Goal: Task Accomplishment & Management: Manage account settings

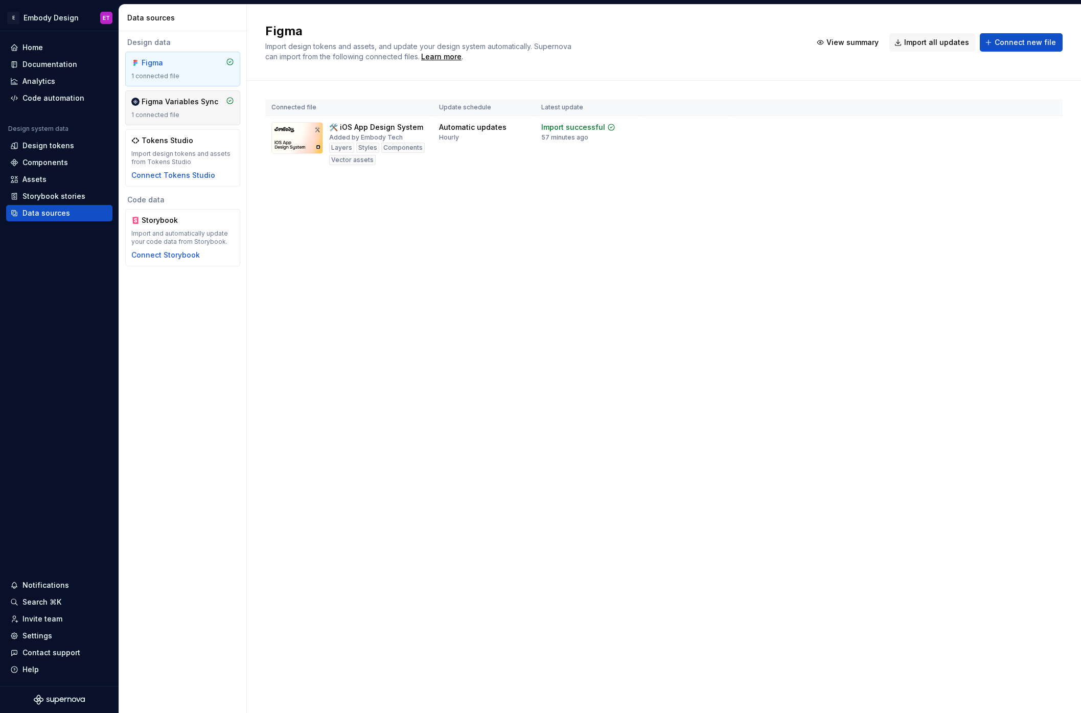
click at [189, 114] on div "1 connected file" at bounding box center [182, 115] width 103 height 8
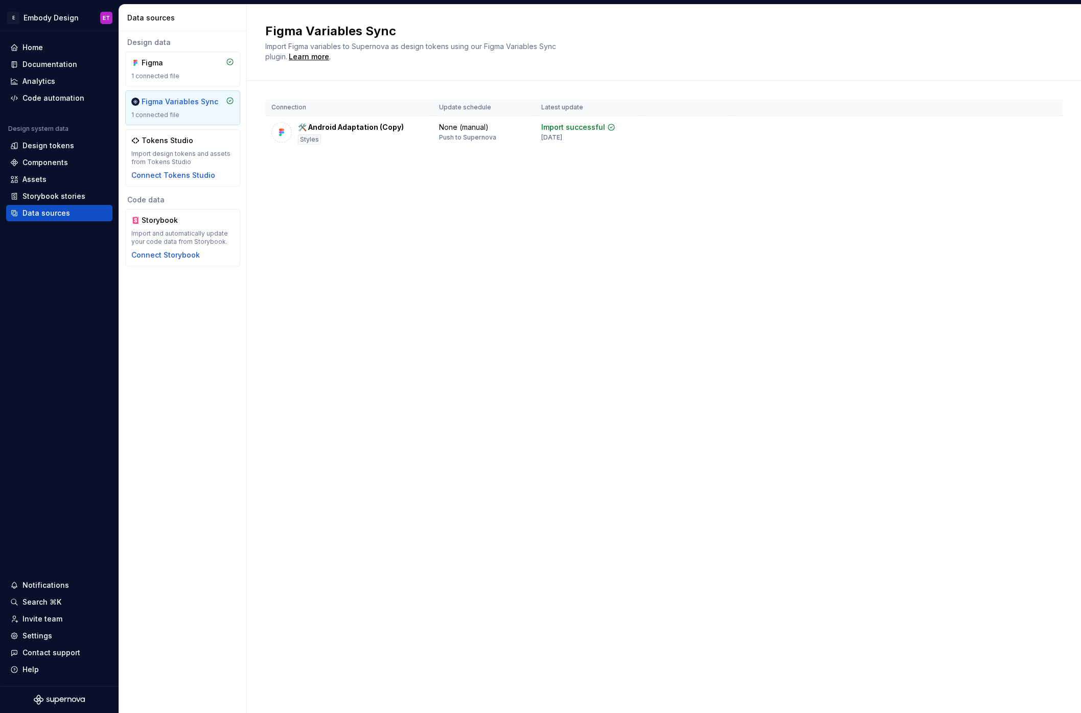
click at [399, 266] on div "Figma Variables Sync Import Figma variables to Supernova as design tokens using…" at bounding box center [664, 359] width 834 height 708
drag, startPoint x: 506, startPoint y: 144, endPoint x: 442, endPoint y: 124, distance: 66.9
click at [442, 124] on td "None (manual) Push to Supernova" at bounding box center [484, 133] width 102 height 35
click at [467, 106] on th "Update schedule" at bounding box center [484, 107] width 102 height 17
drag, startPoint x: 404, startPoint y: 125, endPoint x: 267, endPoint y: 128, distance: 137.0
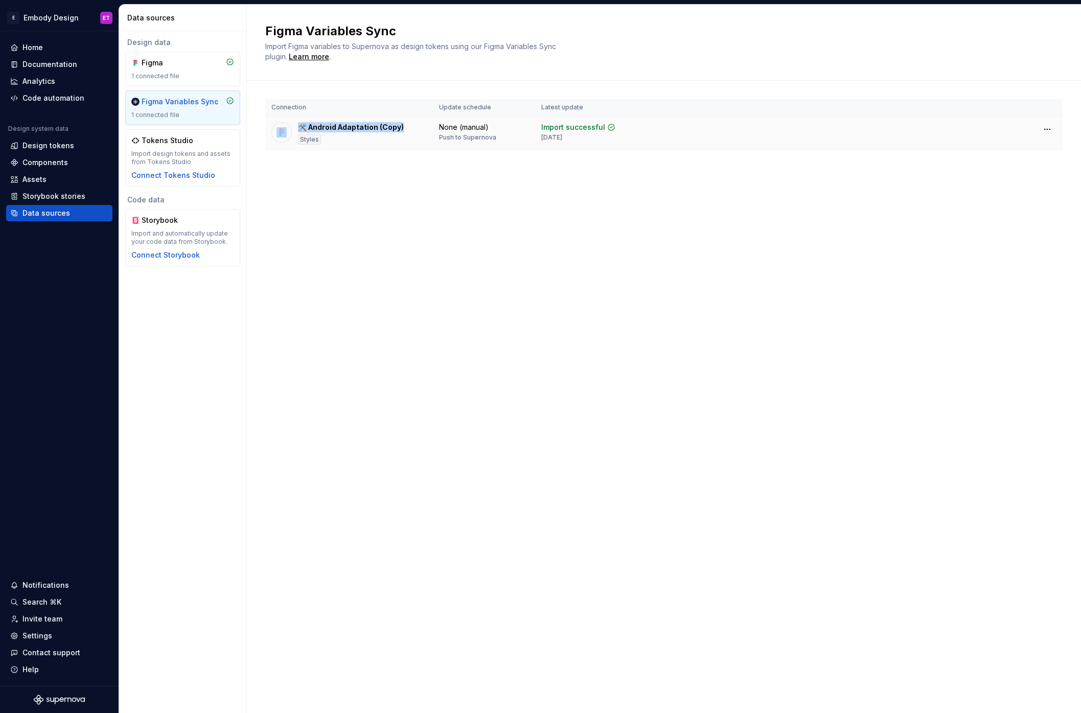
click at [267, 128] on td "🛠️ Android Adaptation (Copy) Styles" at bounding box center [349, 133] width 168 height 35
click at [495, 166] on div "Connection Update schedule Latest update 🛠️ Android Adaptation (Copy) Styles No…" at bounding box center [663, 135] width 797 height 109
drag, startPoint x: 503, startPoint y: 123, endPoint x: 456, endPoint y: 109, distance: 49.2
click at [424, 112] on table "Connection Update schedule Latest update 🛠️ Android Adaptation (Copy) Styles No…" at bounding box center [663, 125] width 797 height 52
click at [468, 108] on th "Update schedule" at bounding box center [484, 107] width 102 height 17
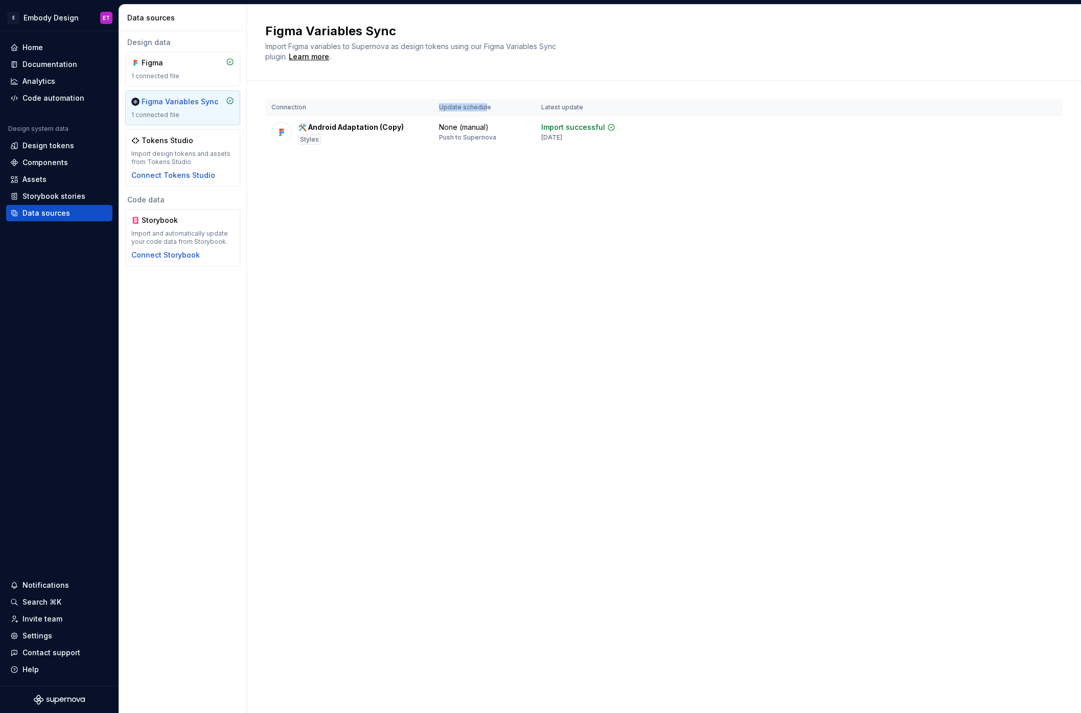
drag, startPoint x: 440, startPoint y: 108, endPoint x: 484, endPoint y: 105, distance: 44.1
click at [484, 105] on th "Update schedule" at bounding box center [484, 107] width 102 height 17
click at [1054, 126] on html "E Embody Design ET Home Documentation Analytics Code automation Design system d…" at bounding box center [540, 356] width 1081 height 713
click at [1034, 152] on div "Disconnect plugin" at bounding box center [1041, 151] width 66 height 10
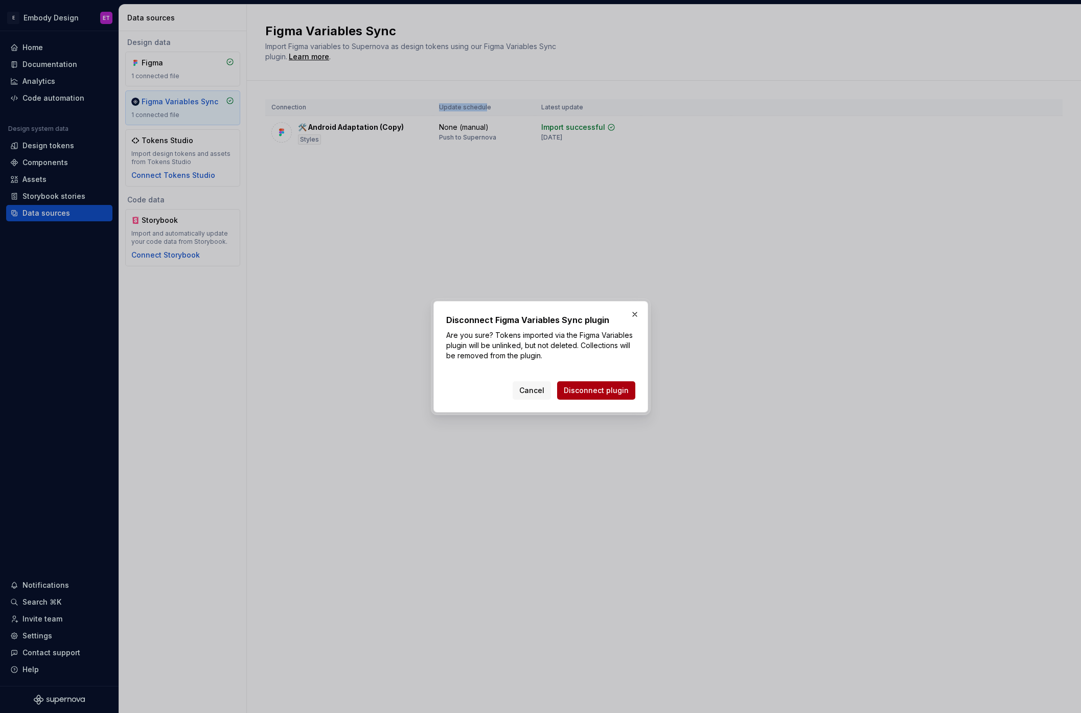
click at [620, 382] on button "Disconnect plugin" at bounding box center [596, 390] width 78 height 18
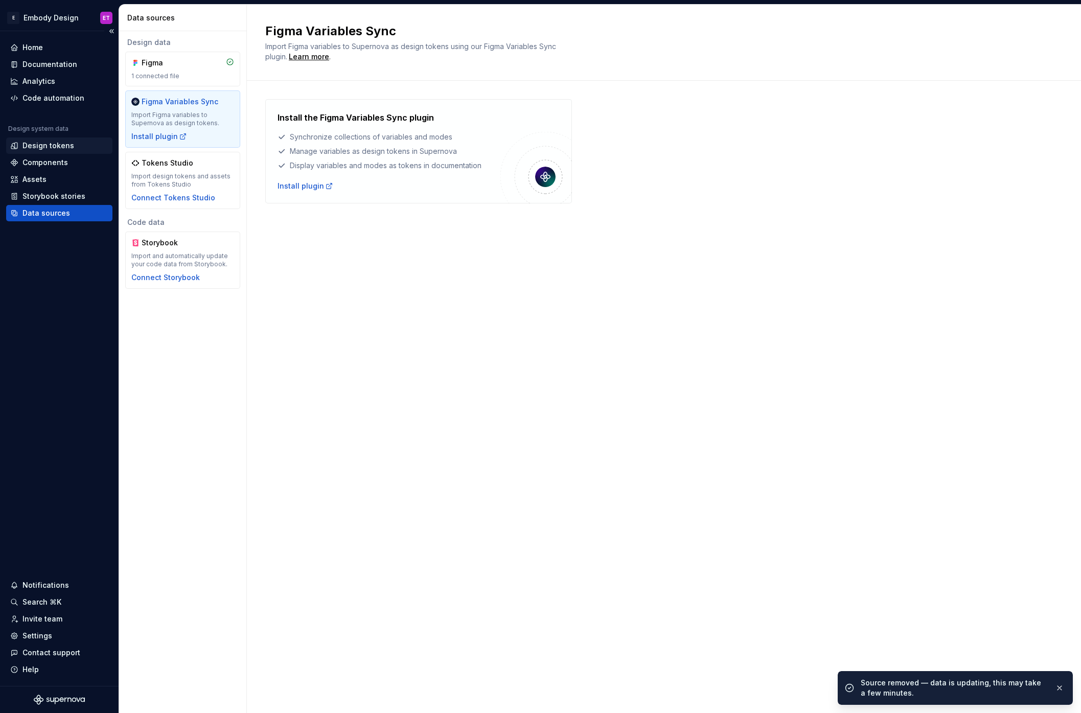
click at [49, 149] on div "Design tokens" at bounding box center [48, 146] width 52 height 10
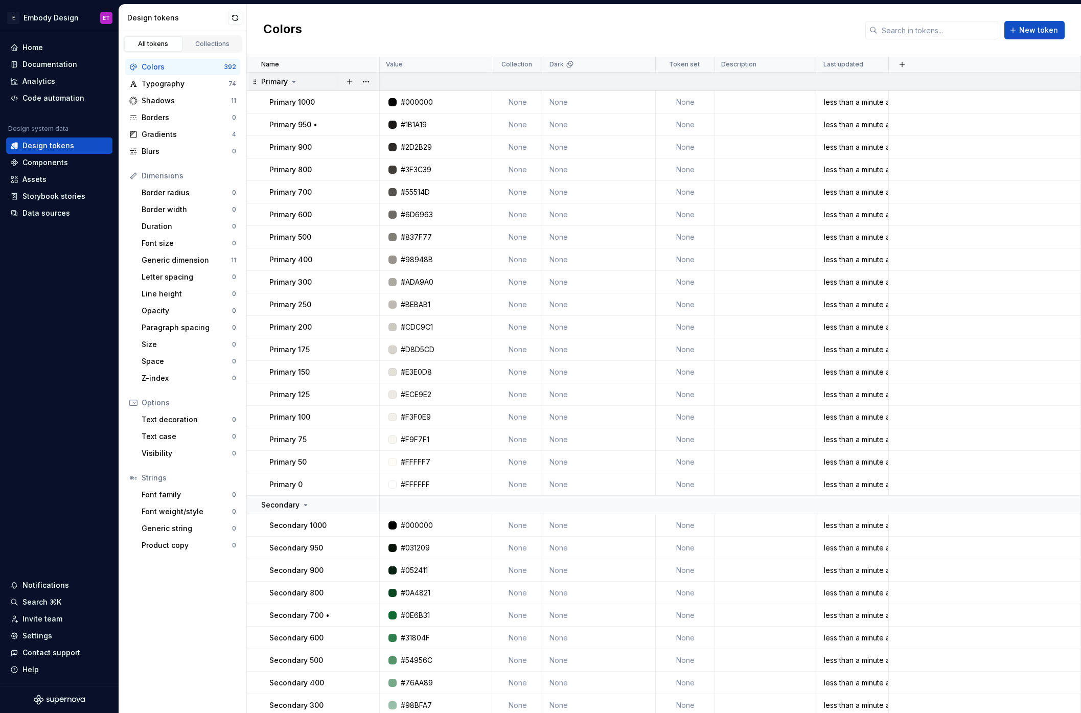
click at [257, 79] on icon at bounding box center [255, 82] width 8 height 8
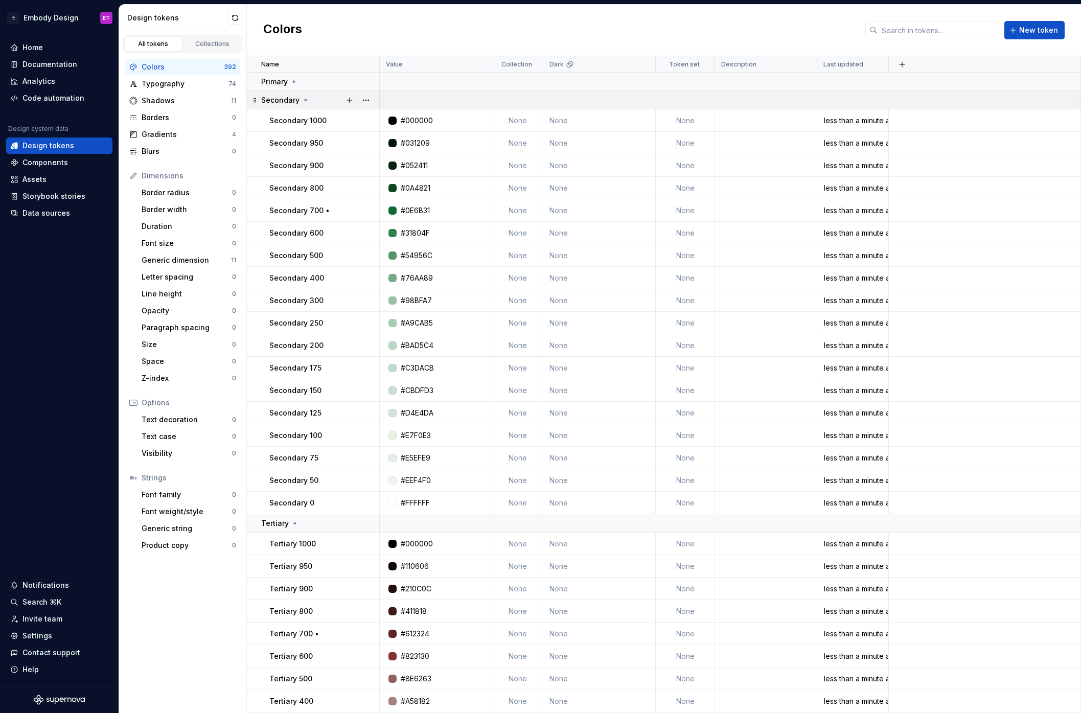
click at [260, 101] on td "Secondary" at bounding box center [313, 100] width 133 height 18
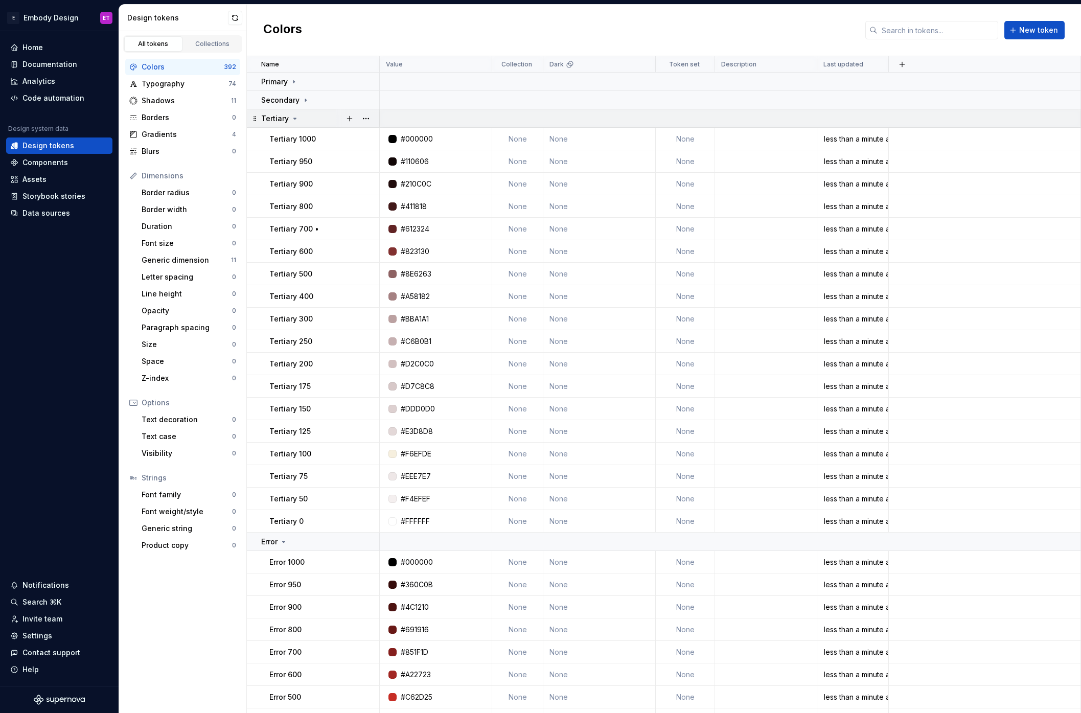
click at [323, 113] on div "Tertiary" at bounding box center [320, 118] width 118 height 10
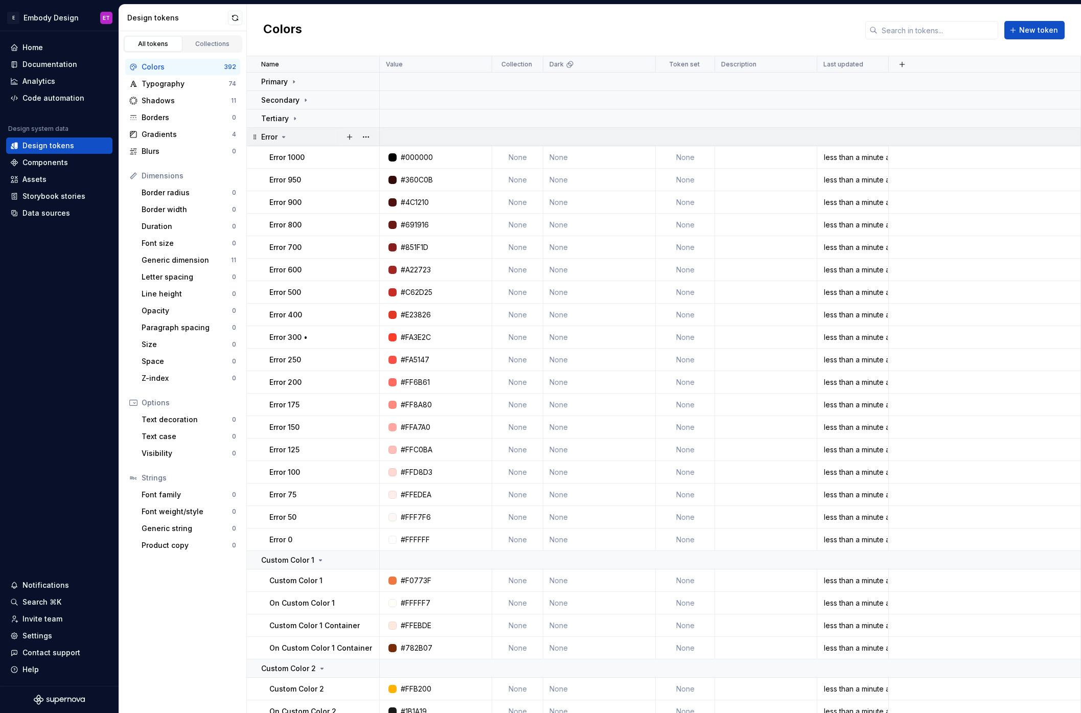
click at [319, 134] on div "Error" at bounding box center [320, 137] width 118 height 10
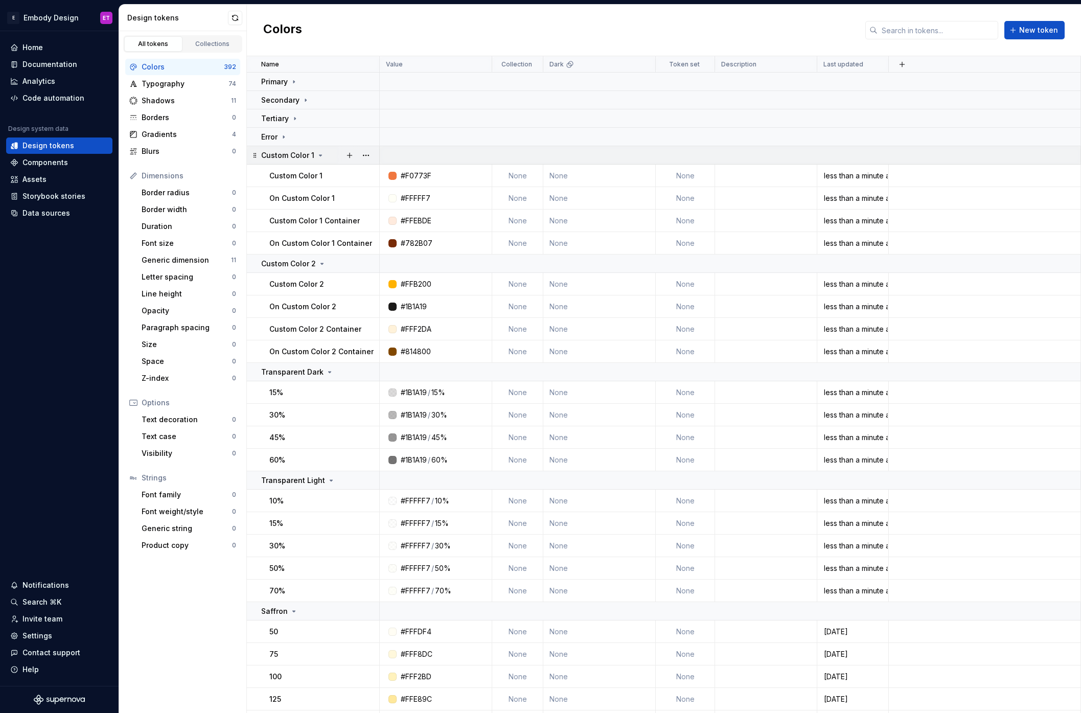
click at [319, 148] on td "Custom Color 1" at bounding box center [313, 155] width 133 height 18
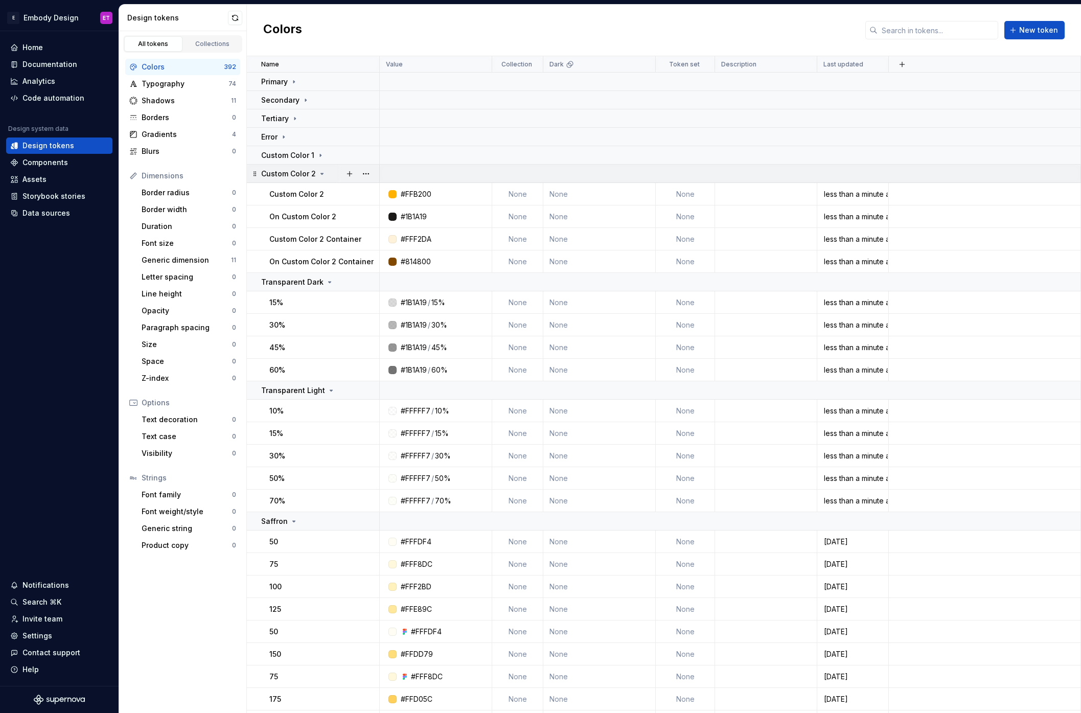
click at [312, 168] on td "Custom Color 2" at bounding box center [313, 174] width 133 height 18
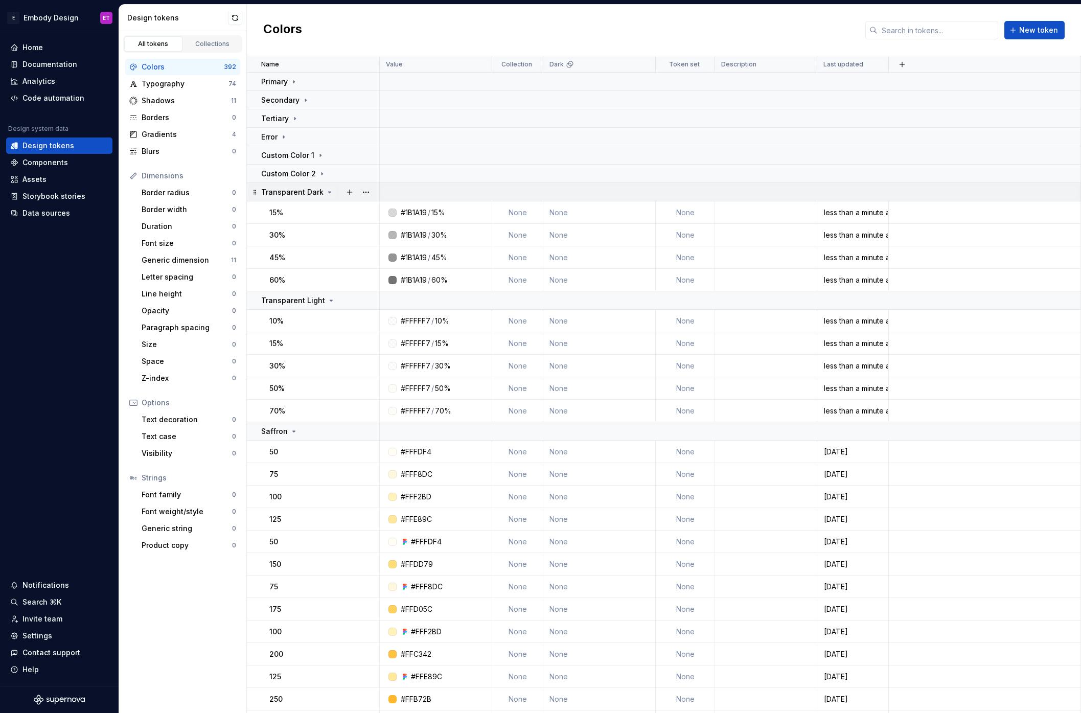
click at [314, 190] on p "Transparent Dark" at bounding box center [292, 192] width 62 height 10
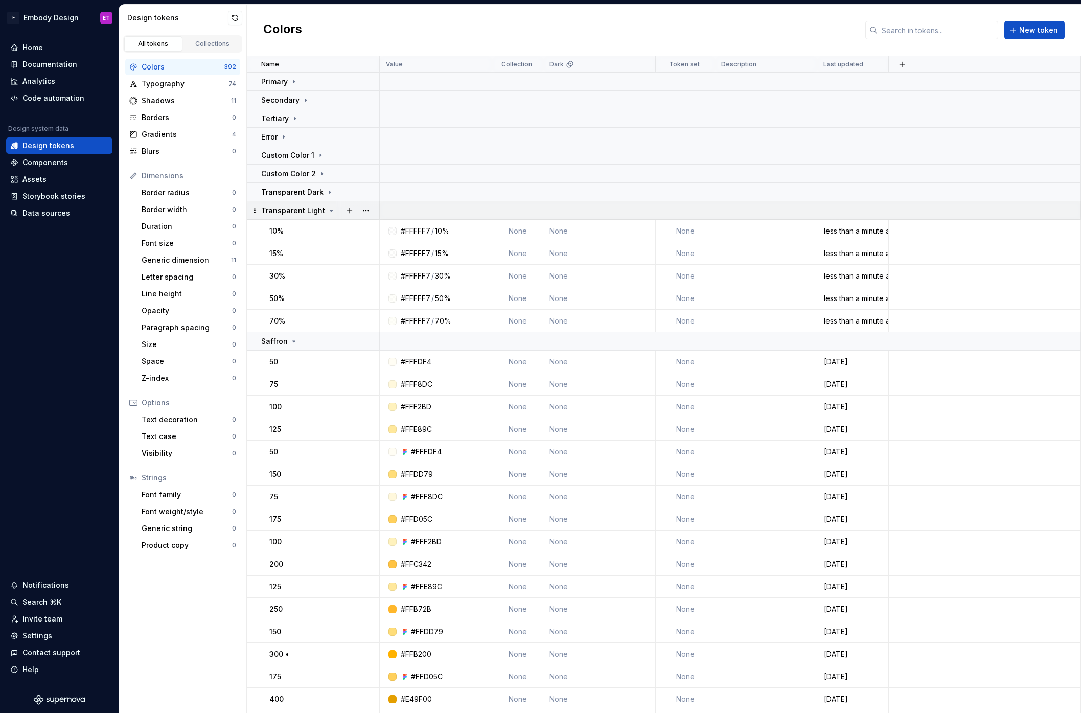
click at [314, 211] on p "Transparent Light" at bounding box center [293, 210] width 64 height 10
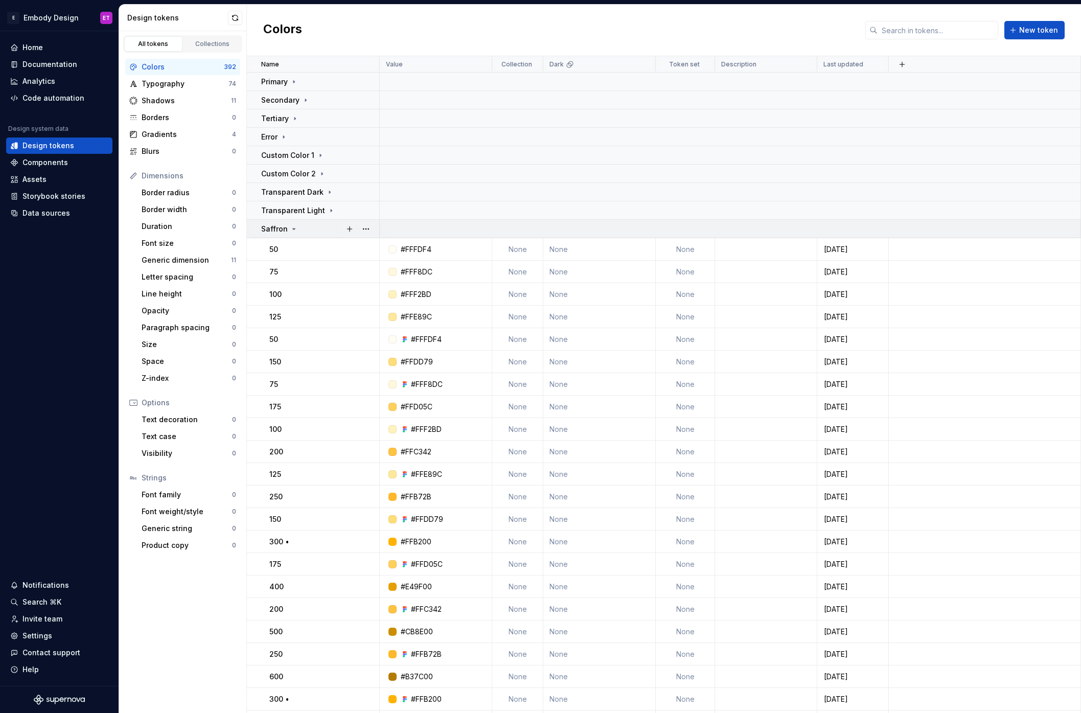
click at [310, 226] on div "Saffron" at bounding box center [320, 229] width 118 height 10
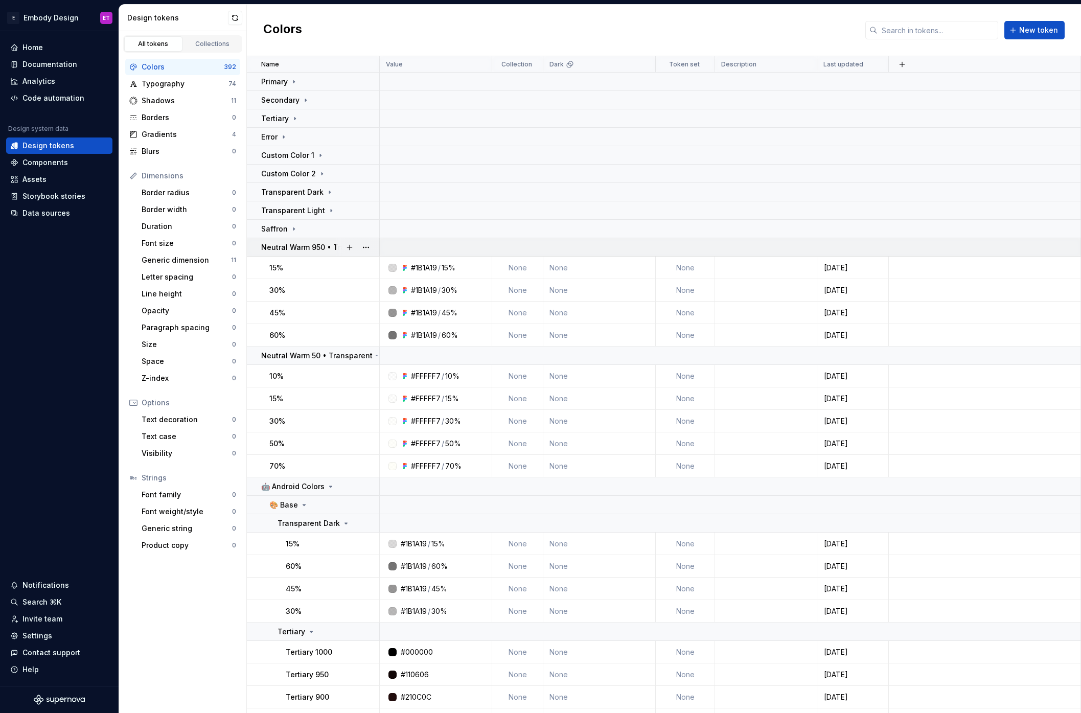
click at [314, 246] on p "Neutral Warm 950 • Transparent" at bounding box center [319, 247] width 116 height 10
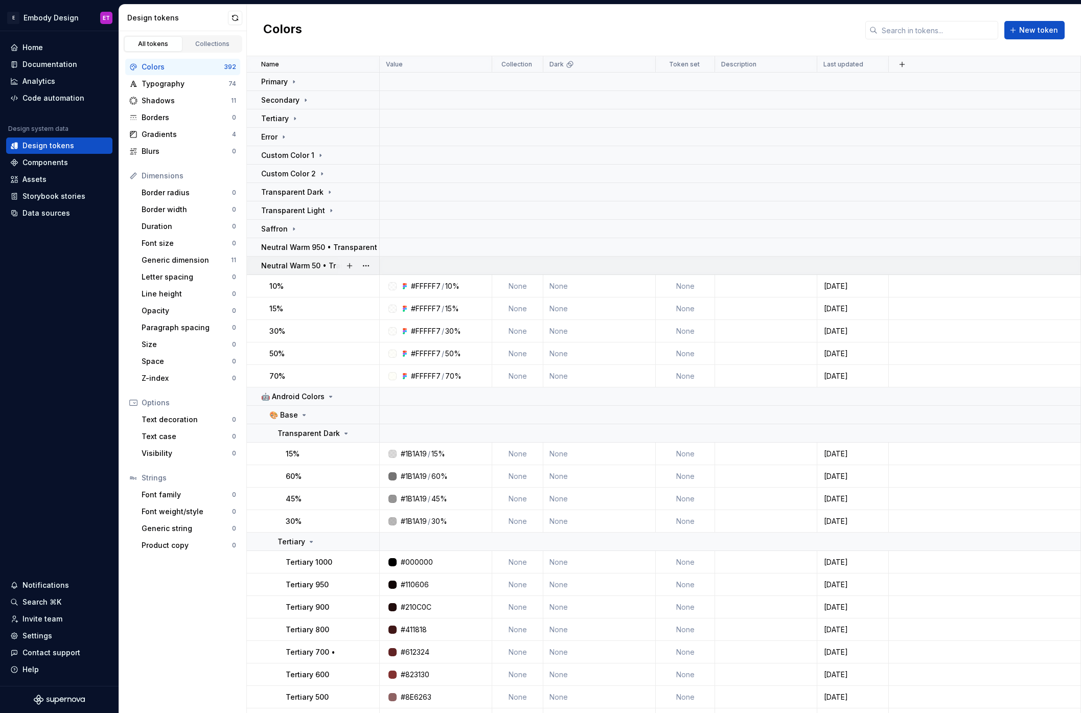
click at [306, 265] on p "Neutral Warm 50 • Transparent" at bounding box center [316, 266] width 111 height 10
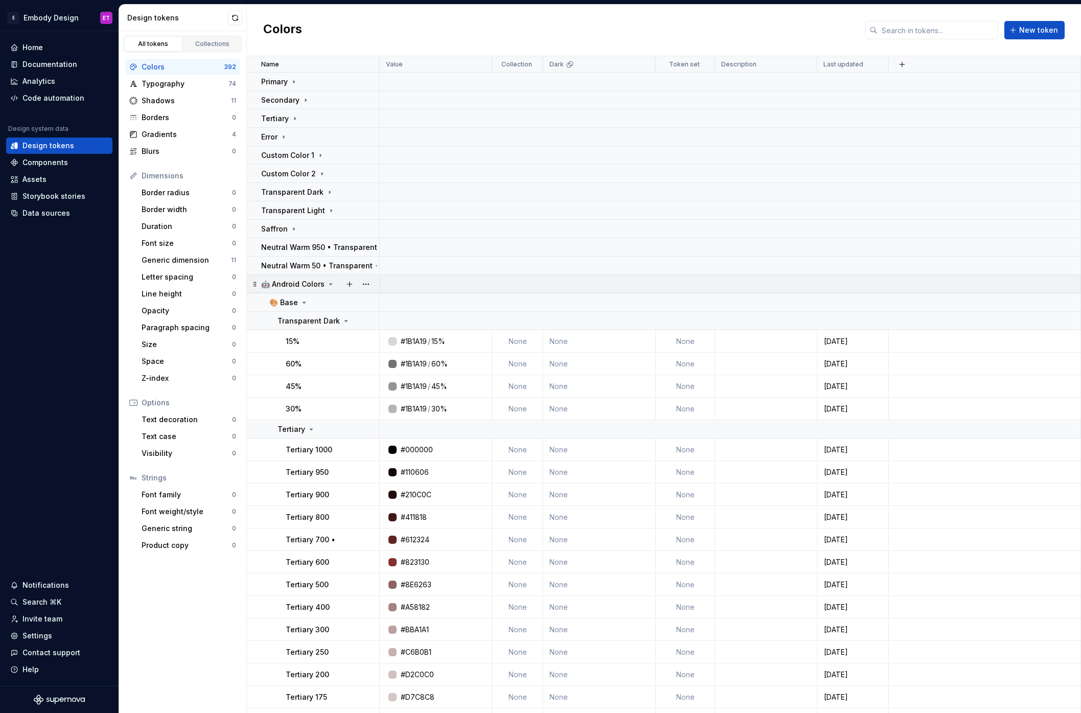
click at [314, 281] on p "🤖 Android Colors" at bounding box center [292, 284] width 63 height 10
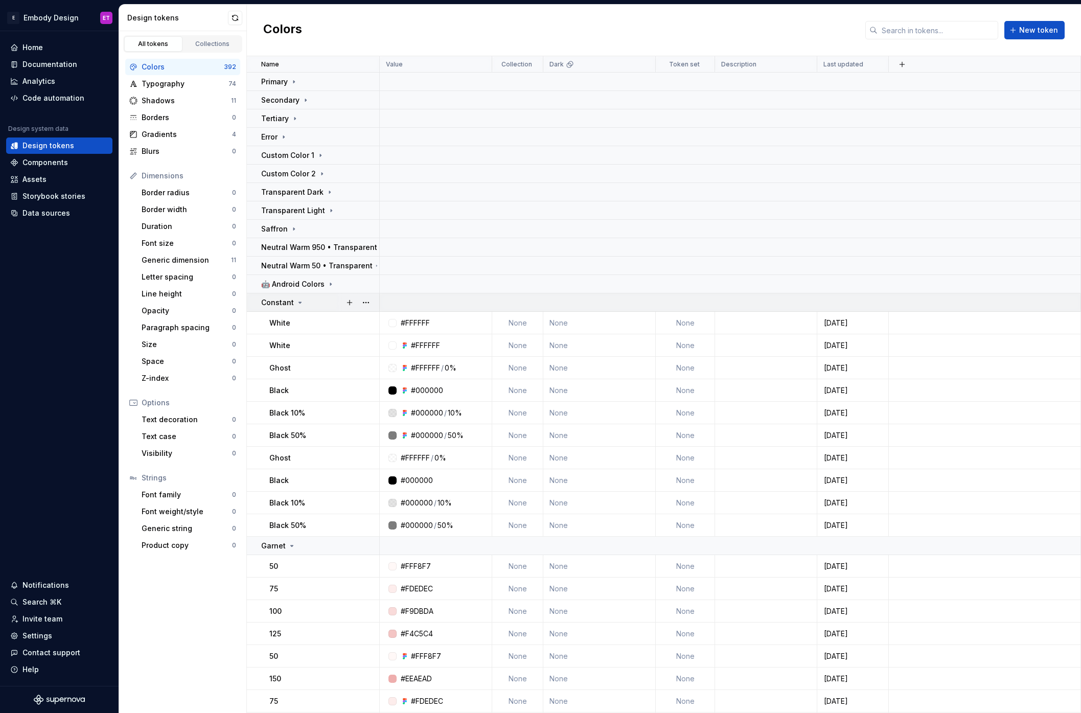
click at [298, 302] on icon at bounding box center [300, 303] width 8 height 8
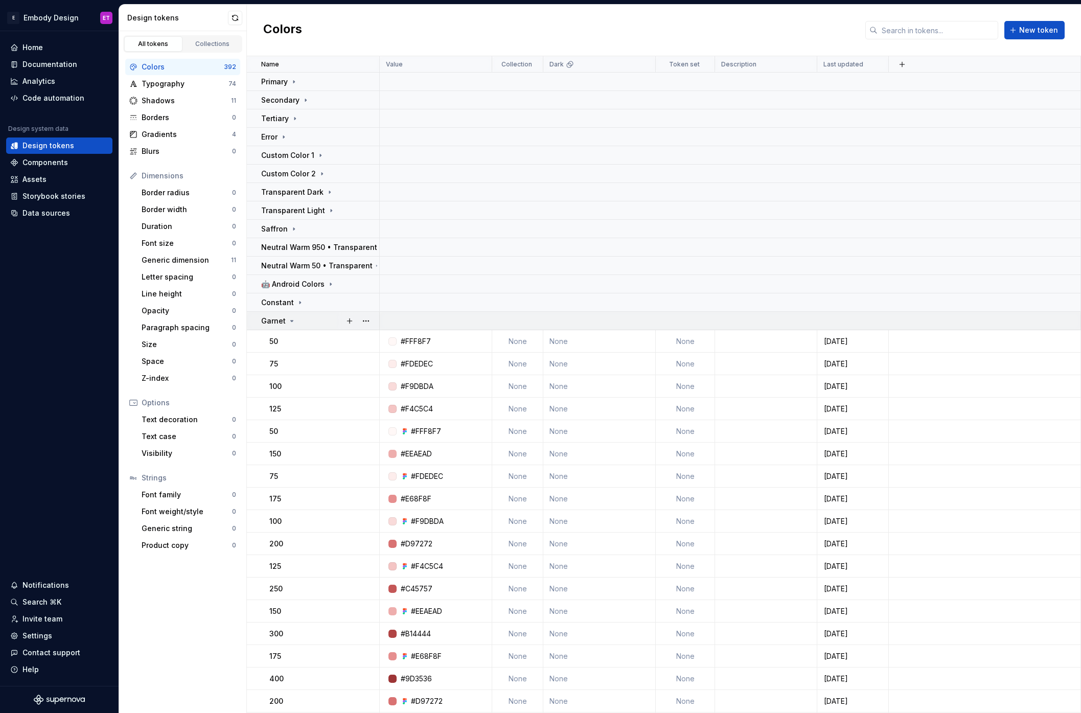
click at [299, 313] on td "Garnet" at bounding box center [313, 321] width 133 height 18
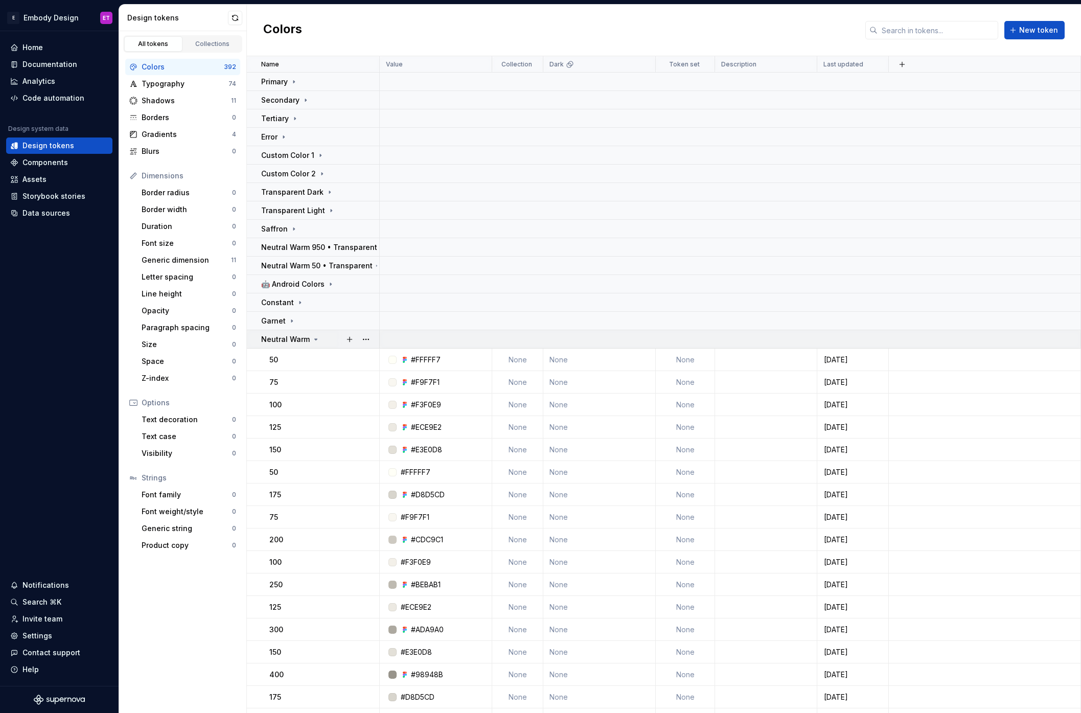
click at [308, 339] on div "Neutral Warm" at bounding box center [290, 339] width 59 height 10
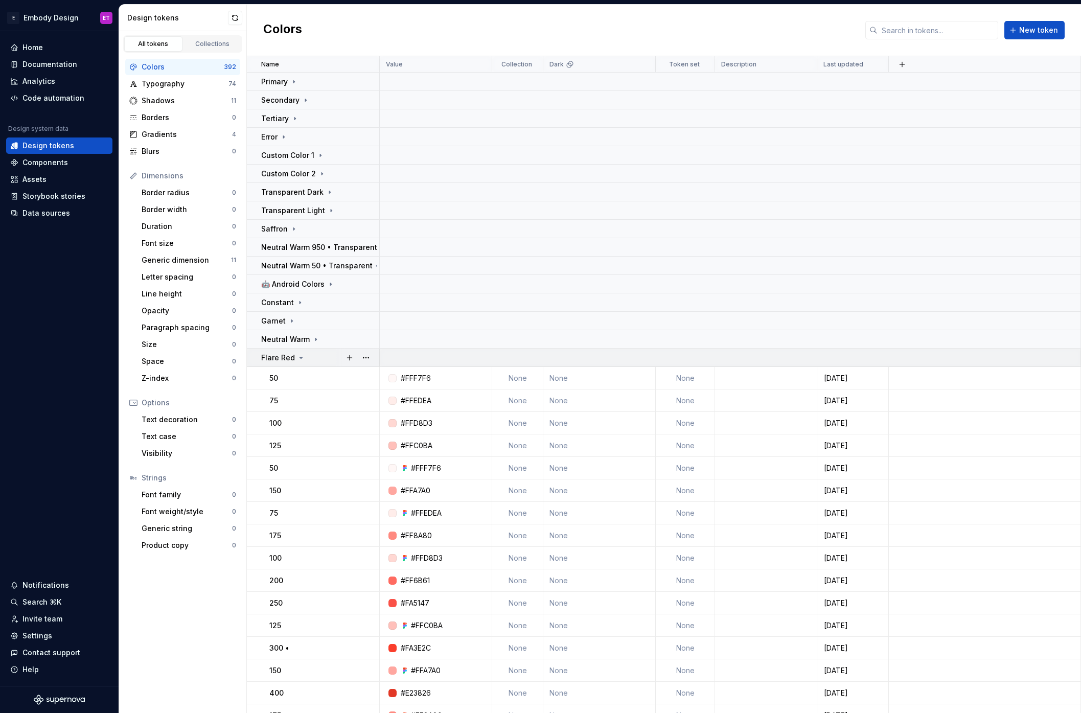
click at [310, 363] on td "Flare Red" at bounding box center [313, 358] width 133 height 18
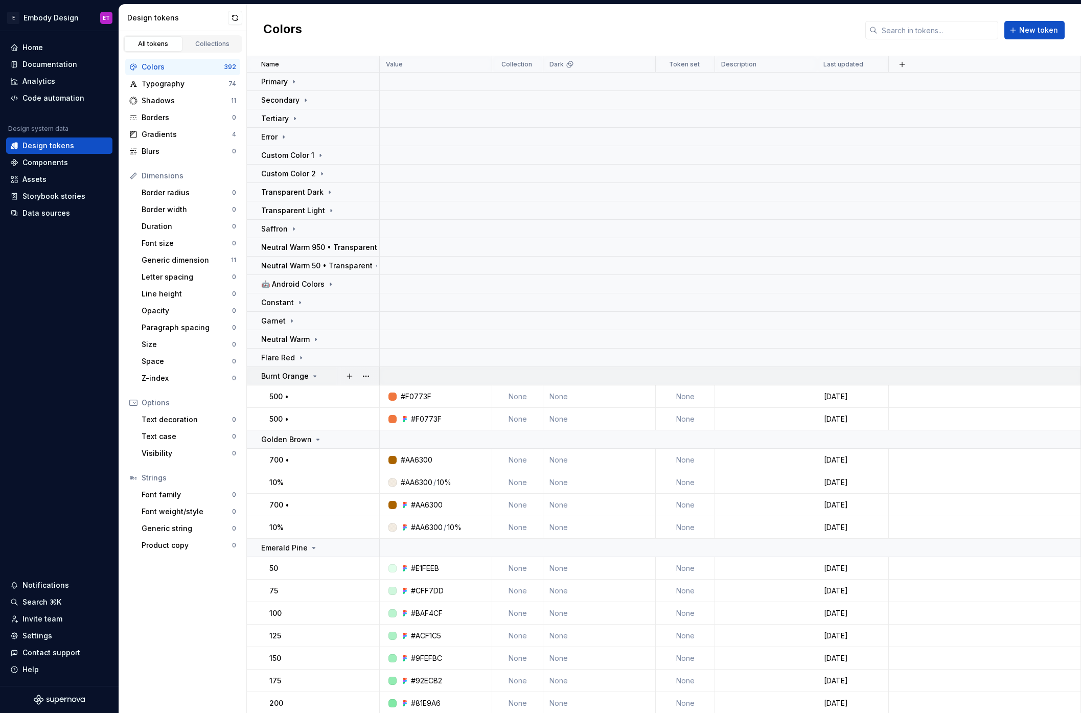
click at [305, 369] on td "Burnt Orange" at bounding box center [313, 376] width 133 height 18
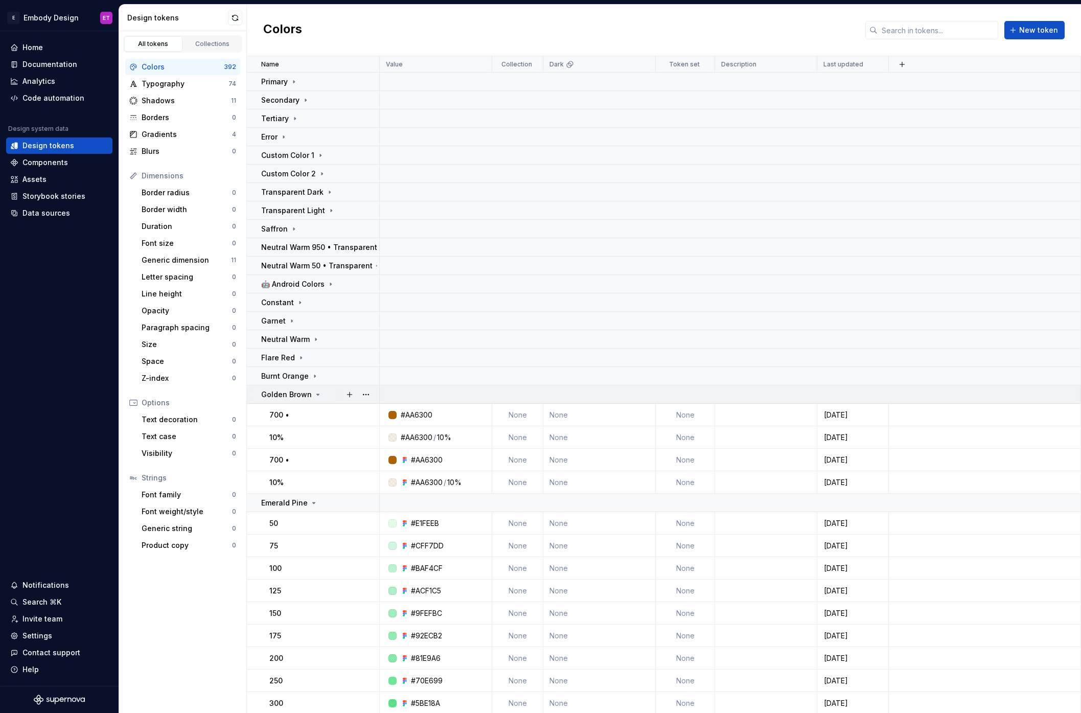
click at [304, 387] on td "Golden Brown" at bounding box center [313, 394] width 133 height 18
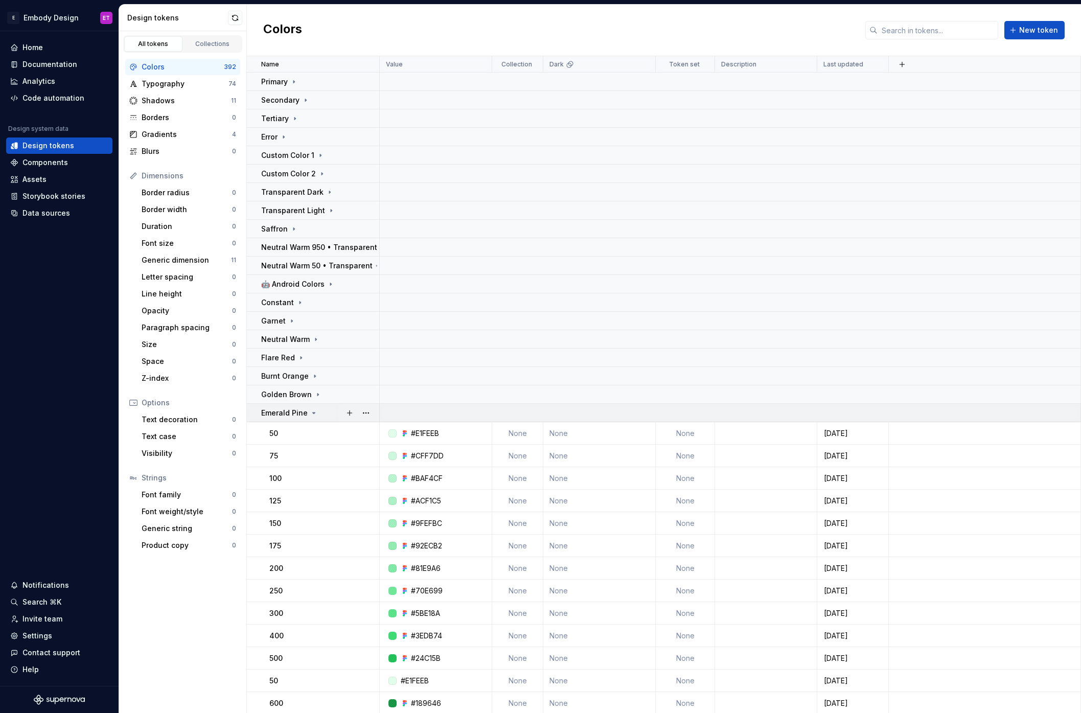
click at [303, 406] on td "Emerald Pine" at bounding box center [313, 413] width 133 height 18
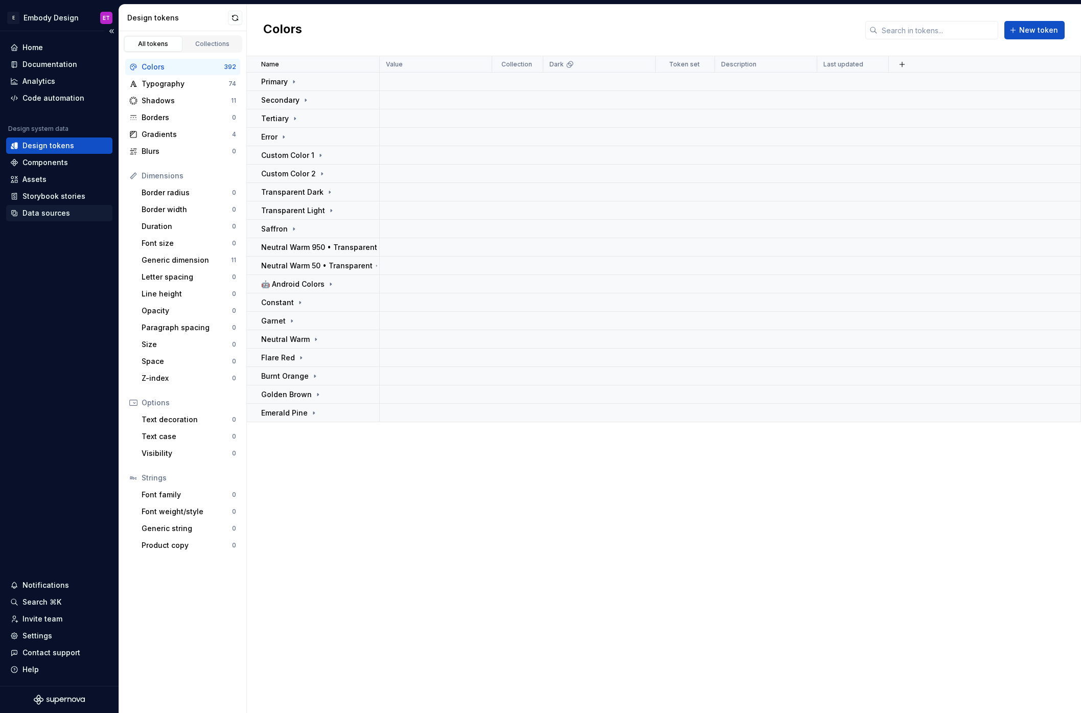
click at [53, 209] on div "Data sources" at bounding box center [46, 213] width 48 height 10
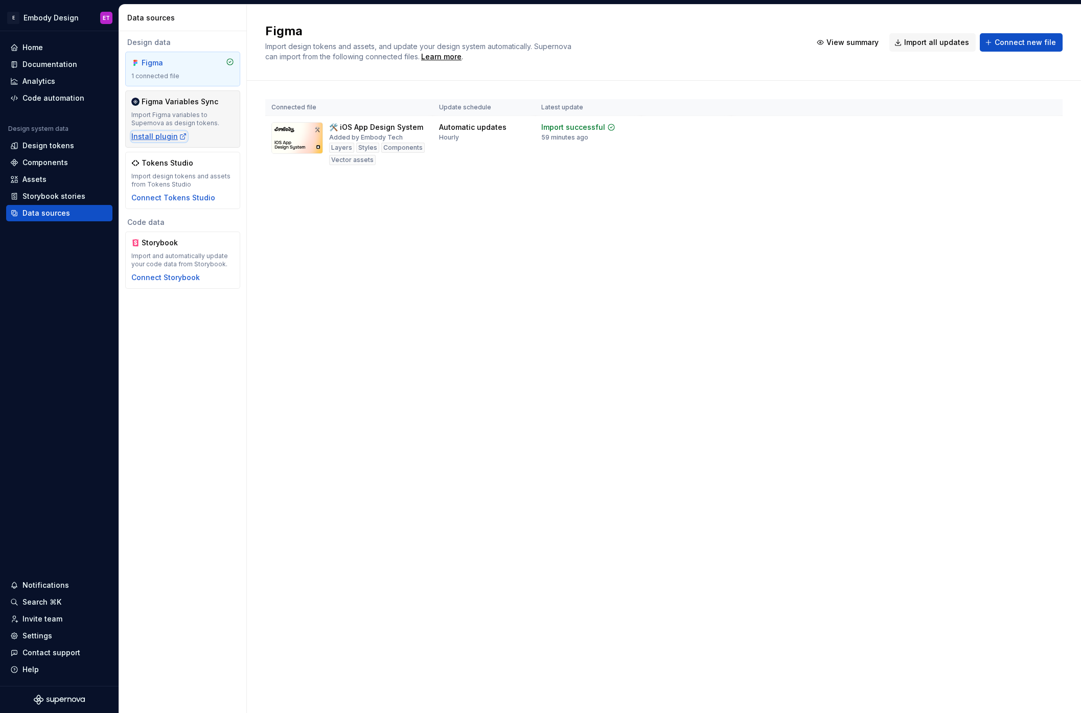
click at [164, 134] on div "Install plugin" at bounding box center [159, 136] width 56 height 10
click at [163, 137] on div "Install plugin" at bounding box center [159, 136] width 56 height 10
click at [213, 64] on div "Figma" at bounding box center [182, 63] width 103 height 10
click at [73, 151] on div "Design tokens" at bounding box center [59, 145] width 106 height 16
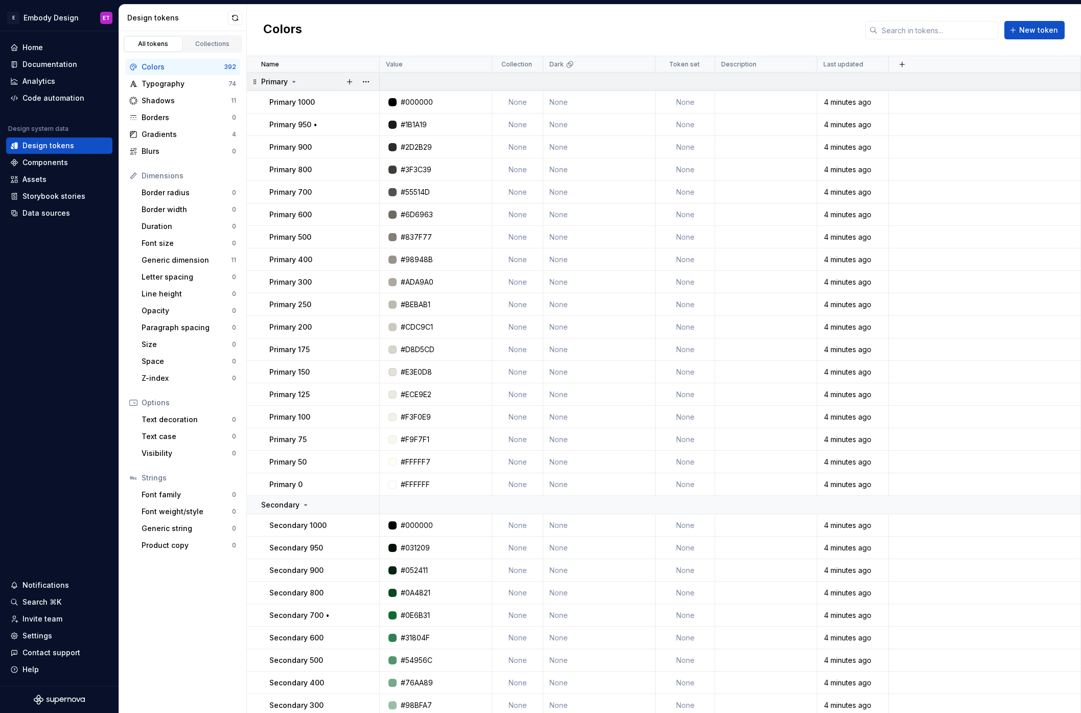
click at [281, 79] on p "Primary" at bounding box center [274, 82] width 27 height 10
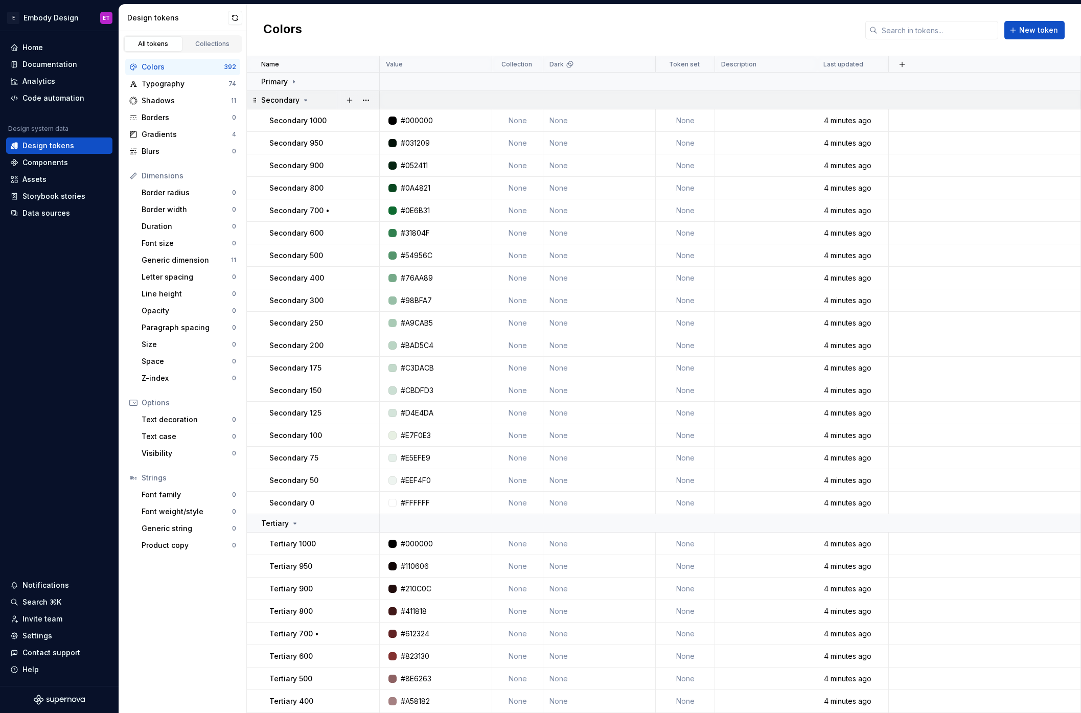
click at [287, 101] on p "Secondary" at bounding box center [280, 100] width 38 height 10
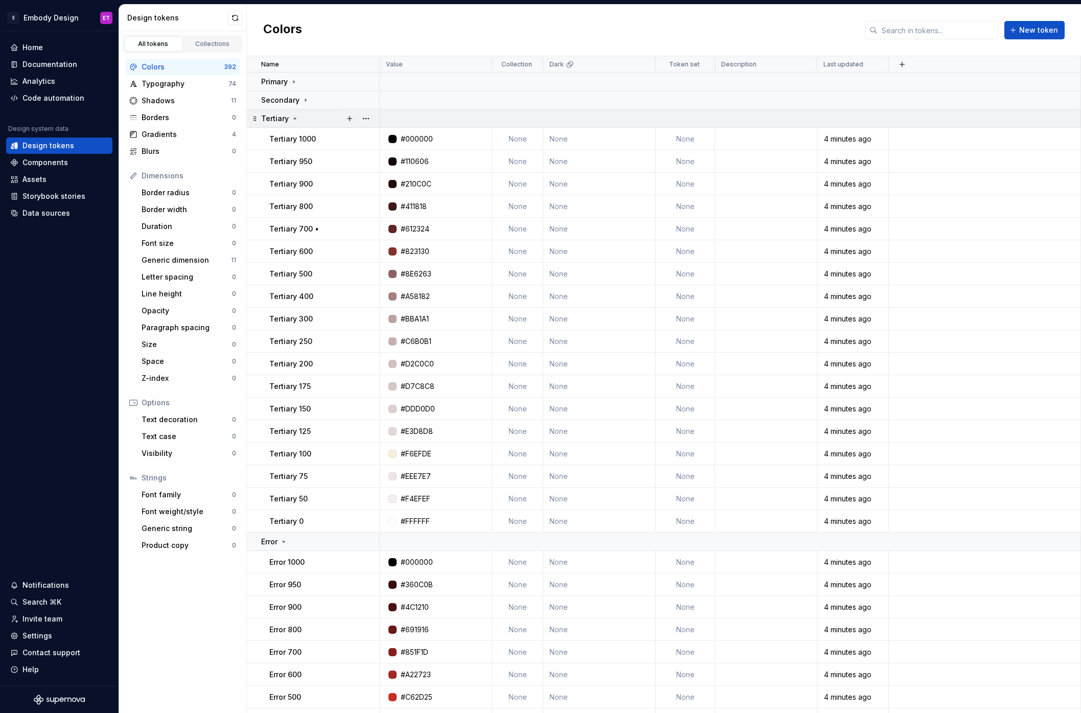
click at [292, 109] on td "Secondary" at bounding box center [313, 100] width 133 height 18
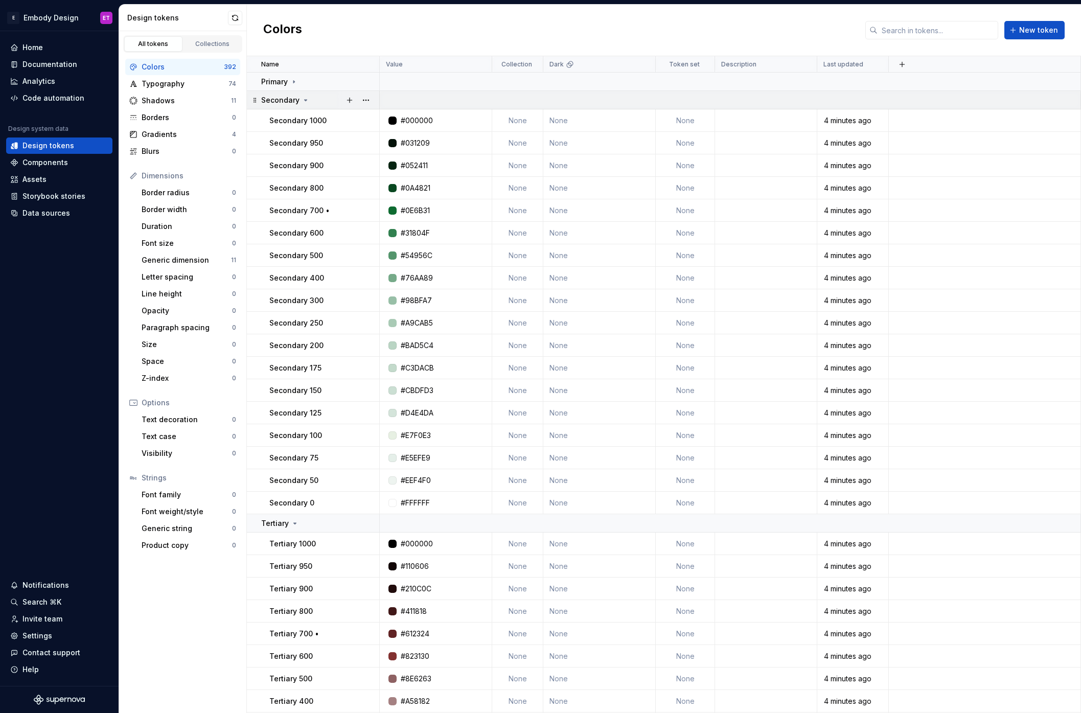
click at [294, 108] on td "Secondary" at bounding box center [313, 100] width 133 height 18
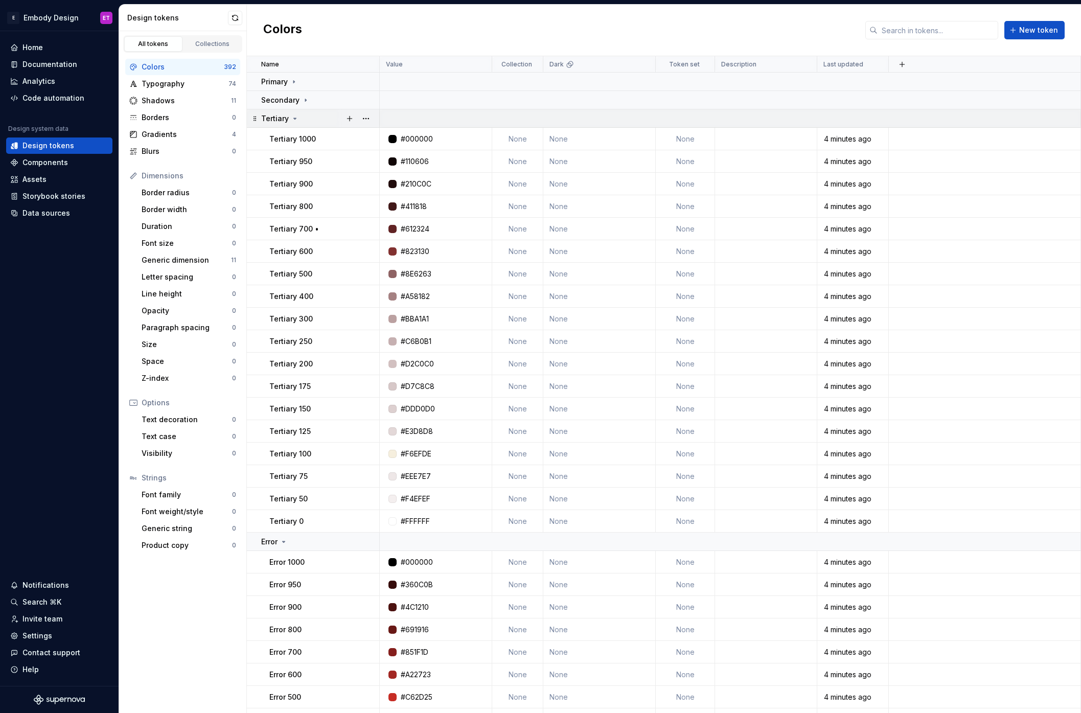
click at [295, 120] on icon at bounding box center [295, 118] width 8 height 8
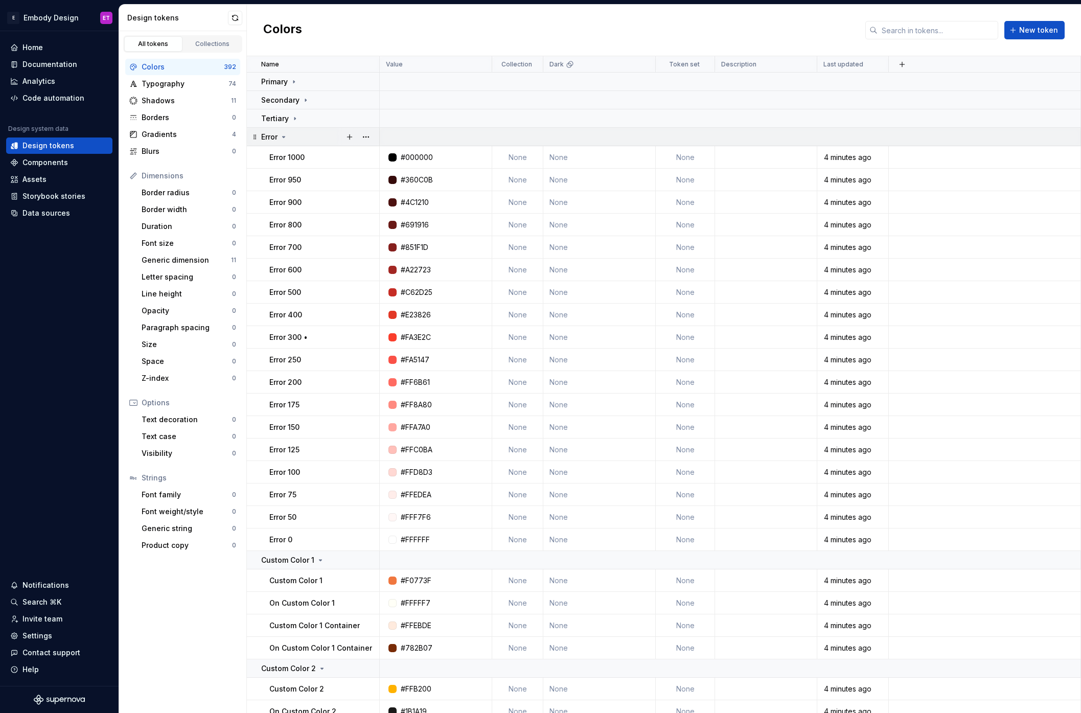
click at [293, 142] on td "Error" at bounding box center [313, 137] width 133 height 18
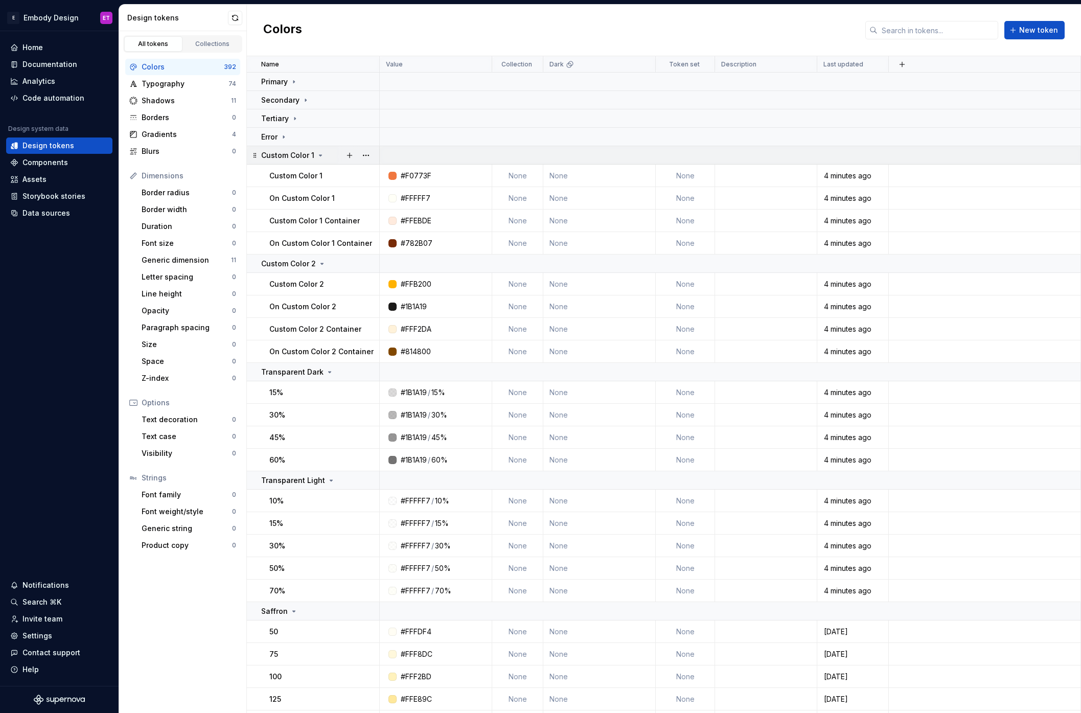
click at [292, 152] on p "Custom Color 1" at bounding box center [287, 155] width 53 height 10
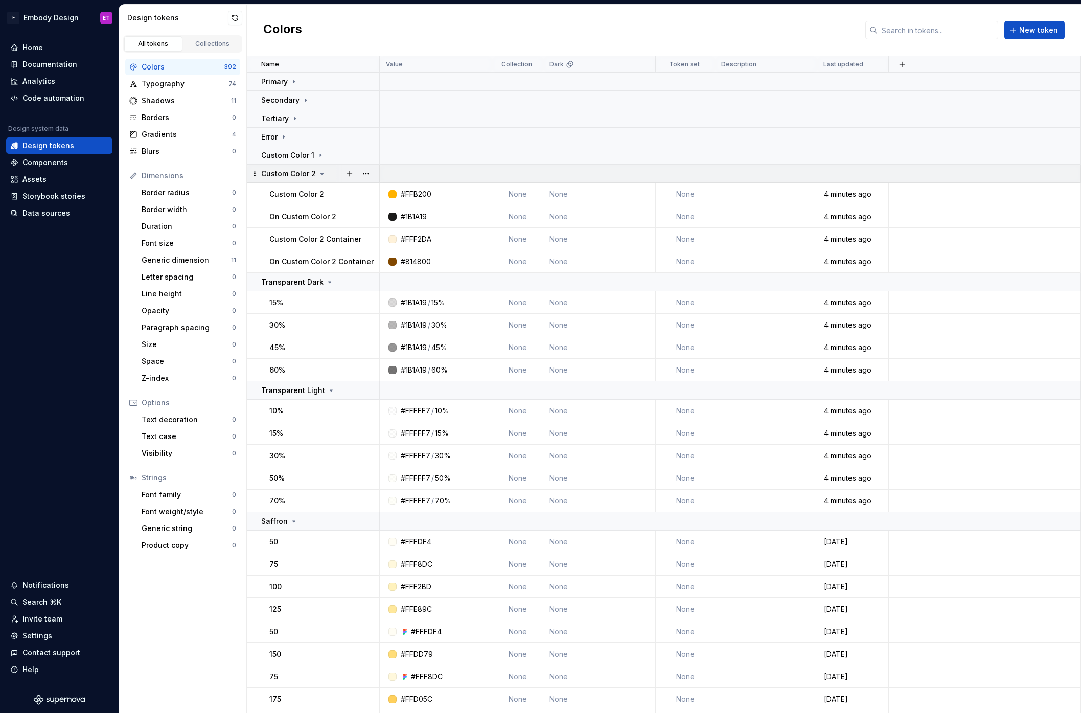
click at [295, 174] on p "Custom Color 2" at bounding box center [288, 174] width 55 height 10
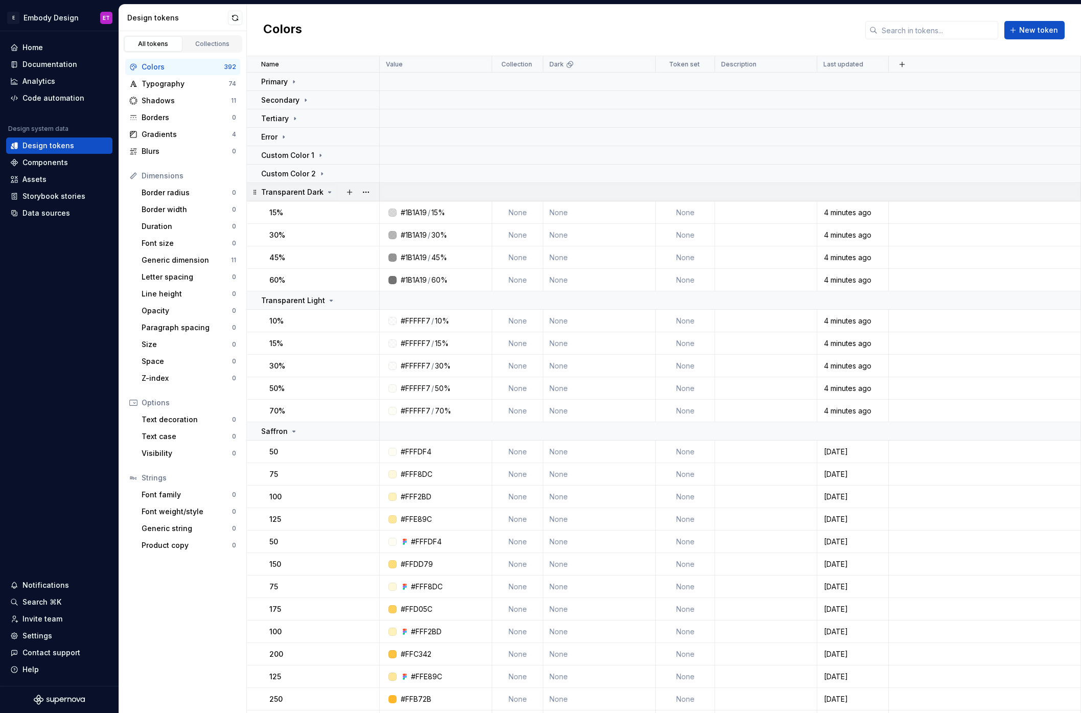
click at [300, 190] on p "Transparent Dark" at bounding box center [292, 192] width 62 height 10
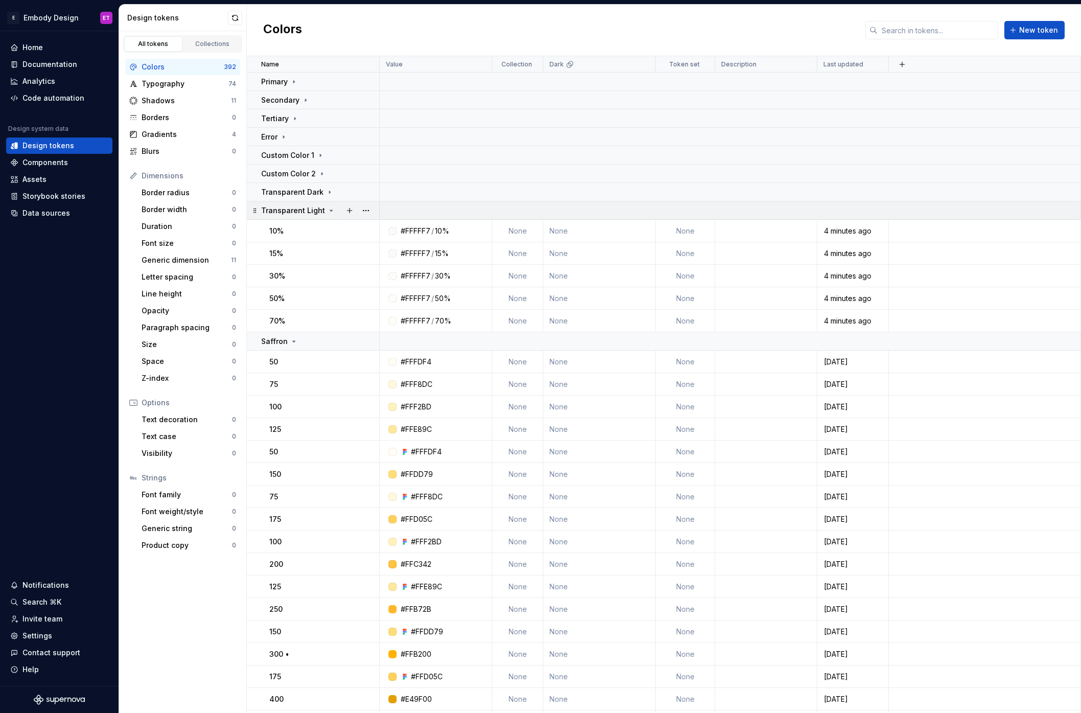
click at [302, 203] on td "Transparent Light" at bounding box center [313, 210] width 133 height 18
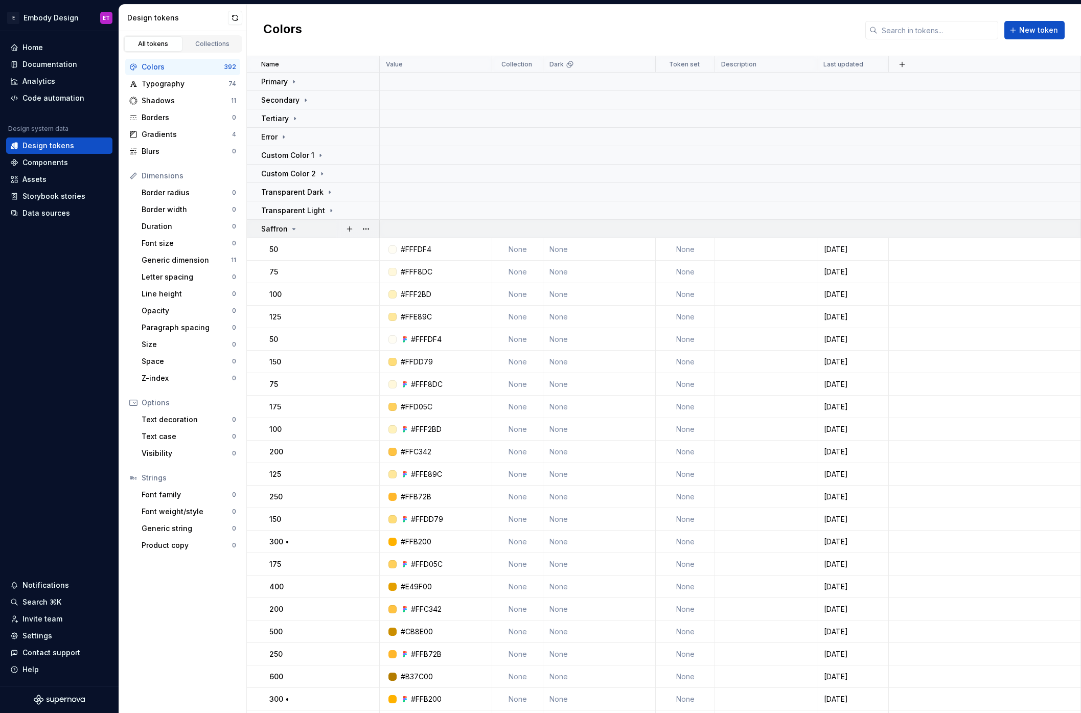
click at [303, 225] on div "Saffron" at bounding box center [320, 229] width 118 height 10
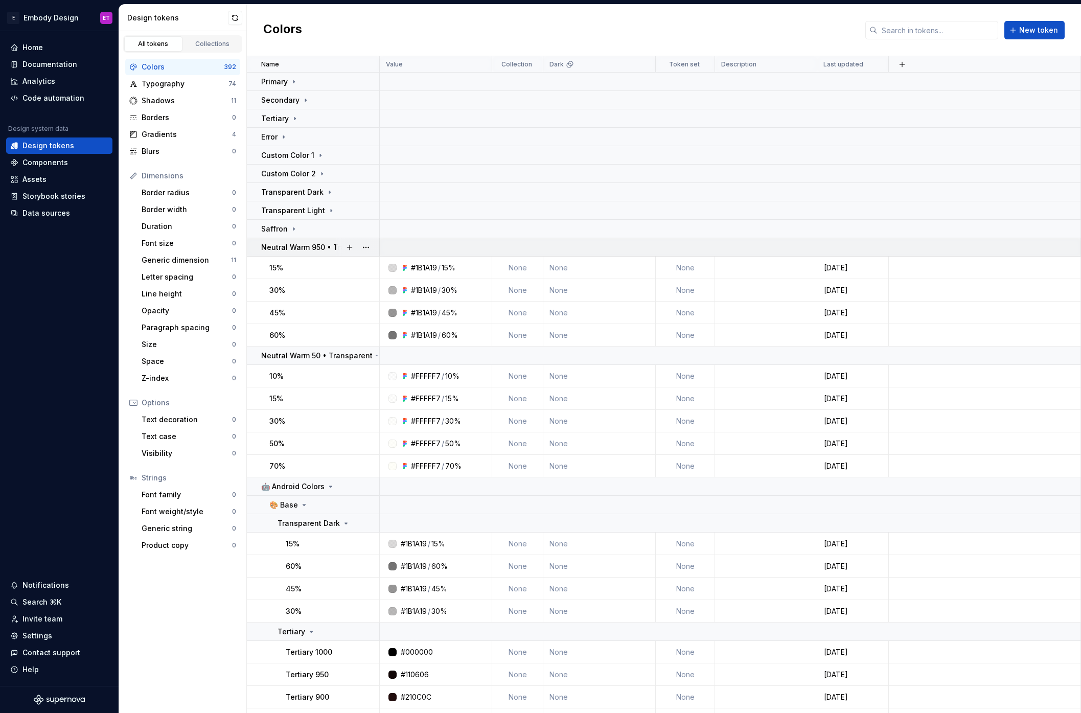
click at [310, 242] on p "Neutral Warm 950 • Transparent" at bounding box center [319, 247] width 116 height 10
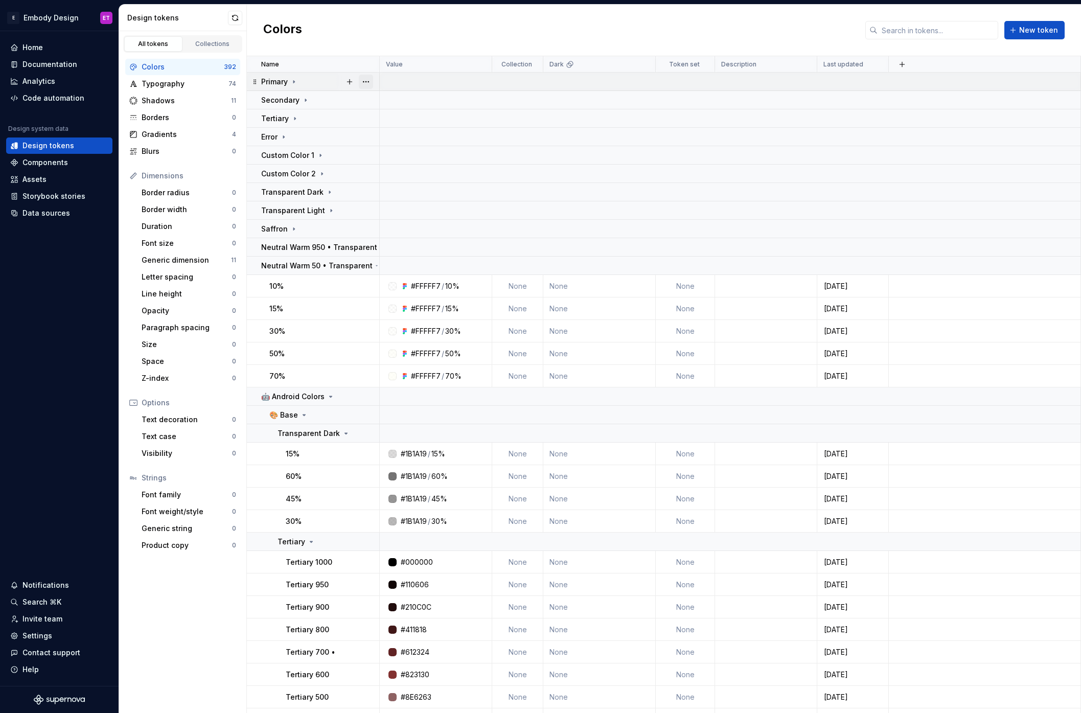
click at [369, 80] on button "button" at bounding box center [366, 82] width 14 height 14
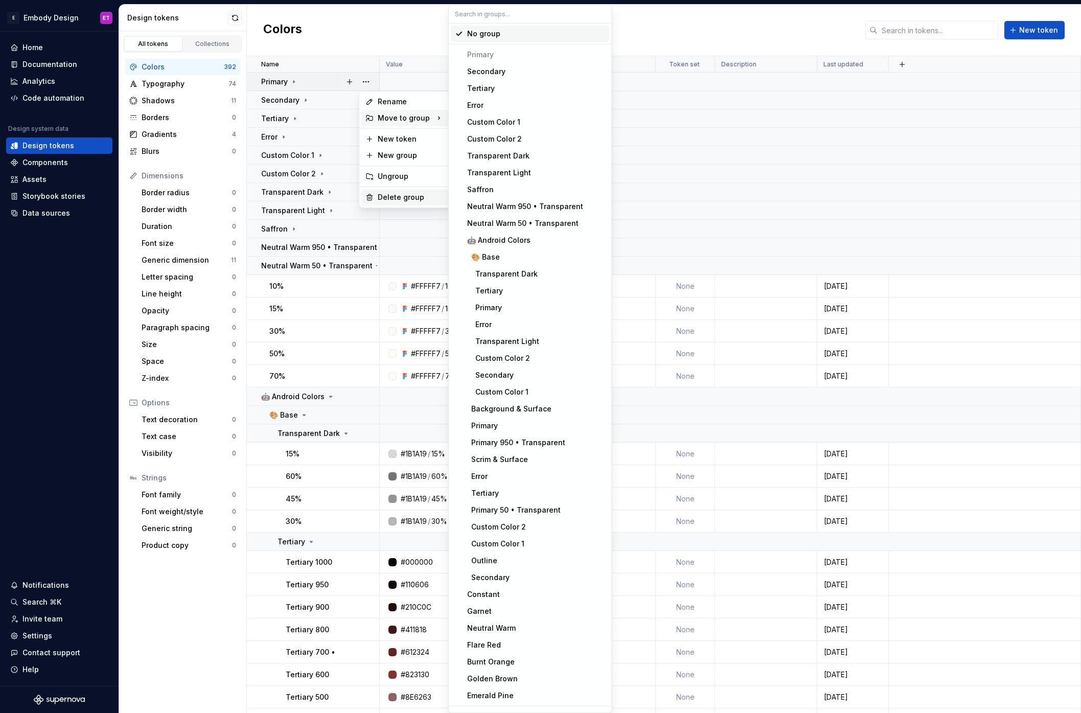
click at [405, 196] on div "Delete group" at bounding box center [411, 197] width 66 height 10
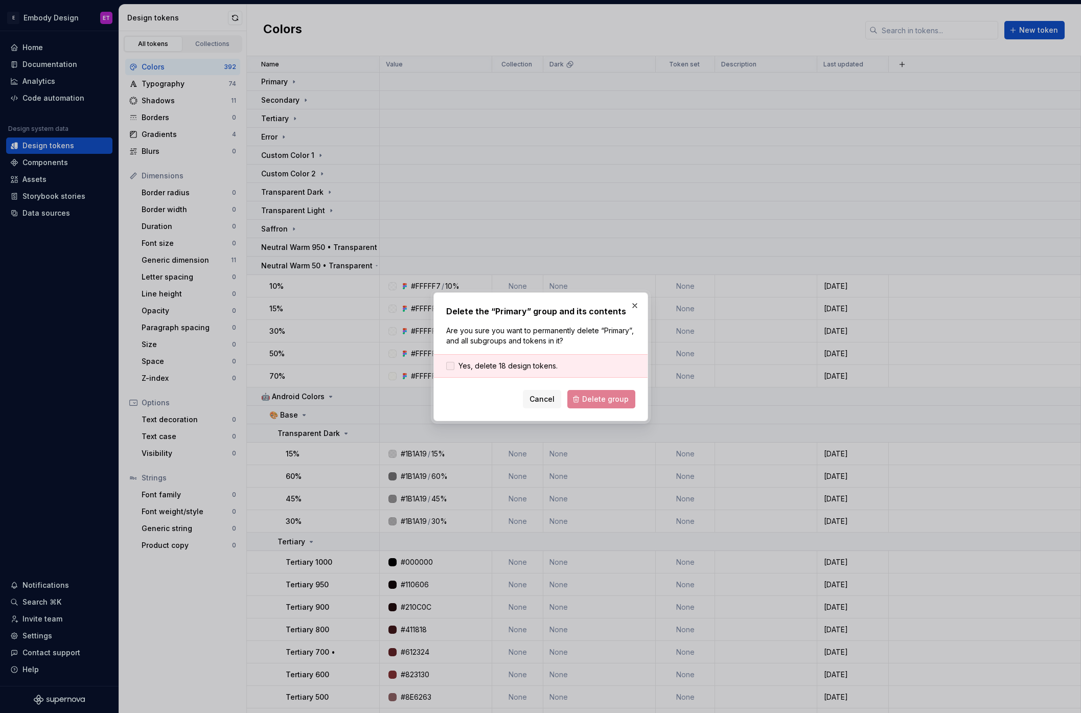
click at [519, 362] on span "Yes, delete 18 design tokens." at bounding box center [507, 366] width 99 height 10
click at [610, 396] on span "Delete group" at bounding box center [605, 399] width 47 height 10
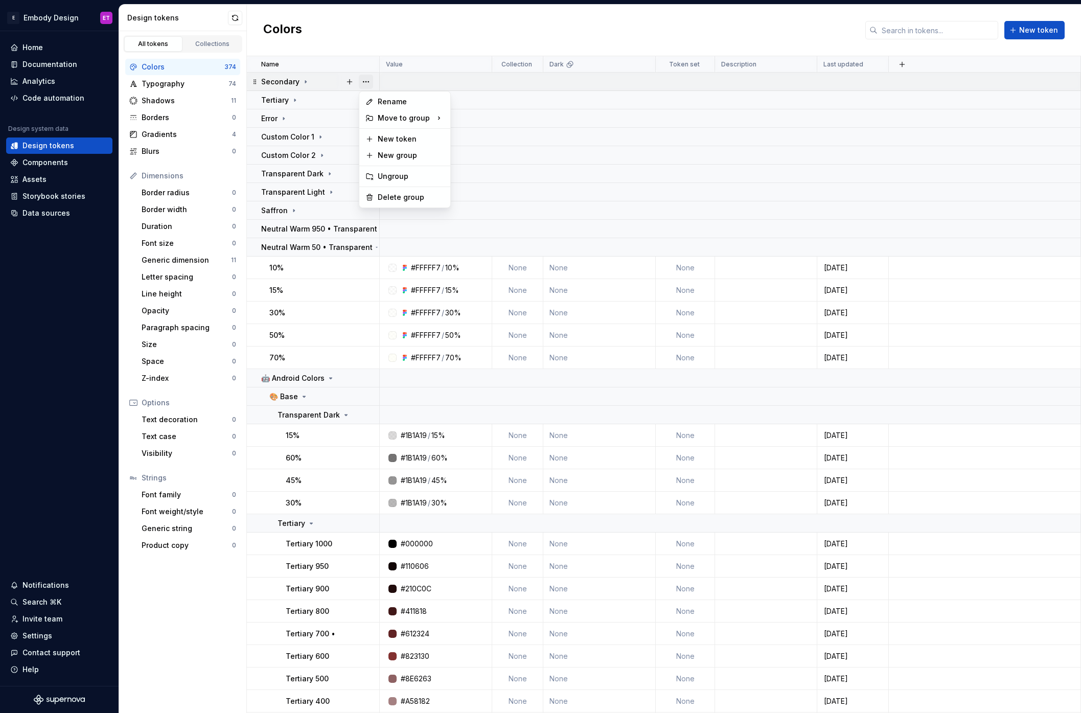
click at [369, 84] on button "button" at bounding box center [366, 82] width 14 height 14
click at [410, 199] on div "Delete group" at bounding box center [411, 197] width 66 height 10
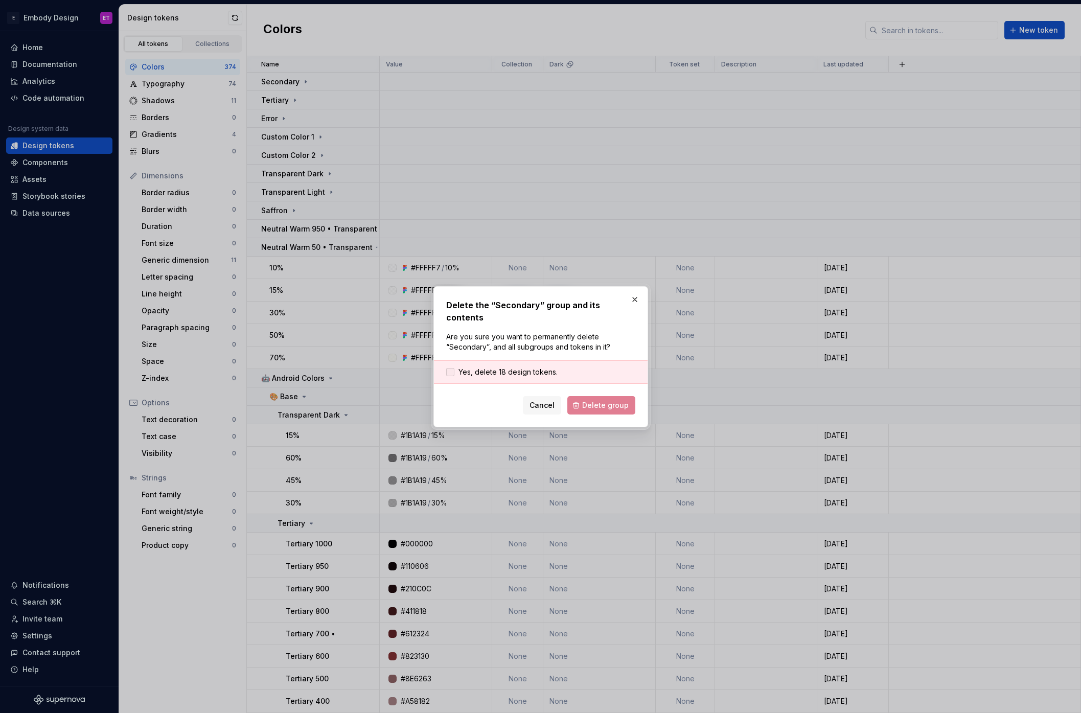
click at [518, 368] on span "Yes, delete 18 design tokens." at bounding box center [507, 372] width 99 height 10
click at [603, 396] on button "Delete group" at bounding box center [601, 405] width 68 height 18
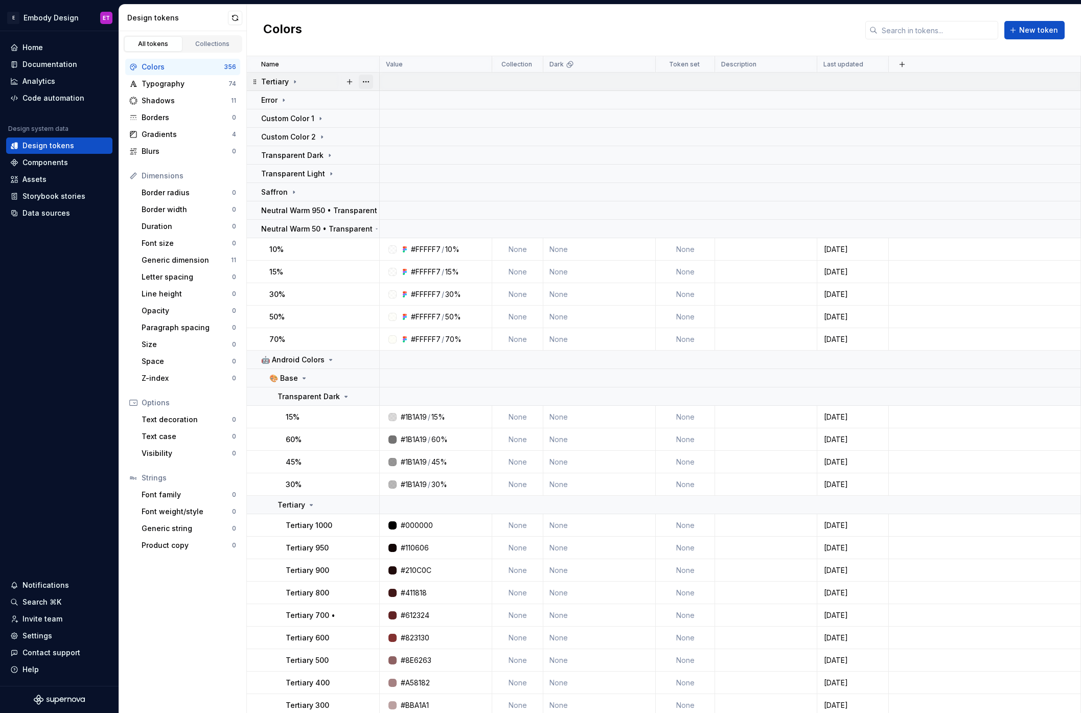
click at [370, 84] on button "button" at bounding box center [366, 82] width 14 height 14
click at [430, 200] on div "Delete group" at bounding box center [411, 197] width 66 height 10
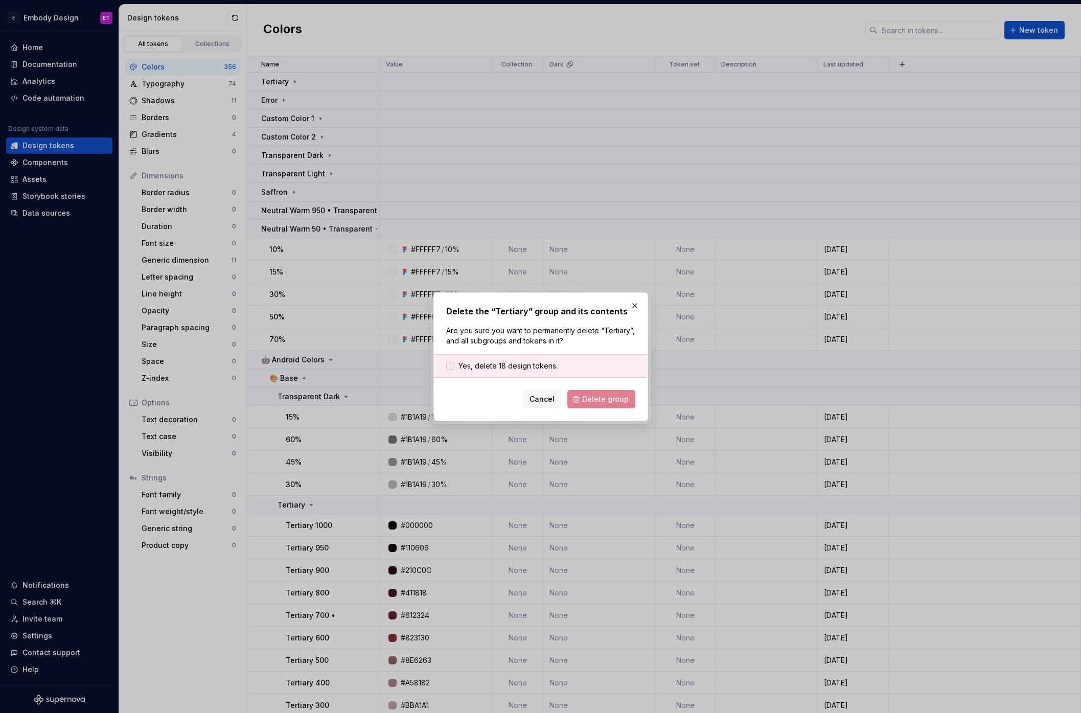
click at [535, 365] on span "Yes, delete 18 design tokens." at bounding box center [507, 366] width 99 height 10
click at [609, 395] on span "Delete group" at bounding box center [605, 399] width 47 height 10
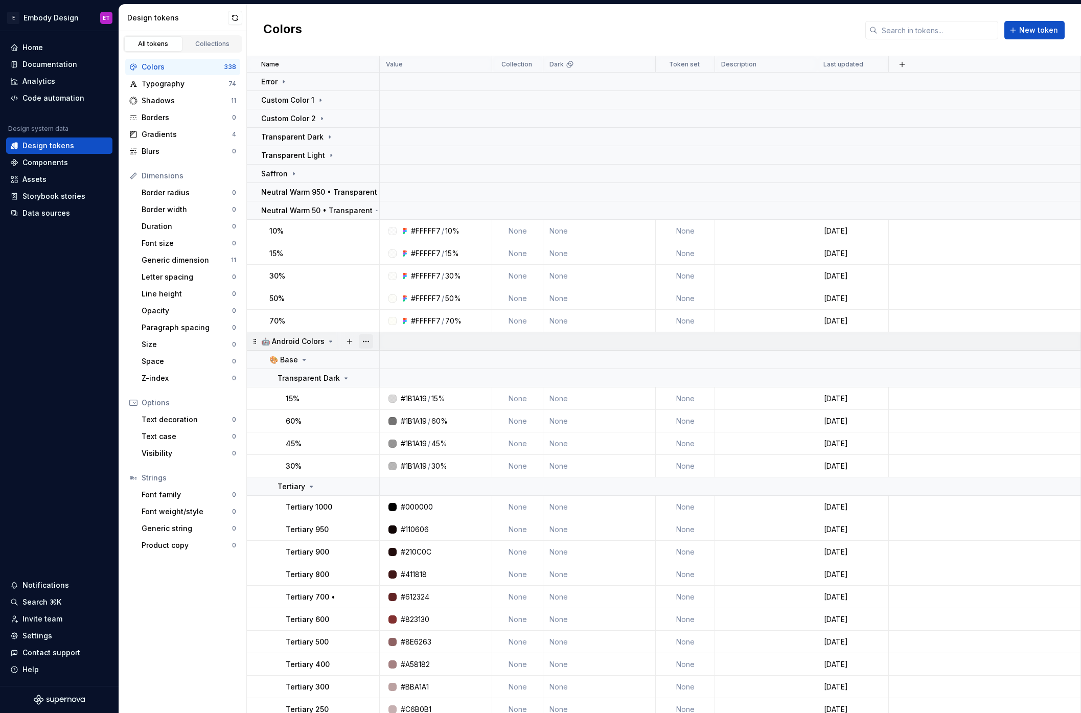
click at [370, 343] on button "button" at bounding box center [366, 341] width 14 height 14
click at [419, 458] on div "Delete group" at bounding box center [411, 457] width 66 height 10
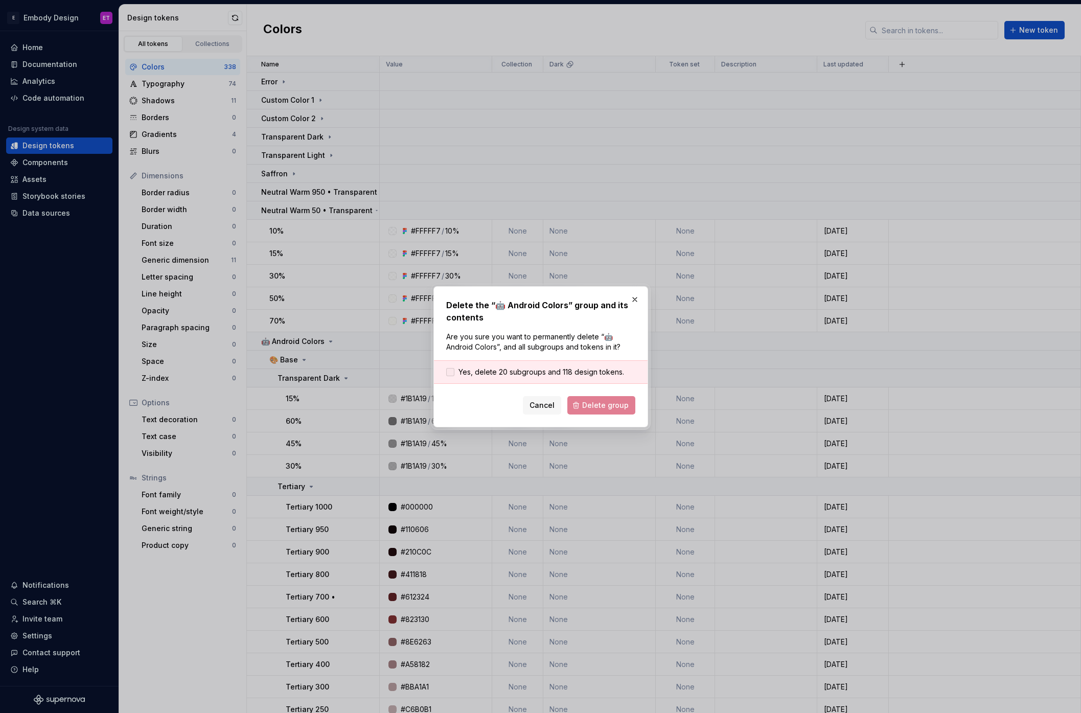
click at [564, 374] on span "Yes, delete 20 subgroups and 118 design tokens." at bounding box center [541, 372] width 166 height 10
click at [606, 408] on span "Delete group" at bounding box center [605, 405] width 47 height 10
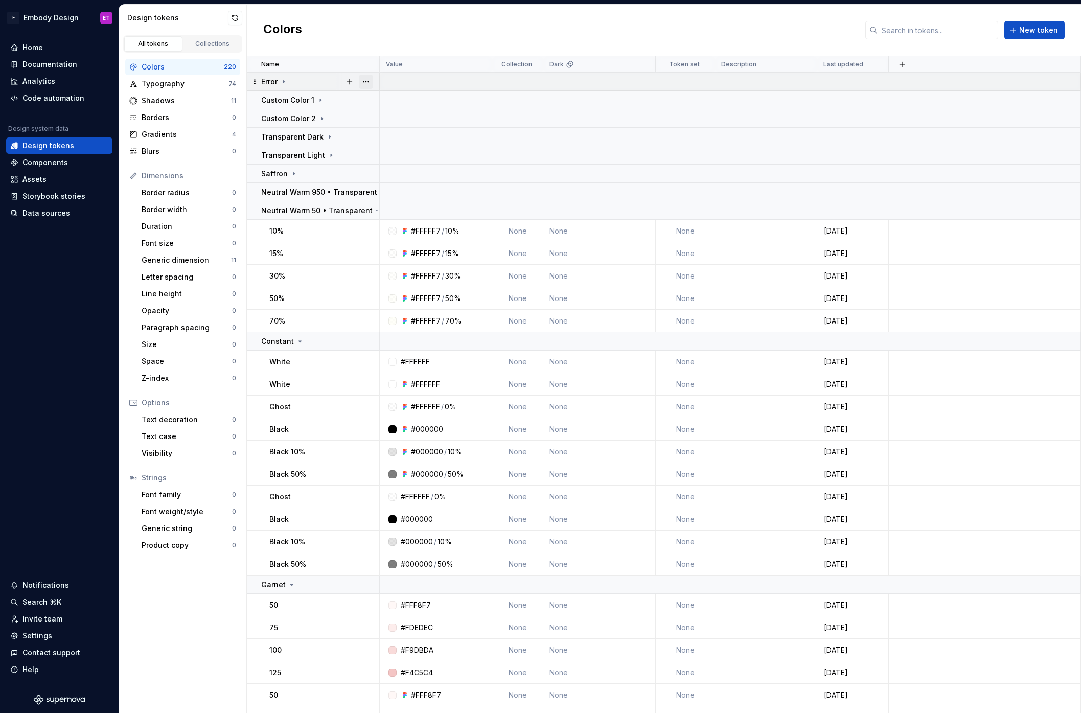
click at [367, 79] on button "button" at bounding box center [366, 82] width 14 height 14
click at [414, 200] on div "Delete group" at bounding box center [411, 197] width 66 height 10
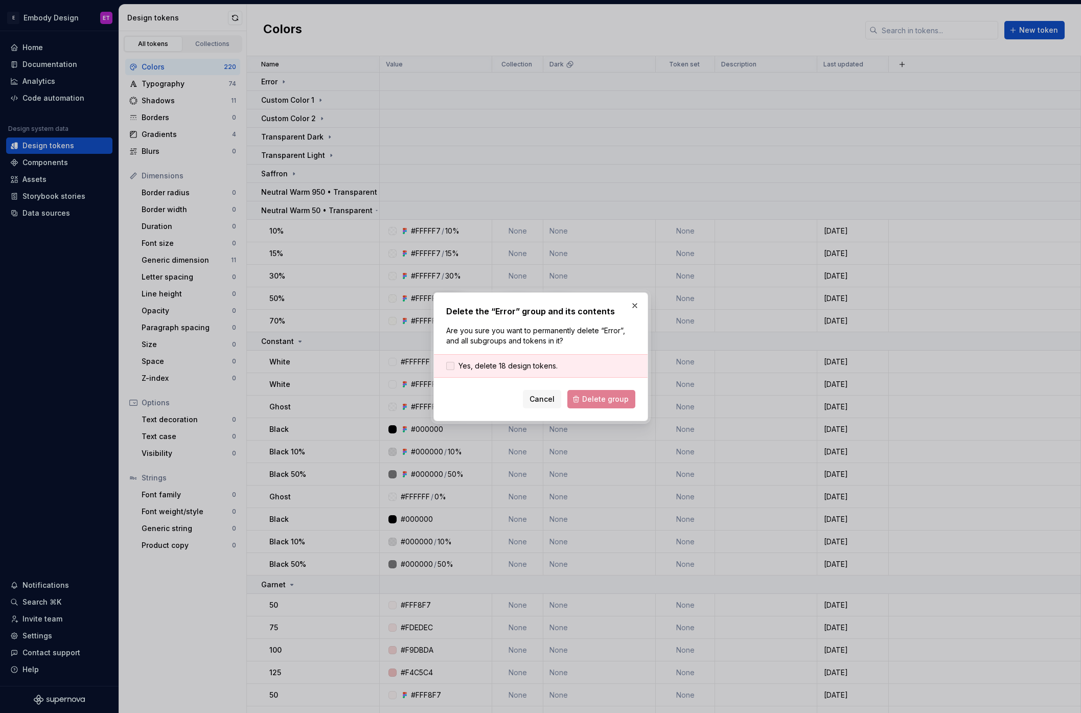
click at [539, 369] on span "Yes, delete 18 design tokens." at bounding box center [507, 366] width 99 height 10
click at [611, 397] on span "Delete group" at bounding box center [605, 399] width 47 height 10
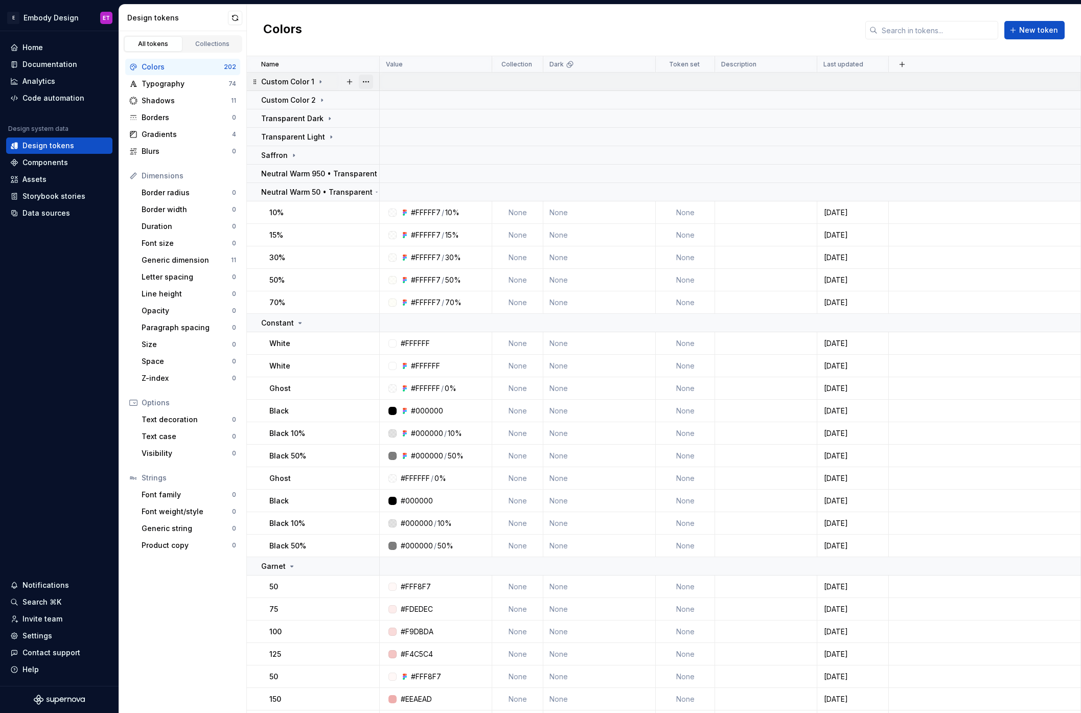
click at [372, 82] on button "button" at bounding box center [366, 82] width 14 height 14
click at [401, 195] on div "Delete group" at bounding box center [411, 197] width 66 height 10
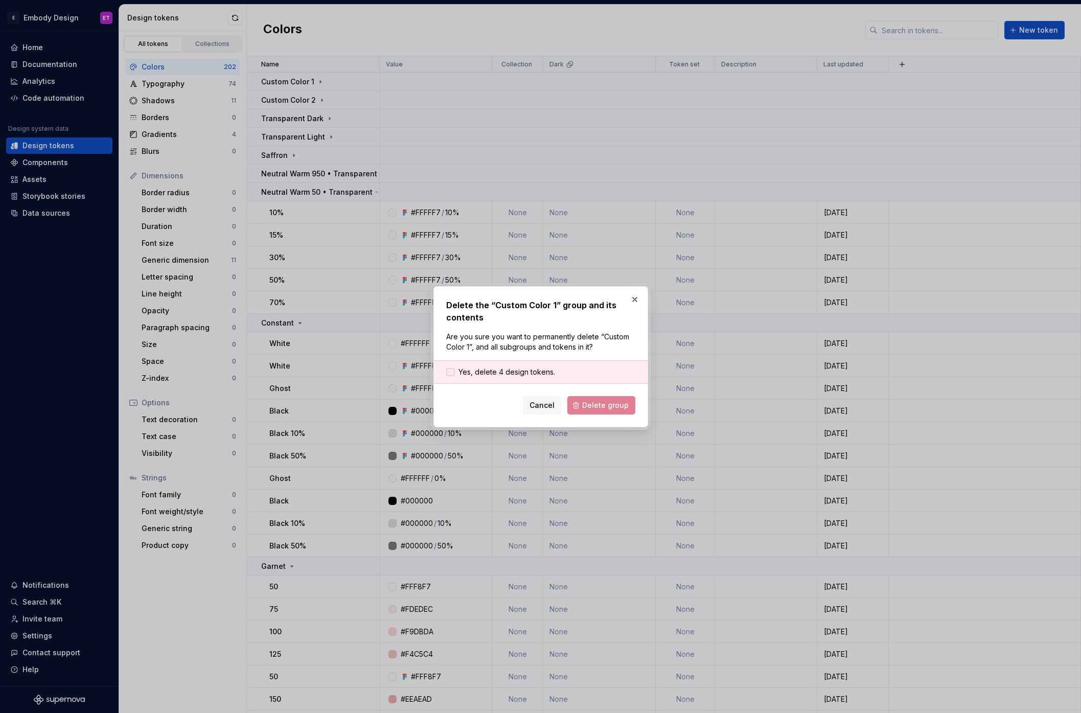
click at [511, 369] on span "Yes, delete 4 design tokens." at bounding box center [506, 372] width 97 height 10
click at [600, 398] on button "Delete group" at bounding box center [601, 405] width 68 height 18
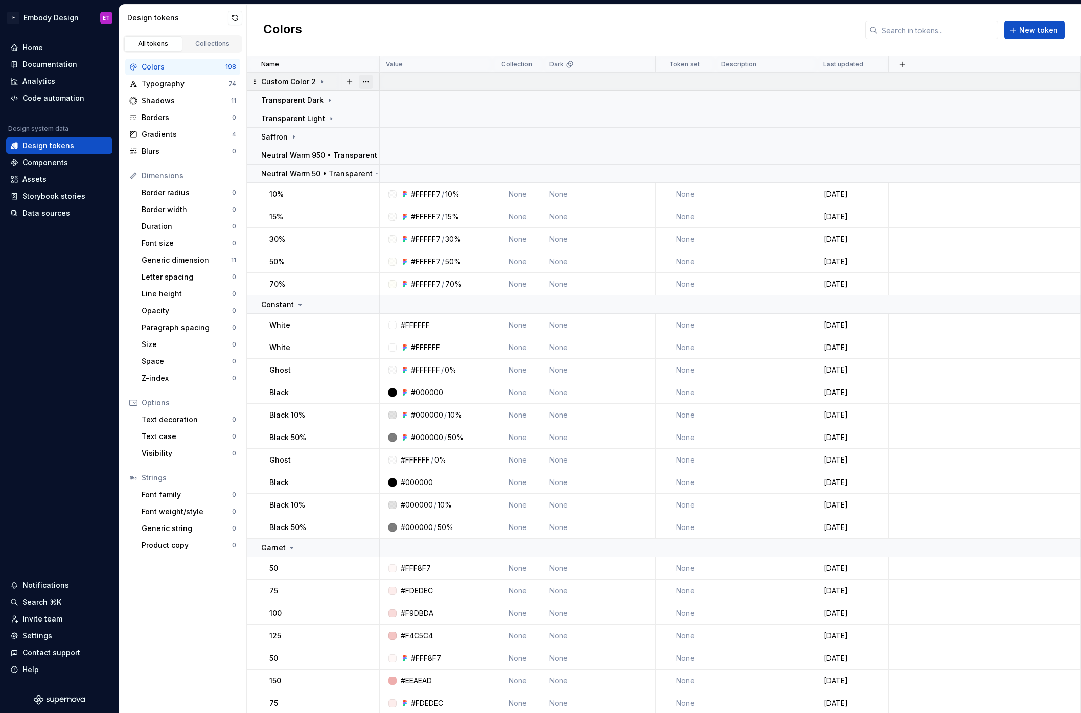
click at [366, 78] on button "button" at bounding box center [366, 82] width 14 height 14
click at [408, 196] on div "Delete group" at bounding box center [411, 197] width 66 height 10
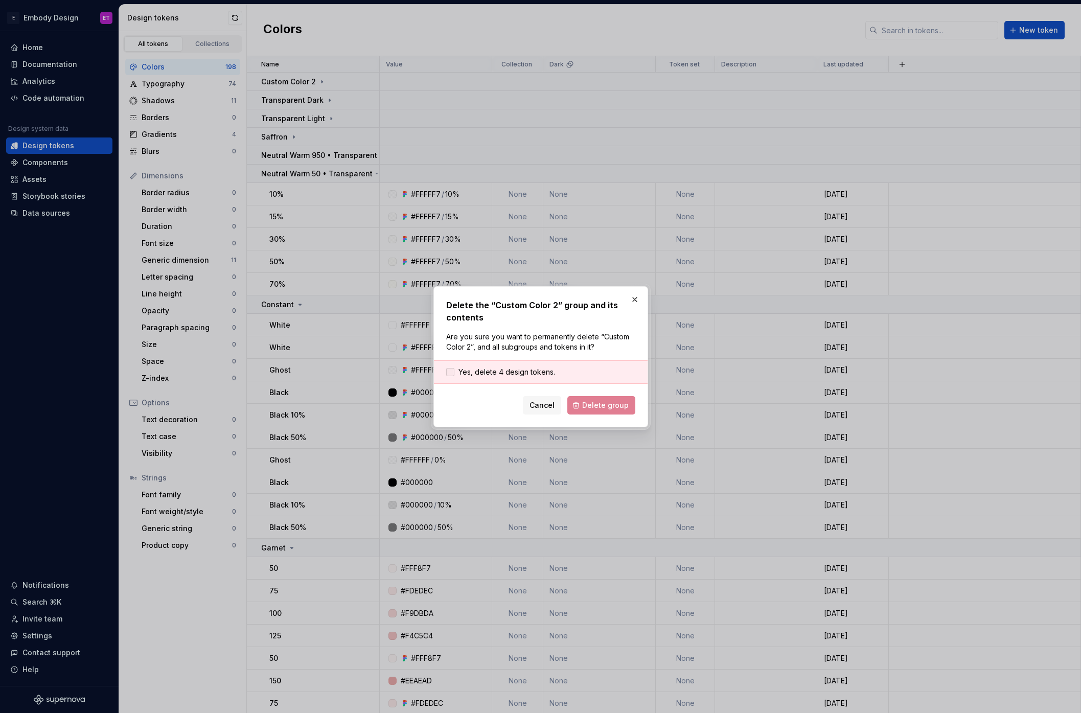
click at [552, 372] on span "Yes, delete 4 design tokens." at bounding box center [506, 372] width 97 height 10
click at [606, 408] on span "Delete group" at bounding box center [605, 405] width 47 height 10
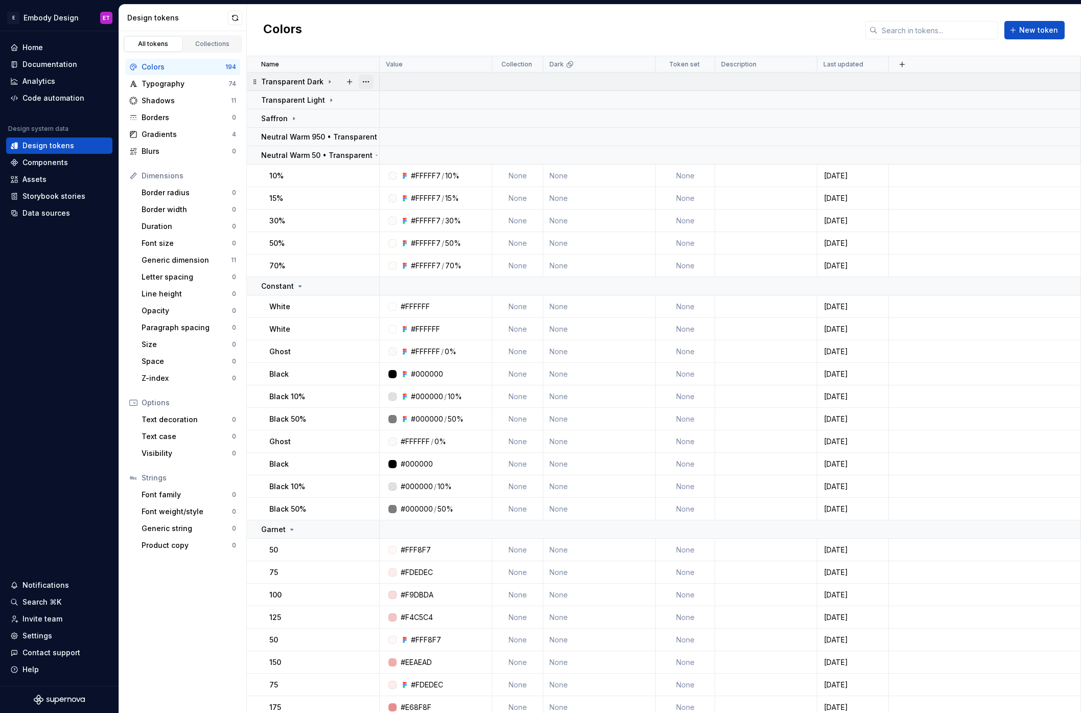
click at [372, 80] on button "button" at bounding box center [366, 82] width 14 height 14
click at [387, 198] on div "Delete group" at bounding box center [411, 197] width 66 height 10
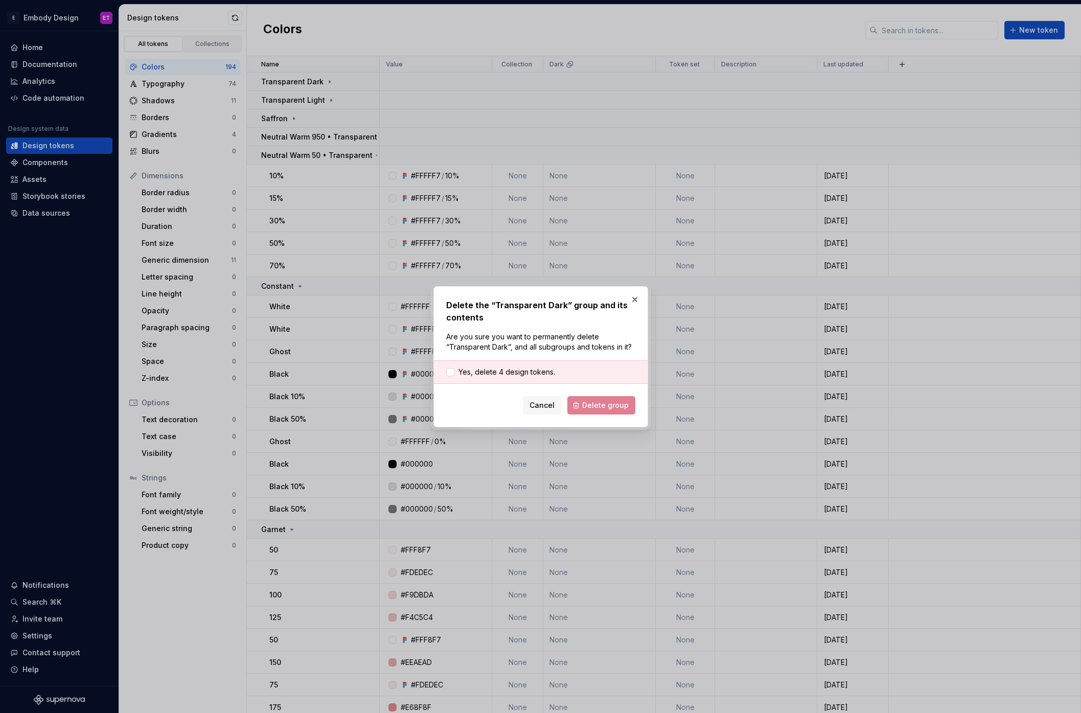
click at [501, 361] on div "Yes, delete 4 design tokens." at bounding box center [541, 372] width 214 height 24
click at [502, 368] on span "Yes, delete 4 design tokens." at bounding box center [506, 372] width 97 height 10
click at [592, 395] on form "Yes, delete 4 design tokens. Cancel Delete group" at bounding box center [540, 387] width 189 height 54
click at [597, 402] on span "Delete group" at bounding box center [605, 405] width 47 height 10
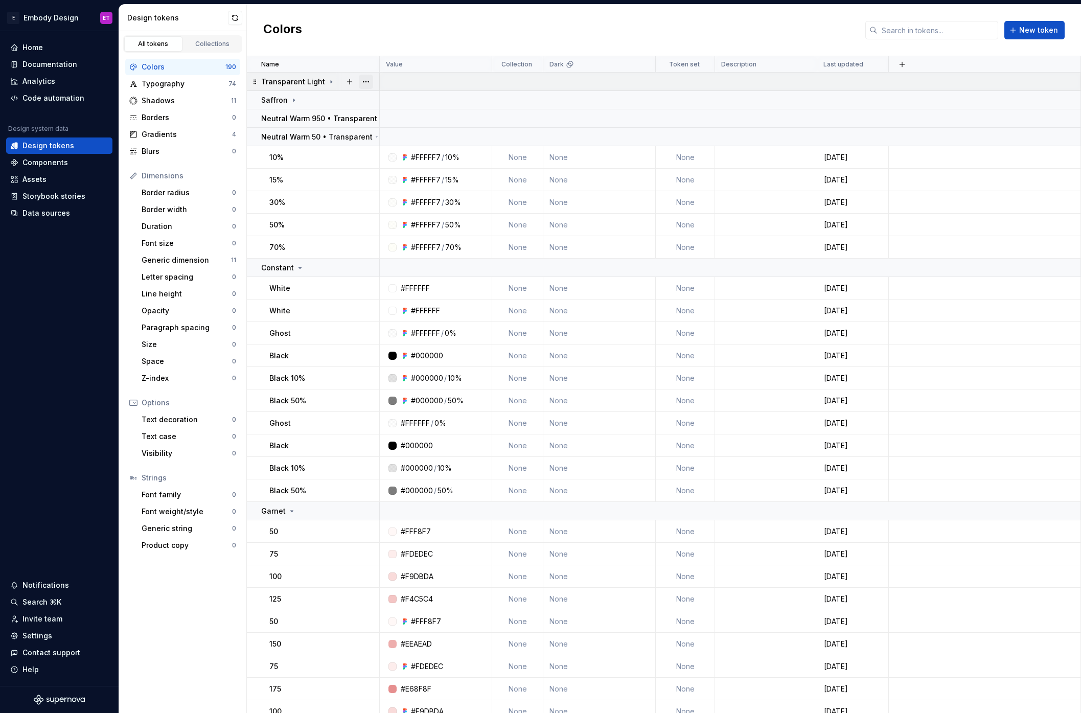
click at [368, 81] on button "button" at bounding box center [366, 82] width 14 height 14
click at [422, 195] on div "Delete group" at bounding box center [411, 197] width 66 height 10
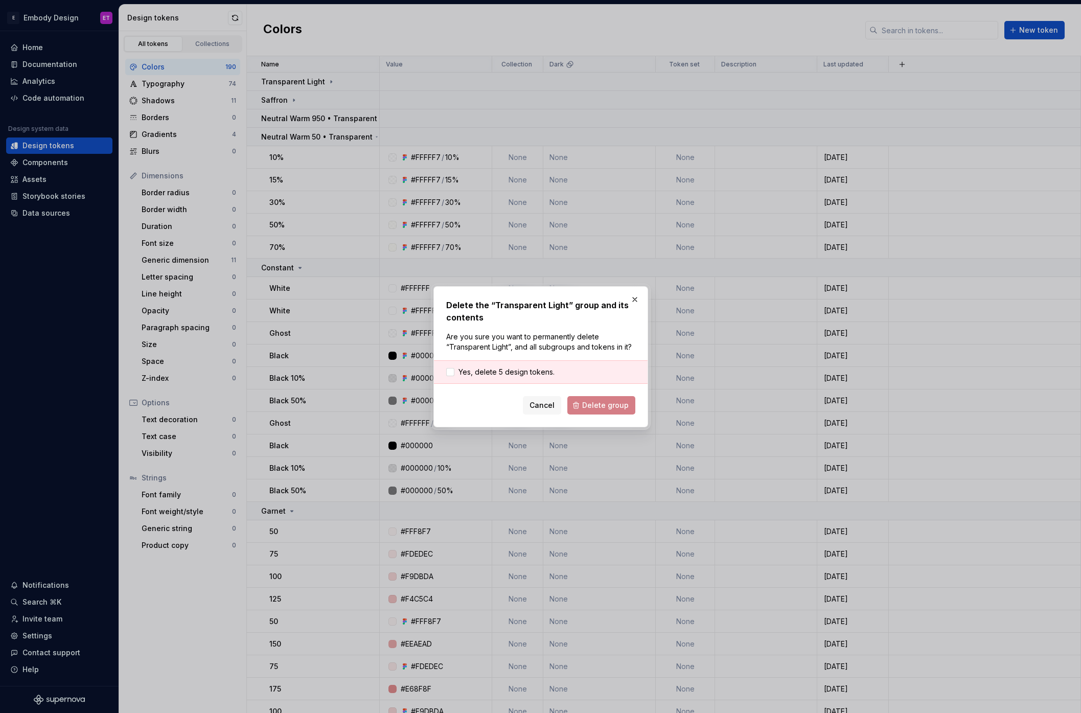
drag, startPoint x: 523, startPoint y: 372, endPoint x: 591, endPoint y: 400, distance: 73.1
click at [523, 372] on span "Yes, delete 5 design tokens." at bounding box center [506, 372] width 96 height 10
click at [596, 402] on span "Delete group" at bounding box center [605, 405] width 47 height 10
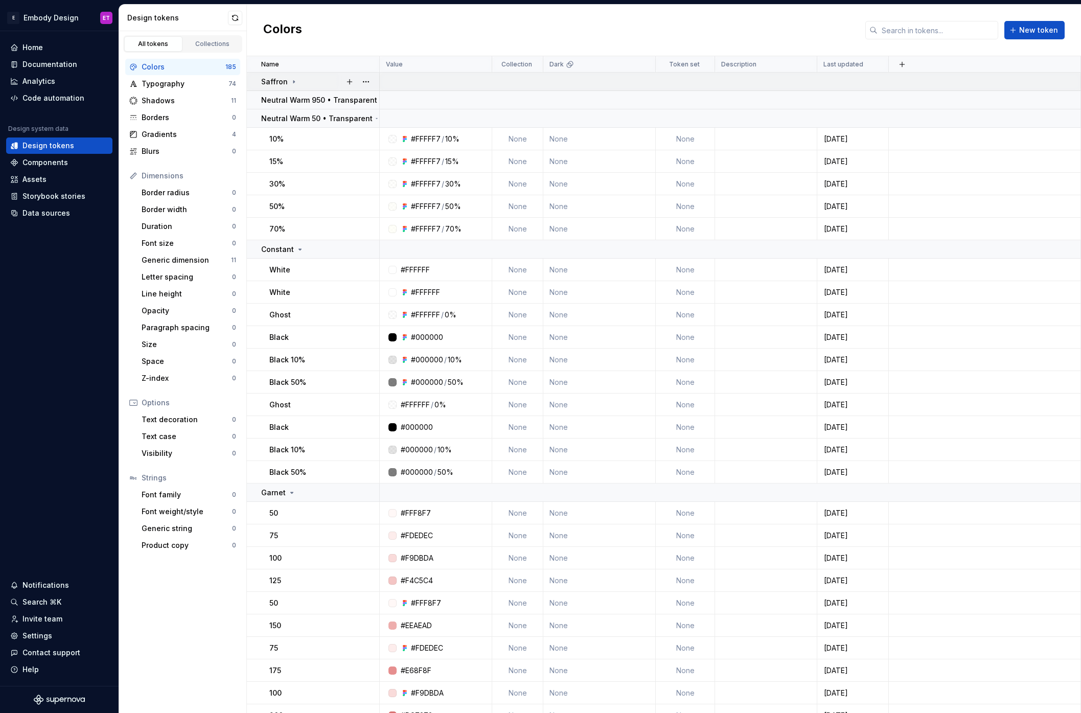
click at [374, 82] on div at bounding box center [357, 82] width 43 height 18
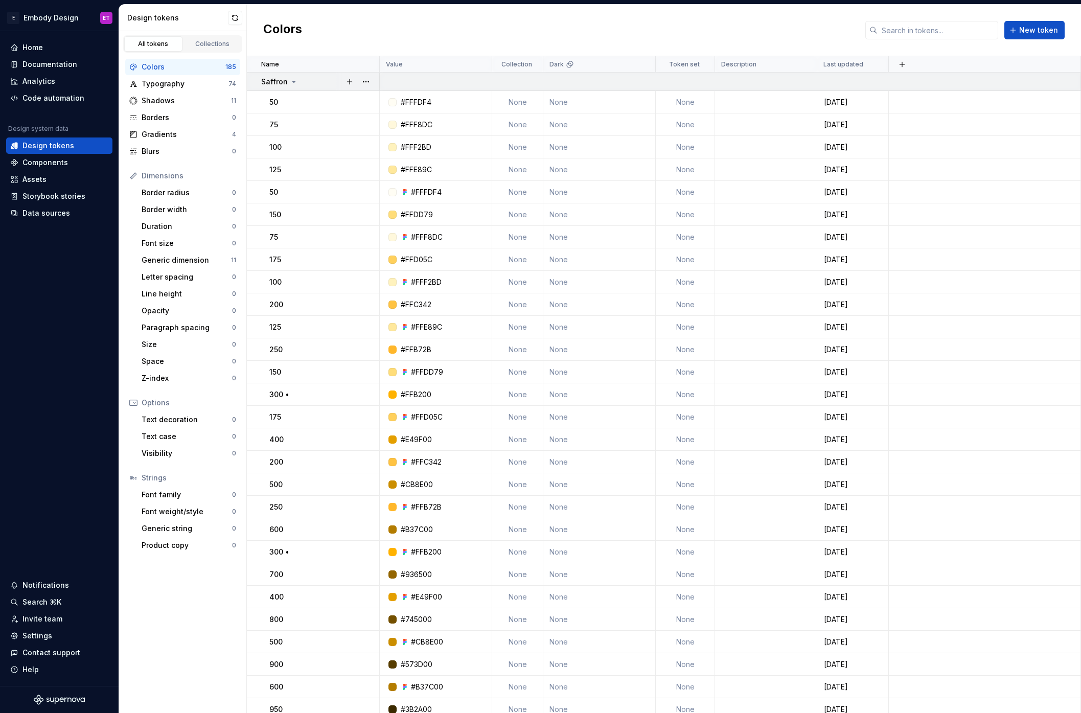
click at [322, 79] on div "Saffron" at bounding box center [320, 82] width 118 height 10
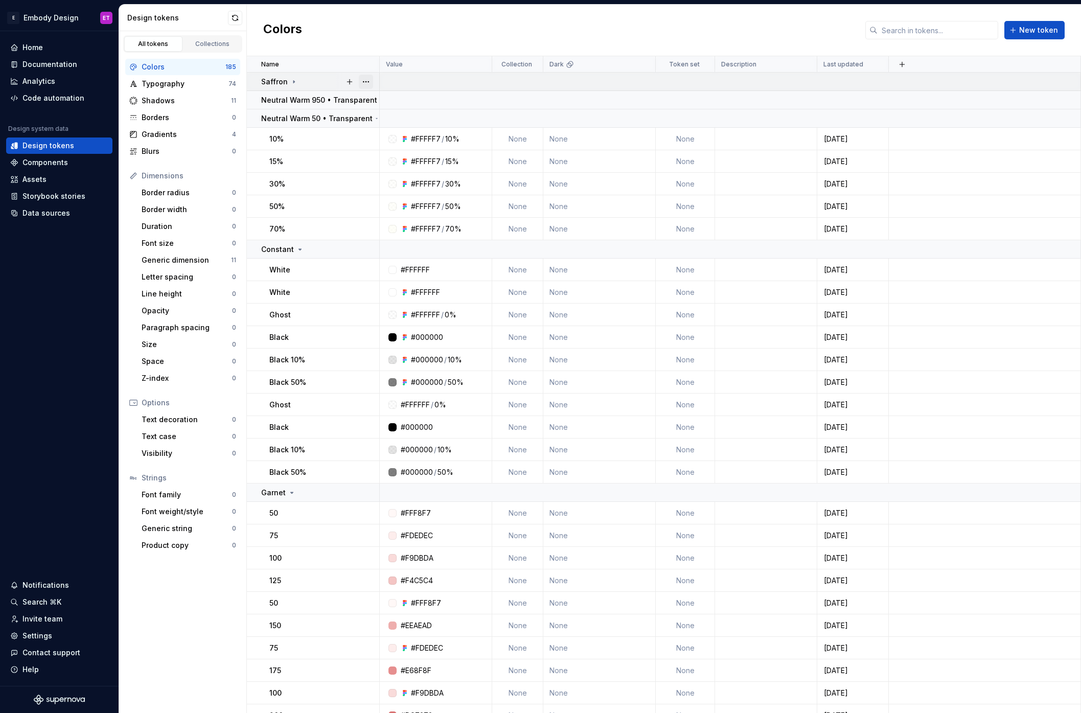
click at [368, 82] on button "button" at bounding box center [366, 82] width 14 height 14
click at [309, 87] on html "E Embody Design ET Home Documentation Analytics Code automation Design system d…" at bounding box center [540, 356] width 1081 height 713
click at [363, 83] on button "button" at bounding box center [366, 82] width 14 height 14
click at [279, 77] on html "E Embody Design ET Home Documentation Analytics Code automation Design system d…" at bounding box center [540, 356] width 1081 height 713
click at [277, 86] on td "Saffron" at bounding box center [313, 82] width 133 height 18
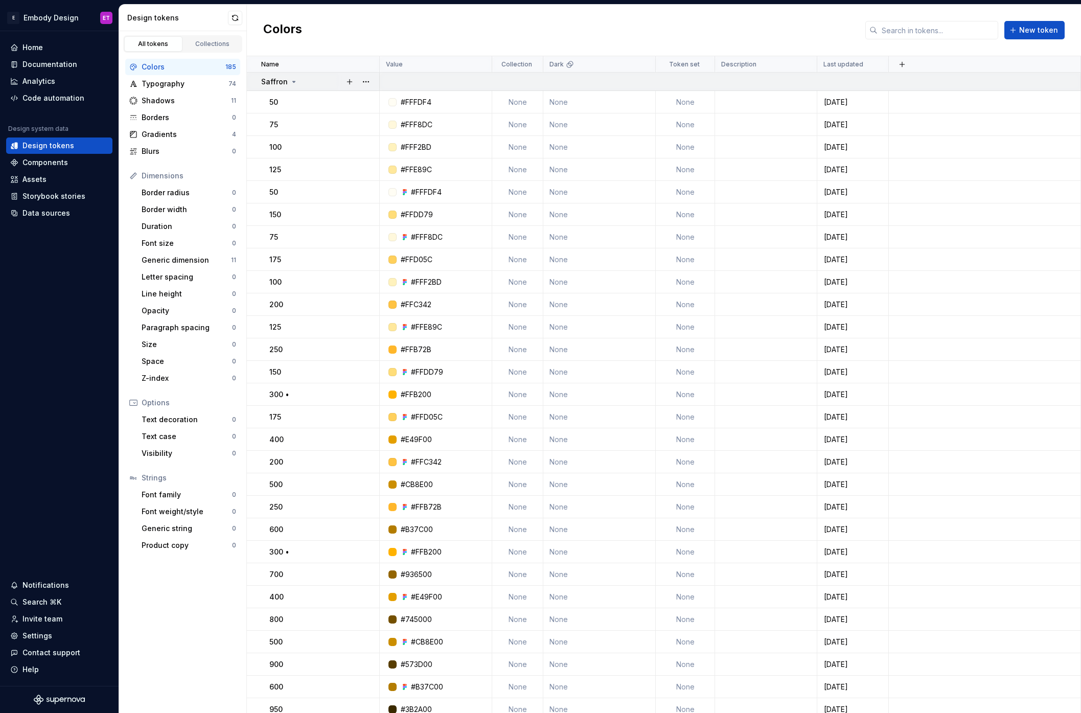
click at [296, 82] on div "Saffron" at bounding box center [320, 82] width 118 height 10
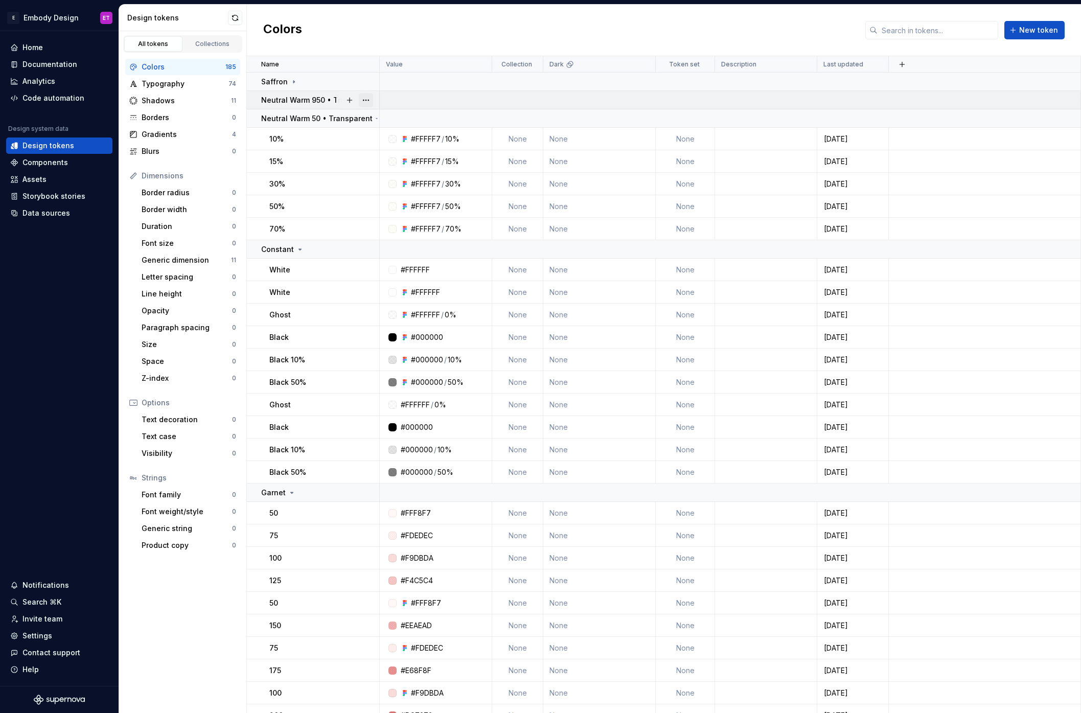
click at [365, 99] on button "button" at bounding box center [366, 100] width 14 height 14
click at [451, 87] on html "E Embody Design ET Home Documentation Analytics Code automation Design system d…" at bounding box center [540, 356] width 1081 height 713
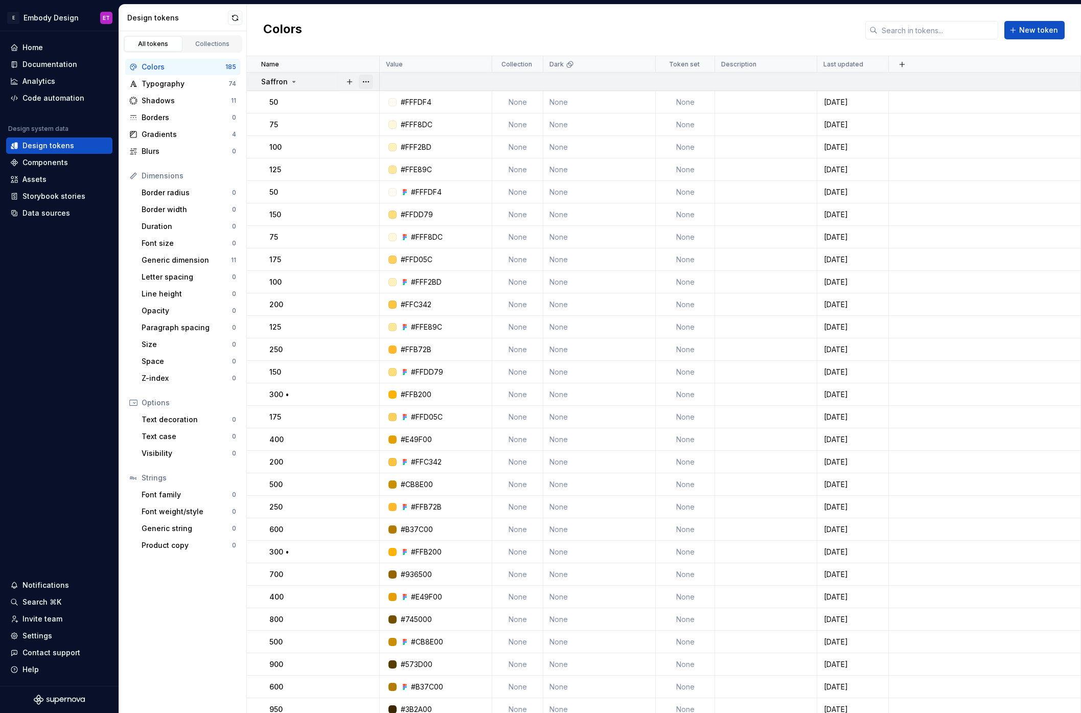
click at [371, 81] on button "button" at bounding box center [366, 82] width 14 height 14
click at [293, 82] on html "E Embody Design ET Home Documentation Analytics Code automation Design system d…" at bounding box center [540, 356] width 1081 height 713
click at [315, 78] on div "Saffron" at bounding box center [320, 80] width 118 height 10
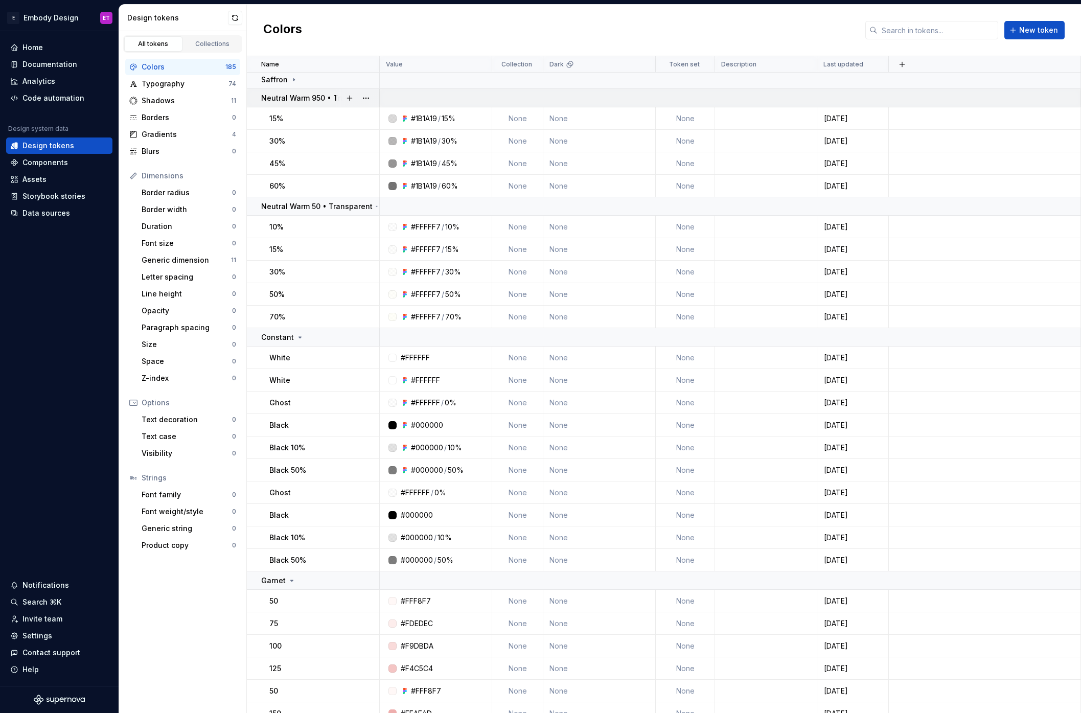
click at [306, 96] on p "Neutral Warm 950 • Transparent" at bounding box center [319, 98] width 116 height 10
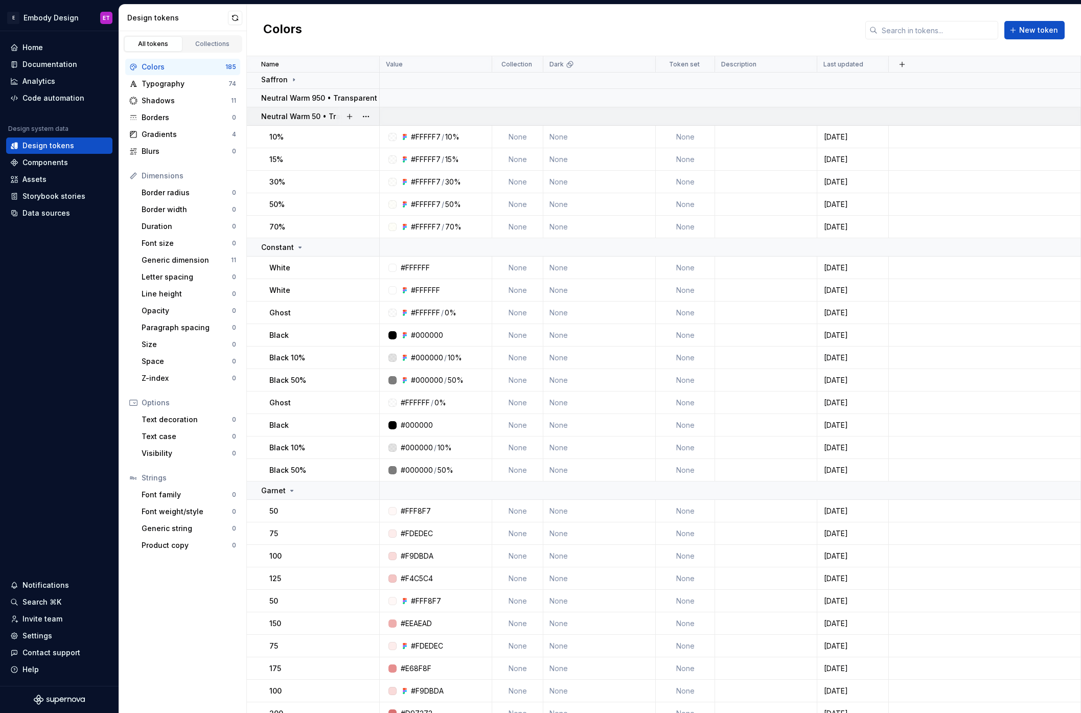
click at [306, 117] on p "Neutral Warm 50 • Transparent" at bounding box center [316, 116] width 111 height 10
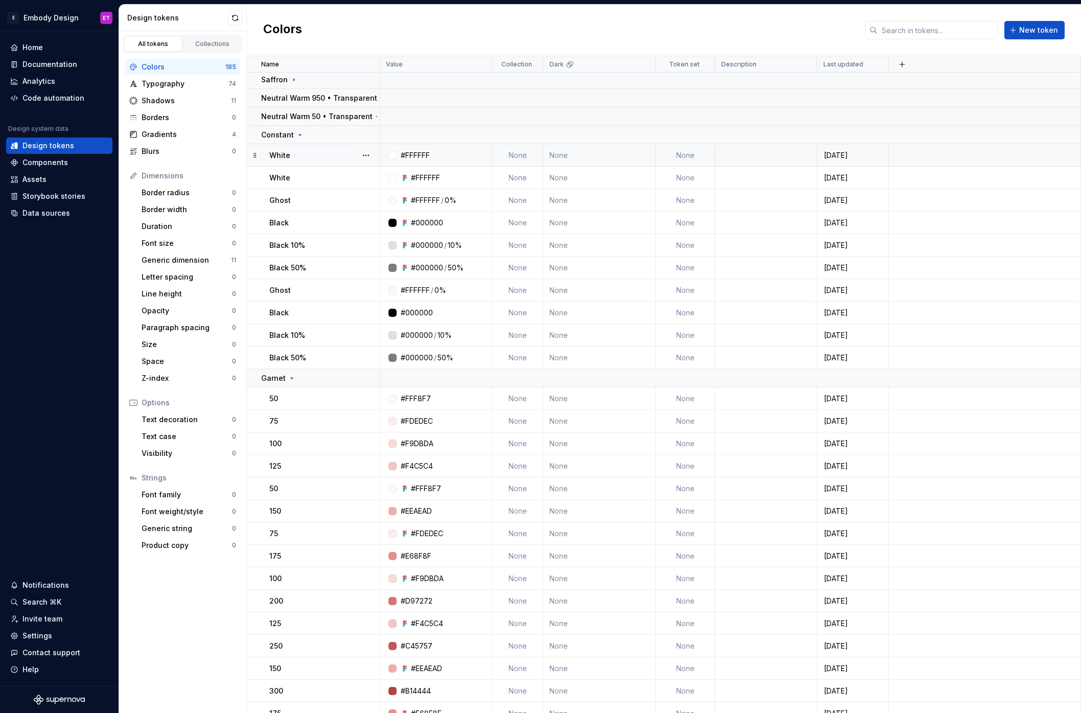
click at [307, 144] on td "White" at bounding box center [313, 155] width 133 height 22
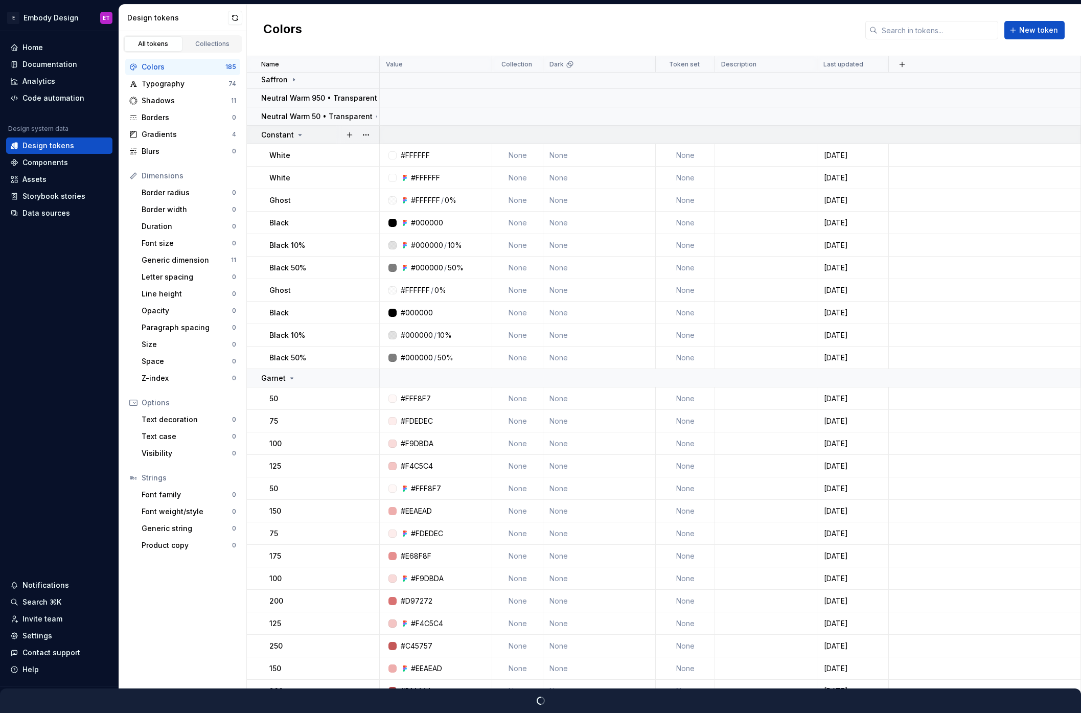
click at [311, 137] on div "Constant" at bounding box center [320, 135] width 118 height 10
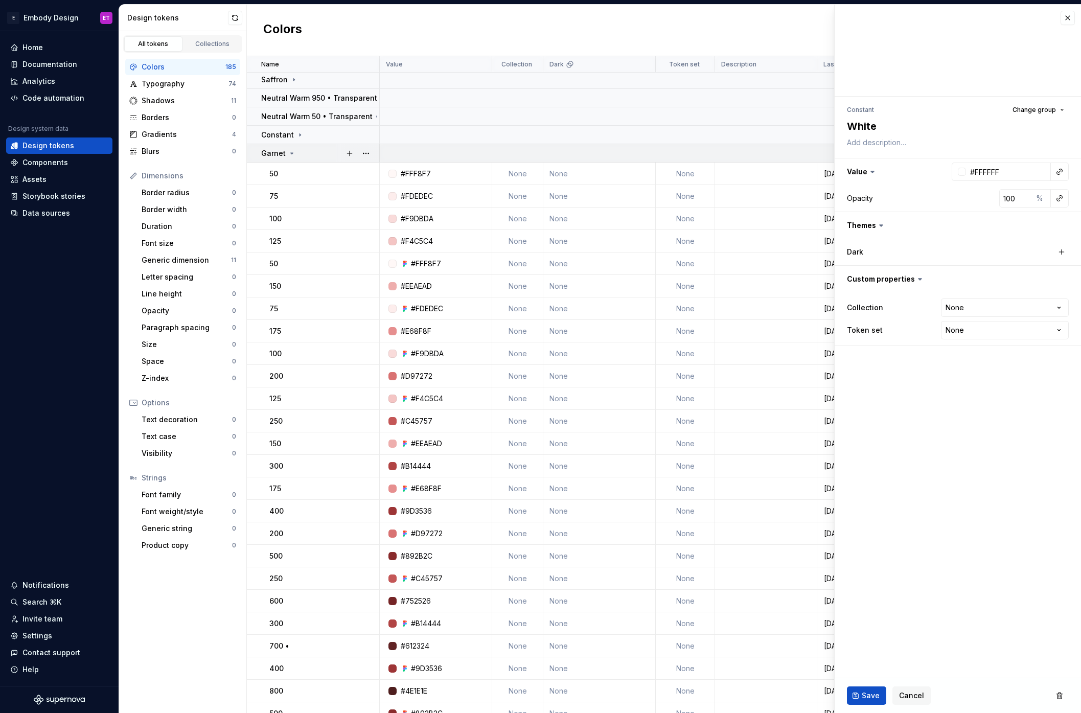
click at [290, 151] on icon at bounding box center [292, 153] width 8 height 8
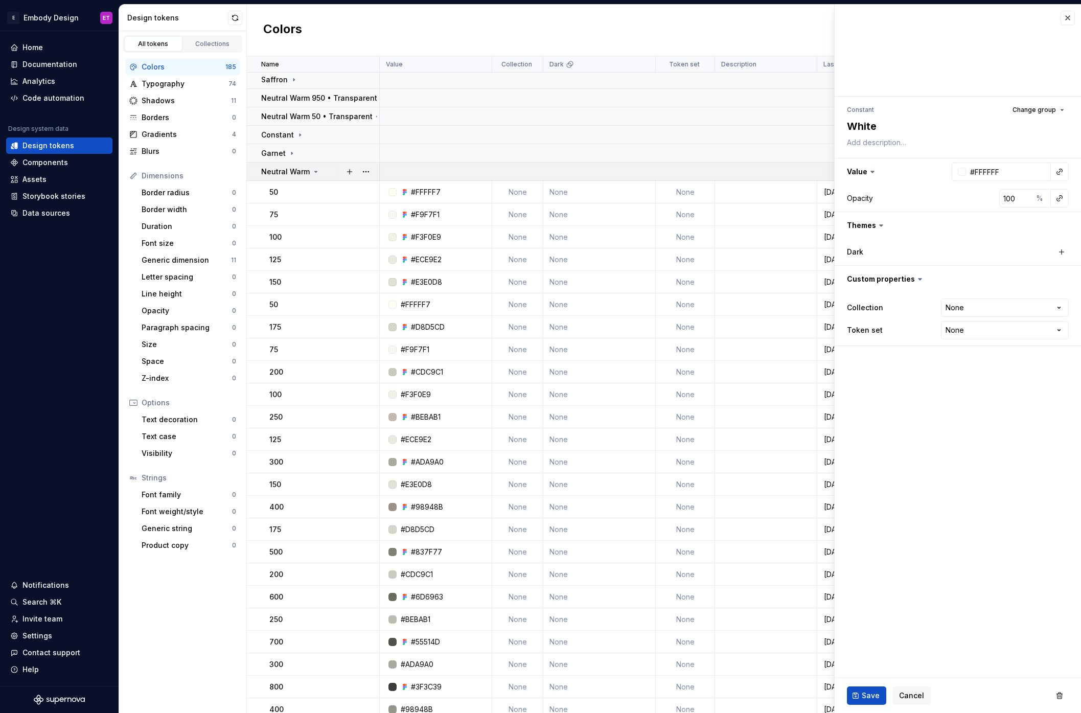
click at [312, 172] on icon at bounding box center [316, 172] width 8 height 8
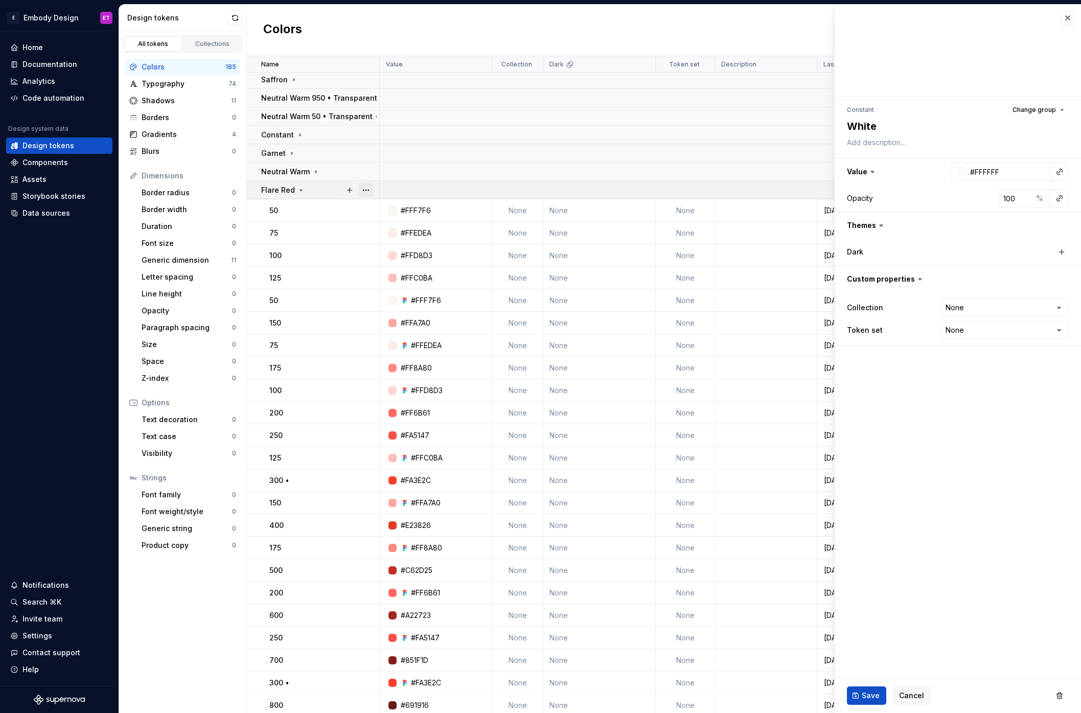
click at [371, 186] on button "button" at bounding box center [366, 190] width 14 height 14
click at [292, 187] on p "Flare Red" at bounding box center [278, 190] width 34 height 10
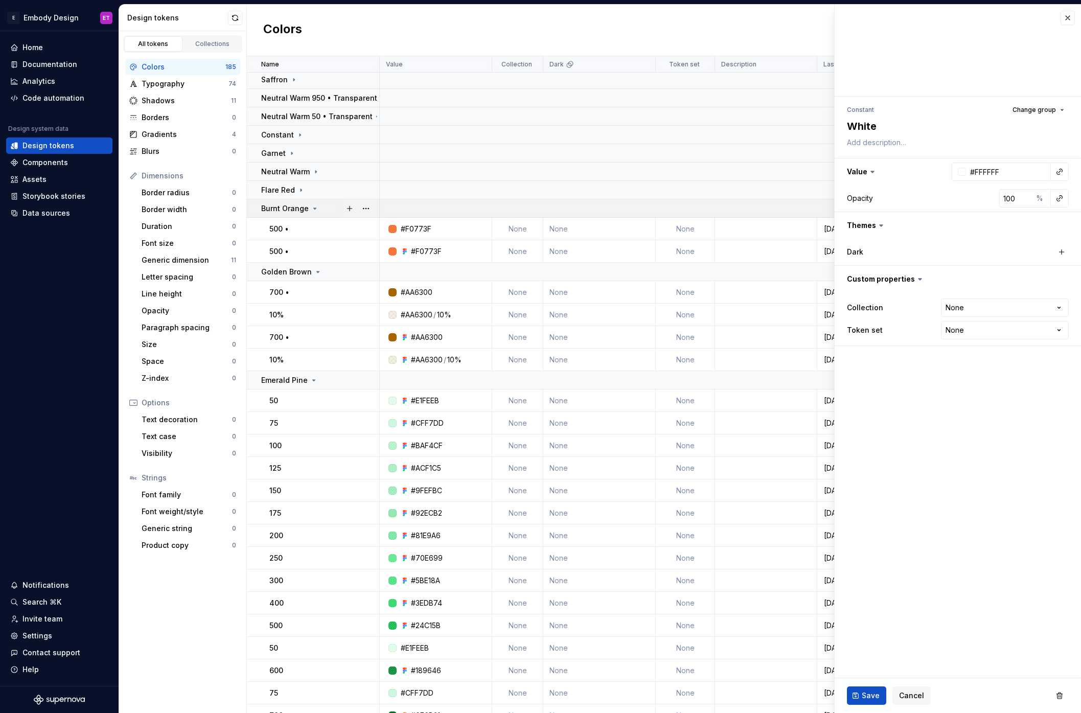
click at [315, 209] on icon at bounding box center [315, 208] width 8 height 8
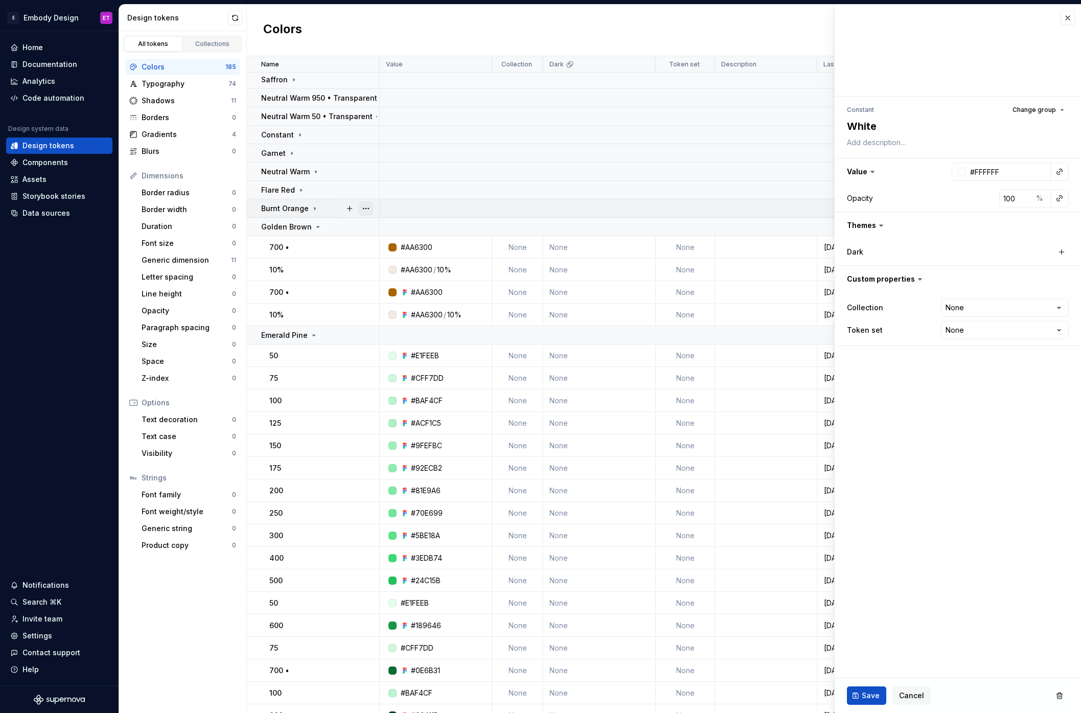
click at [369, 209] on button "button" at bounding box center [366, 208] width 14 height 14
click at [302, 205] on html "E Embody Design ET Home Documentation Analytics Code automation Design system d…" at bounding box center [540, 356] width 1081 height 713
click at [334, 227] on div "Golden Brown" at bounding box center [320, 227] width 118 height 10
click at [363, 227] on button "button" at bounding box center [366, 227] width 14 height 14
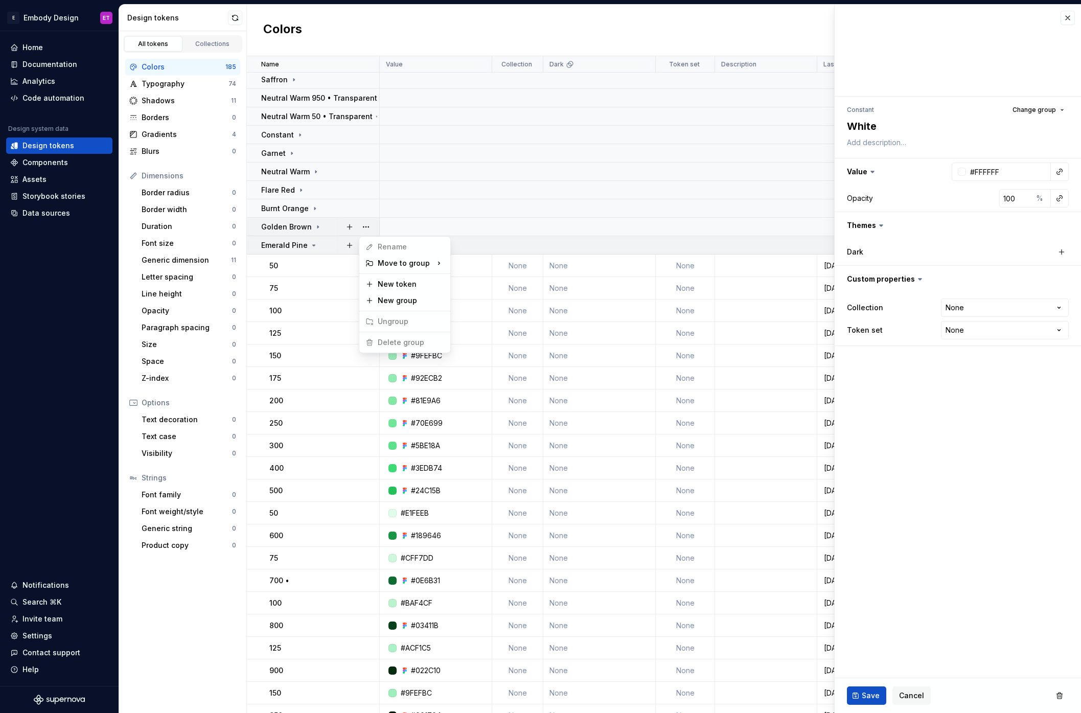
click at [304, 242] on html "E Embody Design ET Home Documentation Analytics Code automation Design system d…" at bounding box center [540, 356] width 1081 height 713
click at [331, 247] on div "Emerald Pine" at bounding box center [320, 245] width 118 height 10
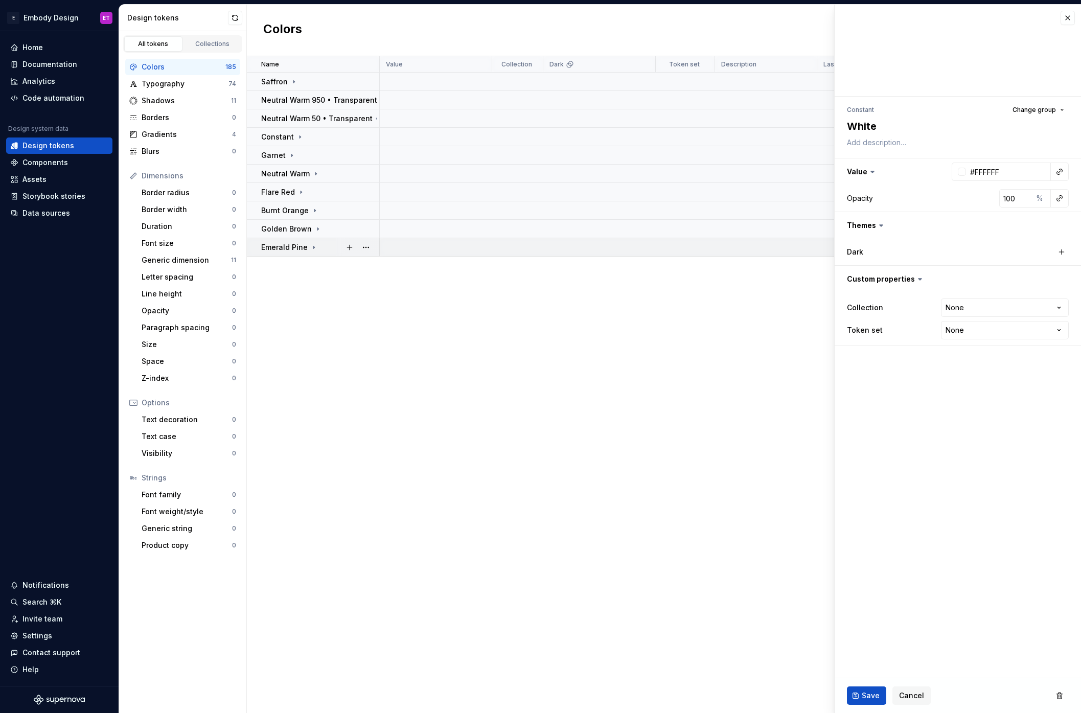
click at [373, 248] on div at bounding box center [357, 247] width 43 height 18
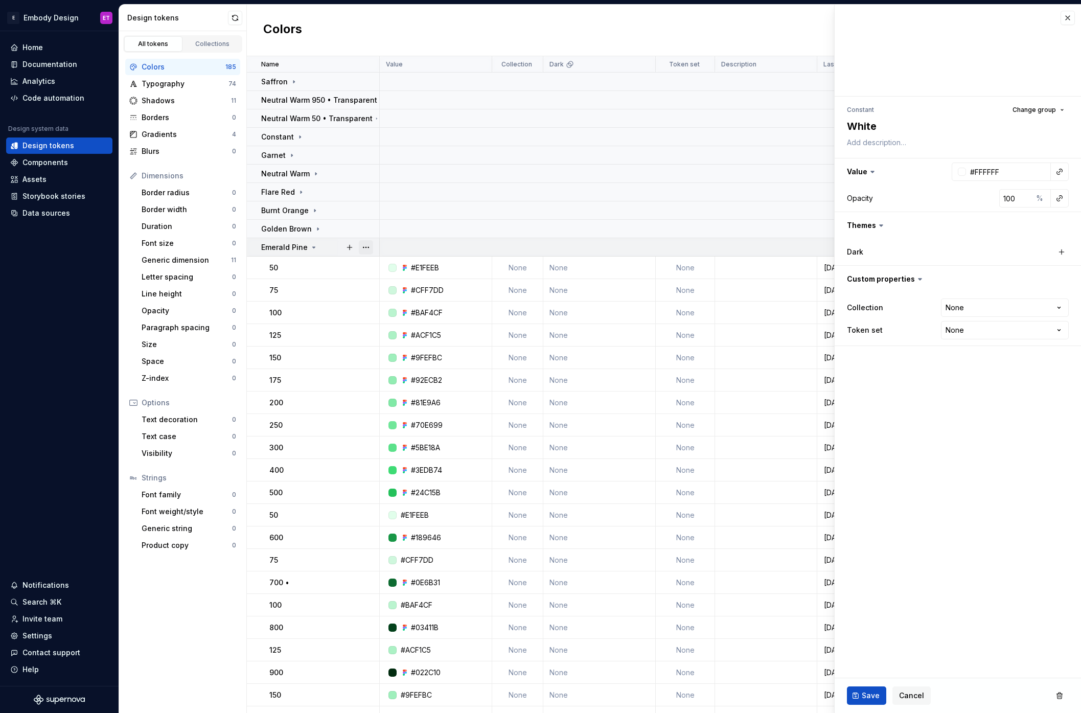
click at [369, 248] on button "button" at bounding box center [366, 247] width 14 height 14
click at [308, 248] on html "E Embody Design ET Home Documentation Analytics Code automation Design system d…" at bounding box center [540, 356] width 1081 height 713
click at [305, 250] on p "Emerald Pine" at bounding box center [284, 247] width 47 height 10
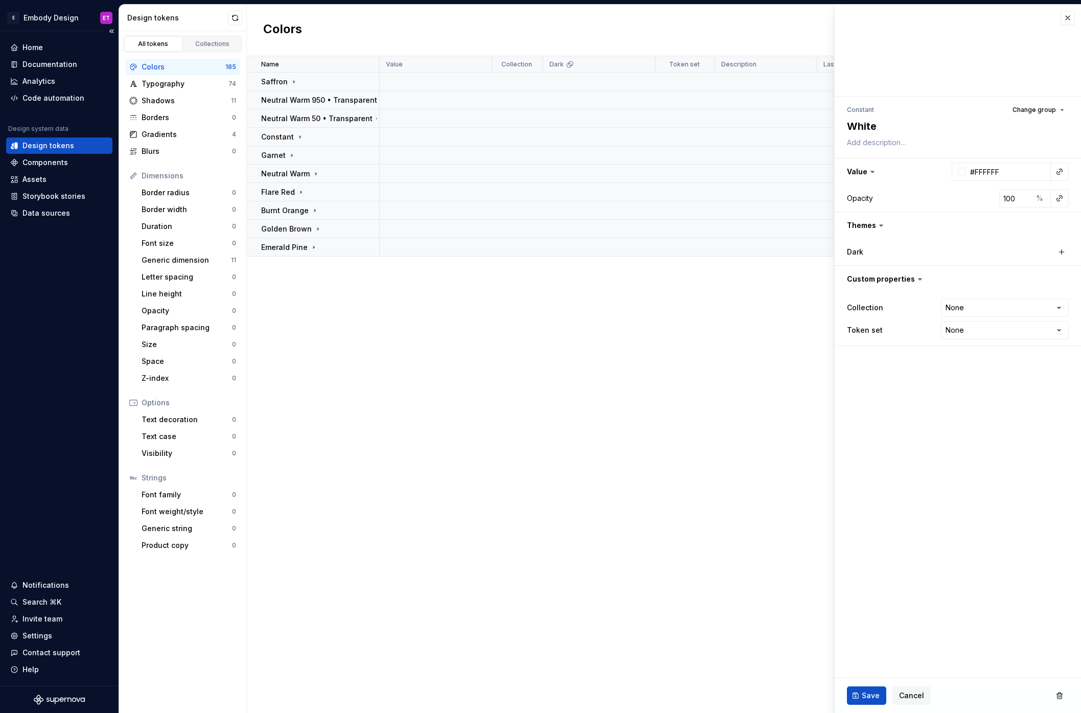
type textarea "*"
drag, startPoint x: 1067, startPoint y: 19, endPoint x: 1056, endPoint y: 27, distance: 13.8
click at [1067, 19] on button "button" at bounding box center [1068, 18] width 14 height 14
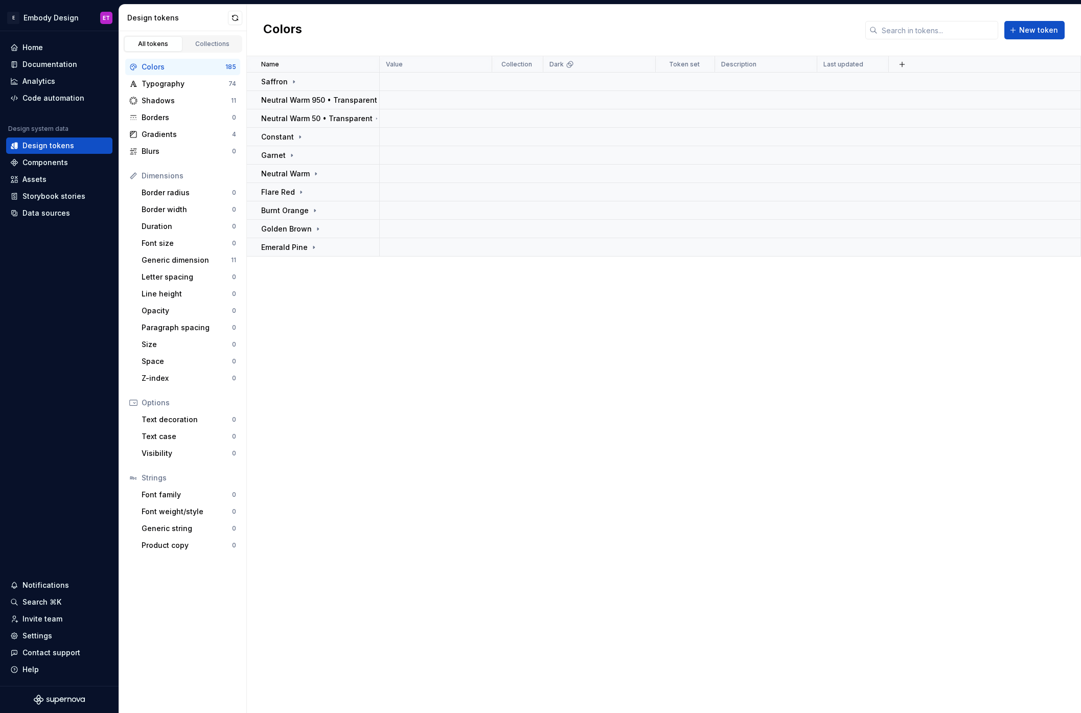
click at [446, 431] on div "Name Value Collection Dark Token set Description Last updated Saffron Neutral W…" at bounding box center [664, 384] width 834 height 657
click at [56, 209] on div "Data sources" at bounding box center [46, 213] width 48 height 10
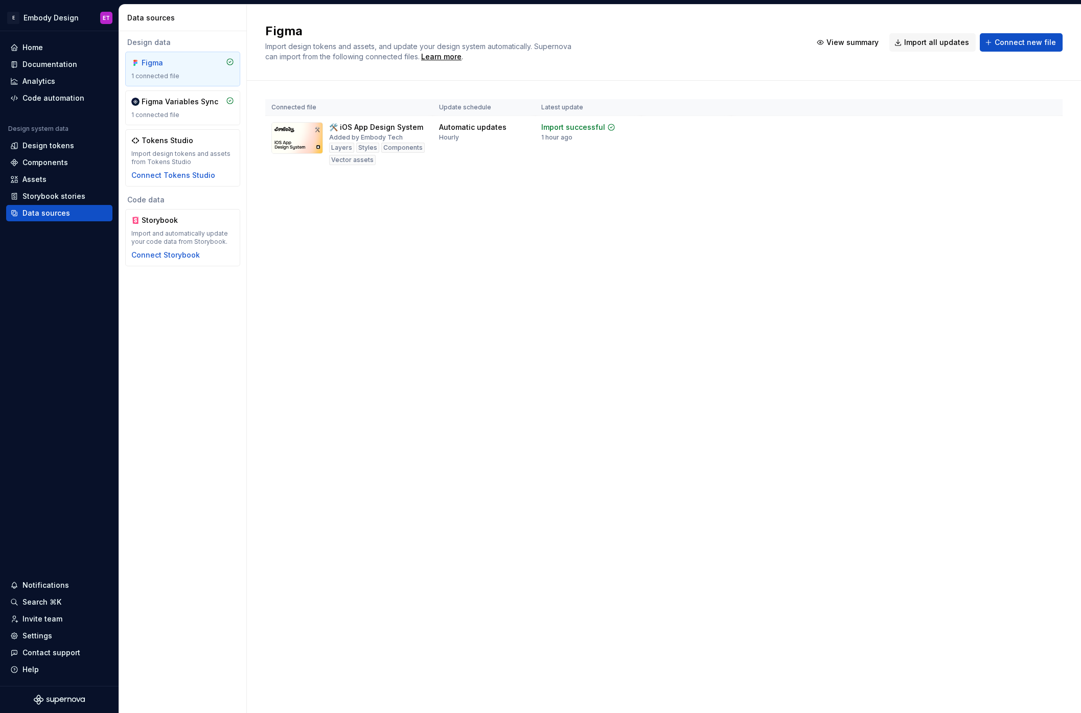
drag, startPoint x: 385, startPoint y: 384, endPoint x: 309, endPoint y: 260, distance: 145.4
click at [385, 384] on div "Figma Import design tokens and assets, and update your design system automatica…" at bounding box center [664, 359] width 834 height 708
click at [170, 105] on div "Figma Variables Sync" at bounding box center [180, 102] width 77 height 10
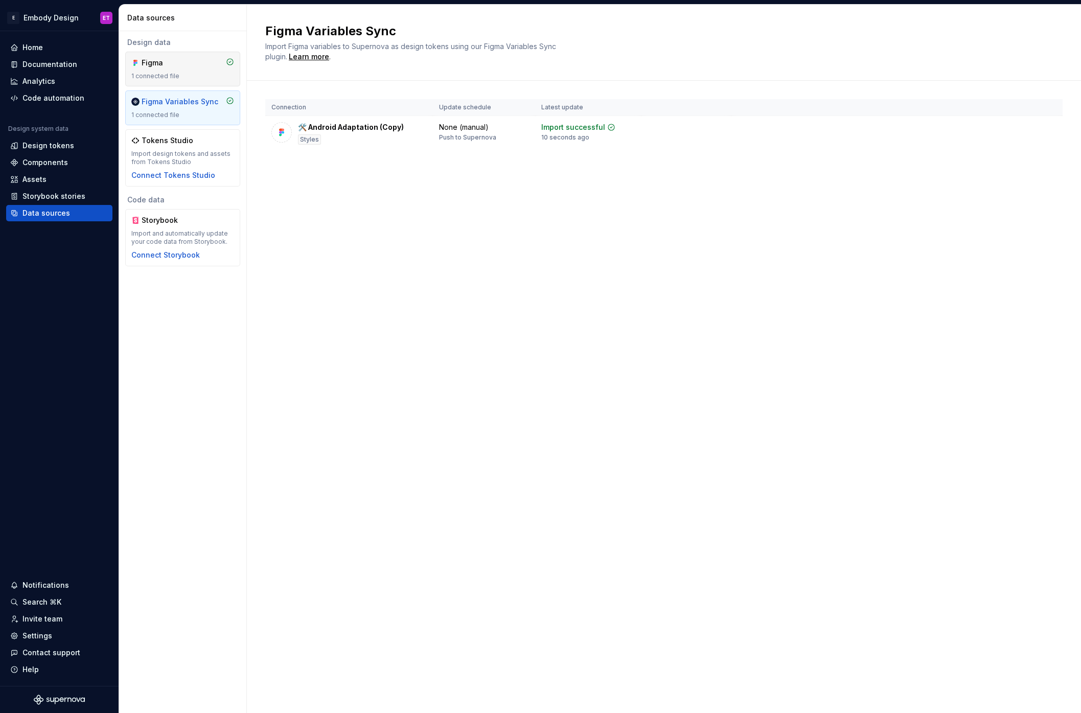
click at [203, 76] on div "1 connected file" at bounding box center [182, 76] width 103 height 8
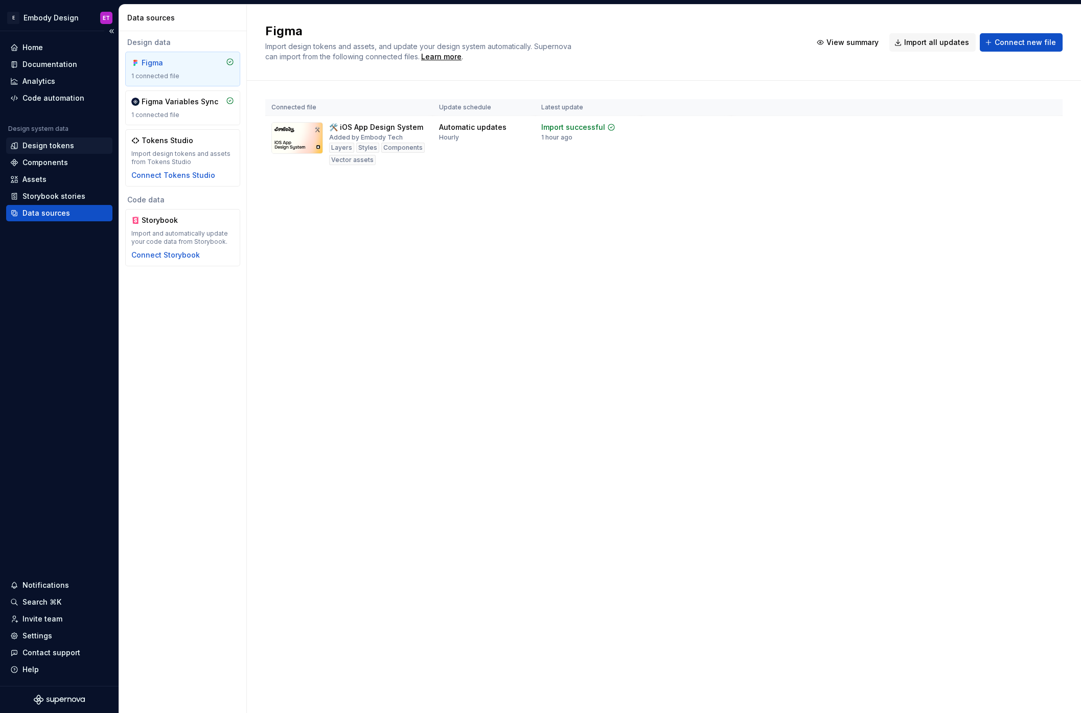
click at [65, 147] on div "Design tokens" at bounding box center [48, 146] width 52 height 10
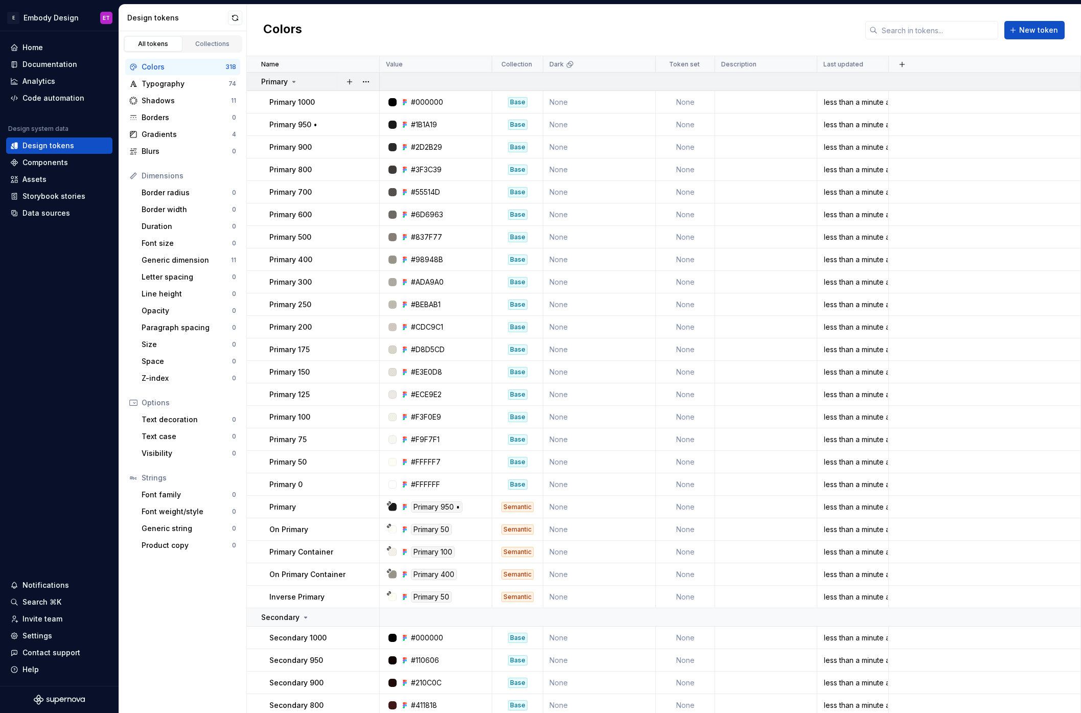
click at [273, 82] on p "Primary" at bounding box center [274, 82] width 27 height 10
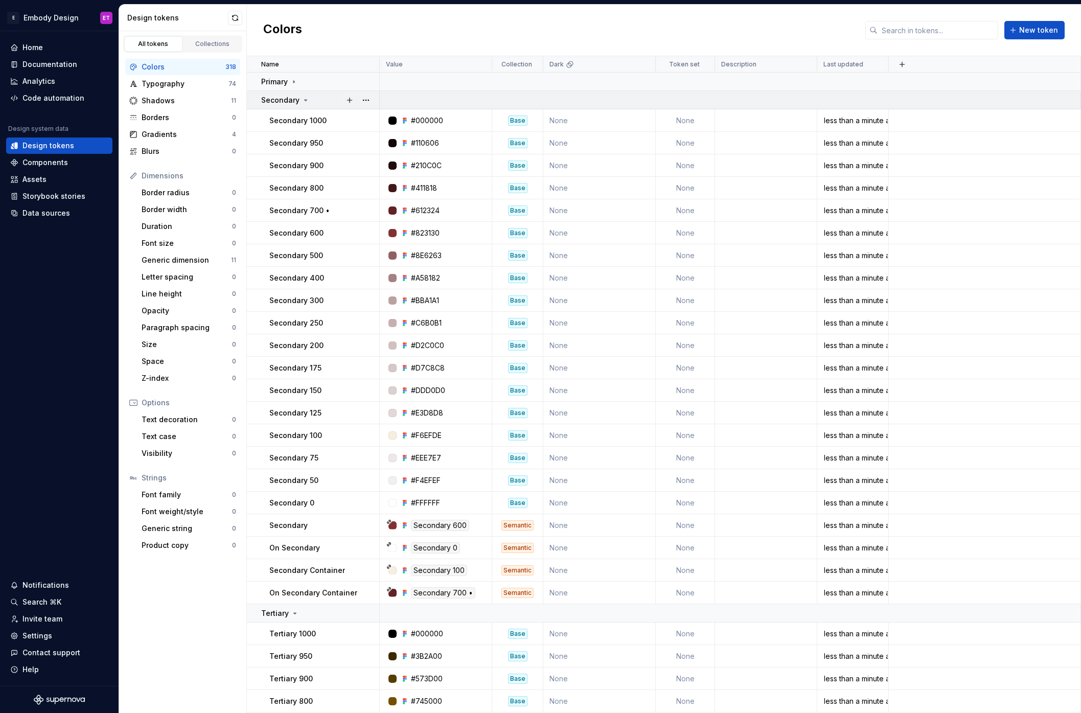
click at [286, 100] on p "Secondary" at bounding box center [280, 100] width 38 height 10
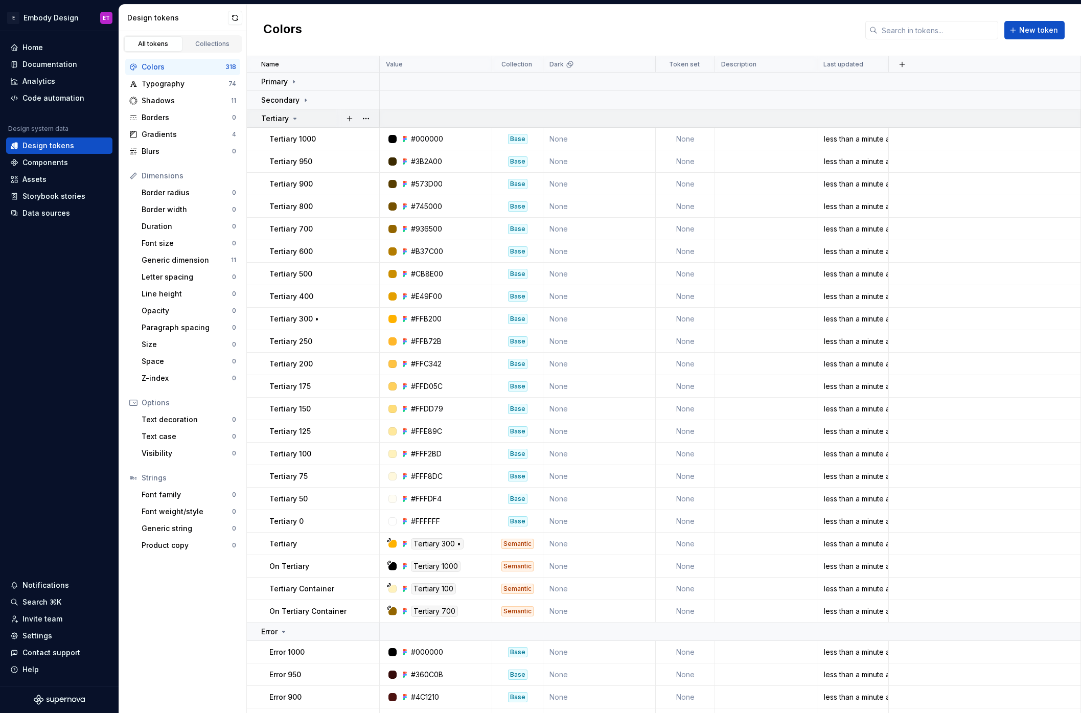
click at [290, 112] on td "Tertiary" at bounding box center [313, 118] width 133 height 18
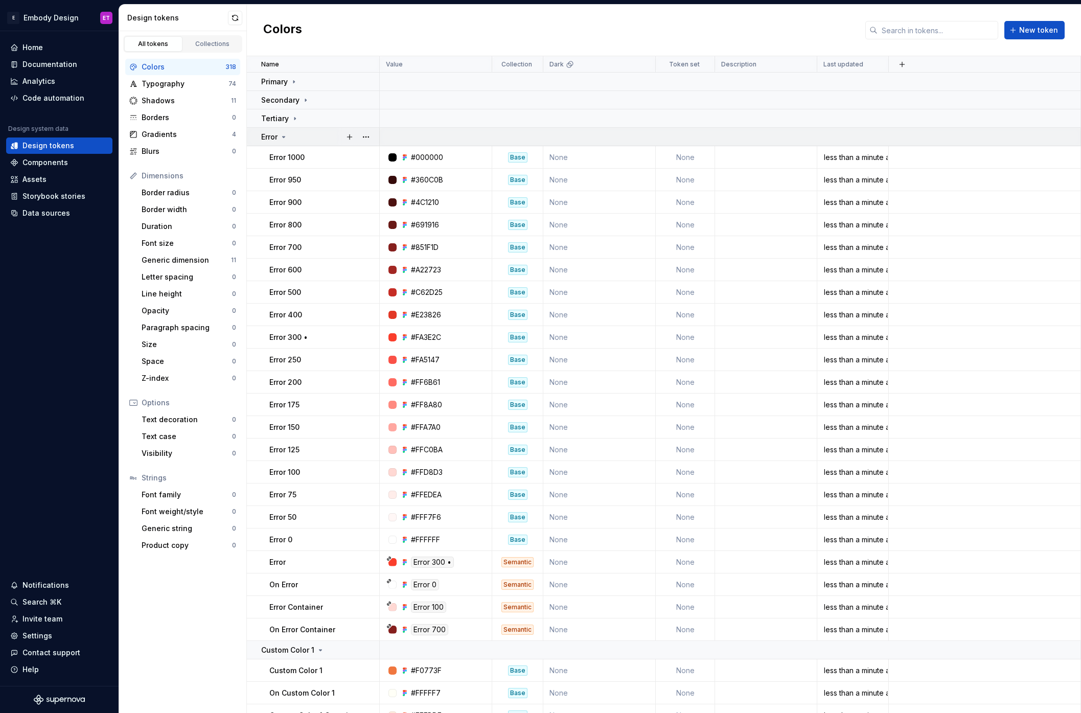
click at [288, 131] on td "Error" at bounding box center [313, 137] width 133 height 18
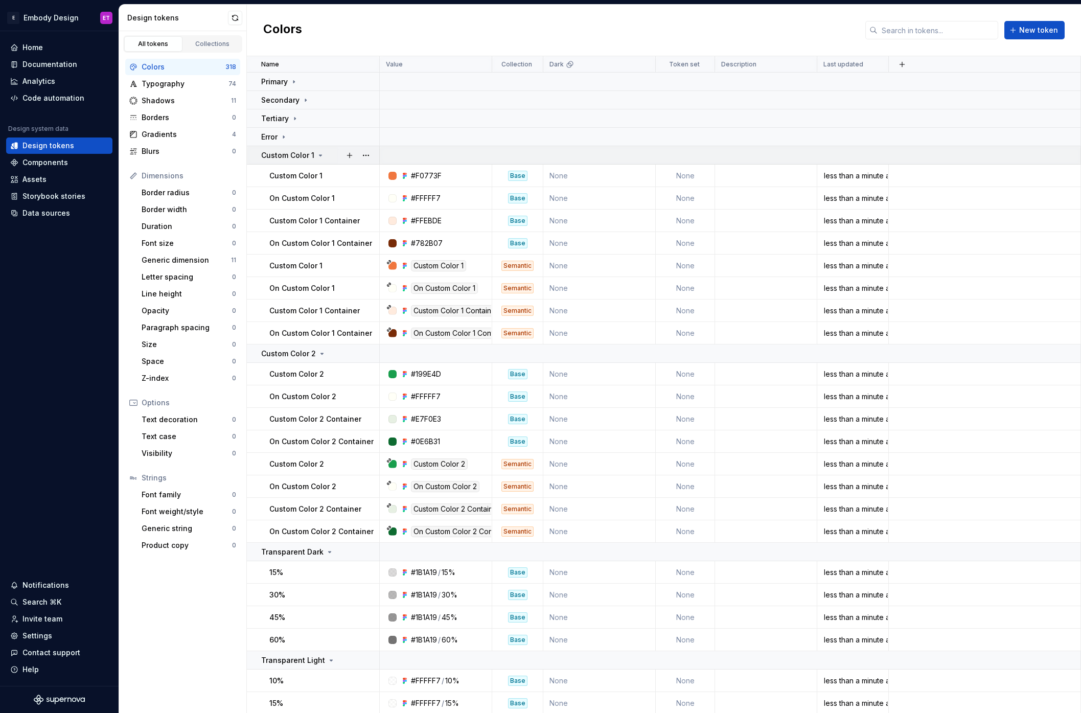
click at [290, 159] on p "Custom Color 1" at bounding box center [287, 155] width 53 height 10
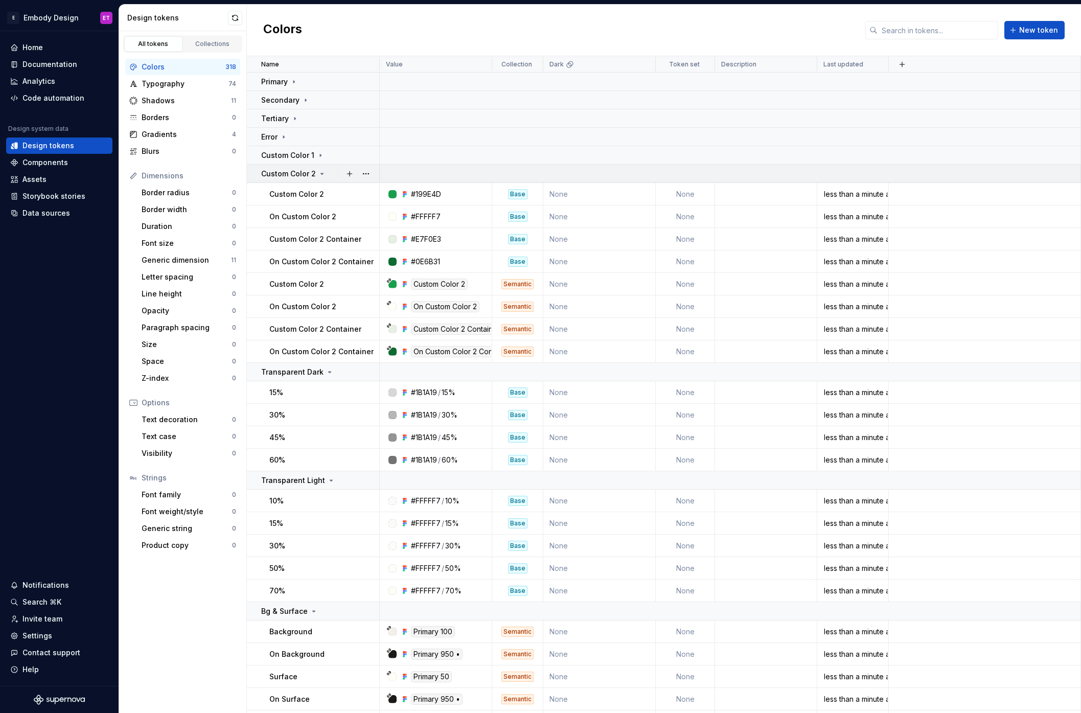
click at [290, 175] on p "Custom Color 2" at bounding box center [288, 174] width 55 height 10
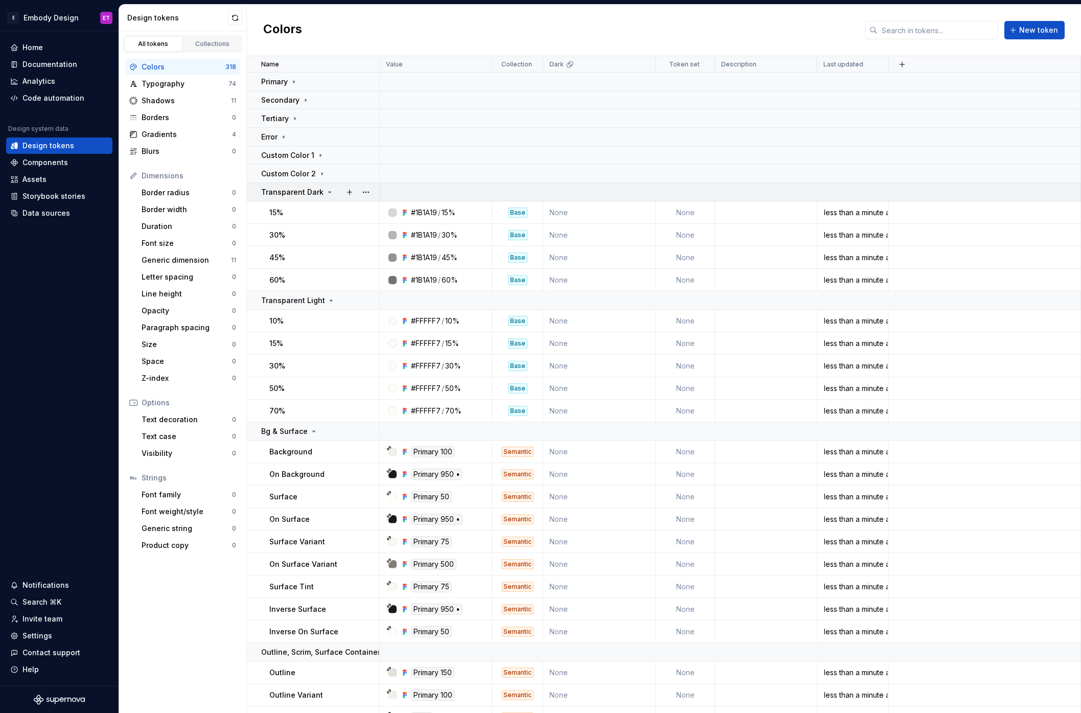
click at [317, 194] on p "Transparent Dark" at bounding box center [292, 192] width 62 height 10
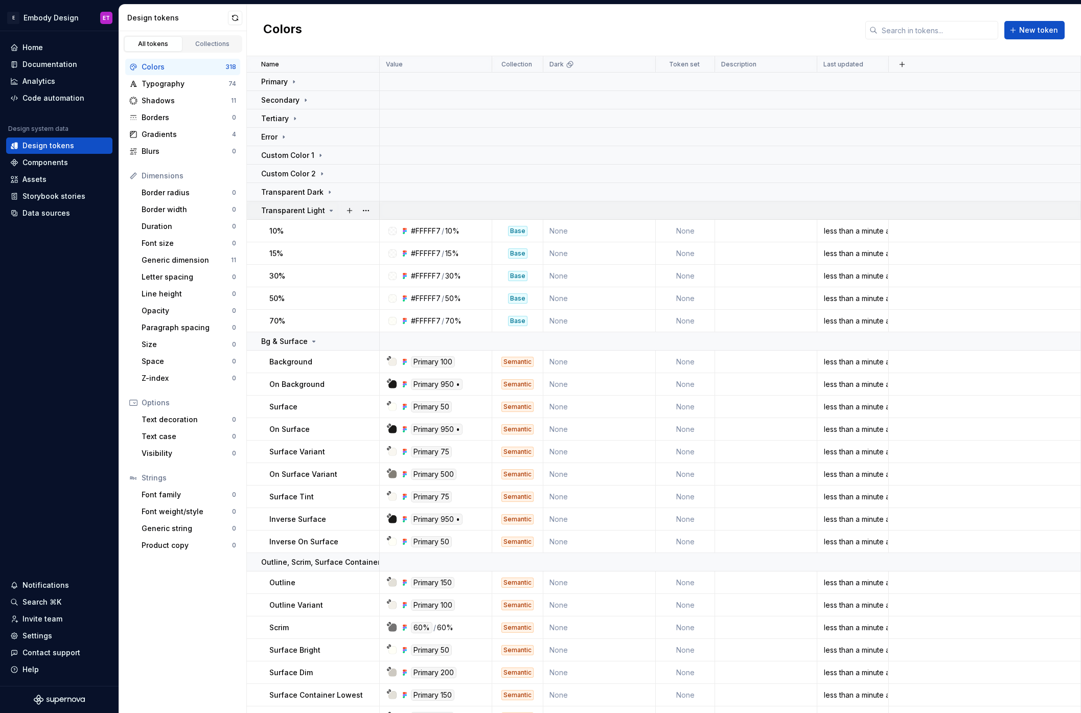
click at [310, 211] on p "Transparent Light" at bounding box center [293, 210] width 64 height 10
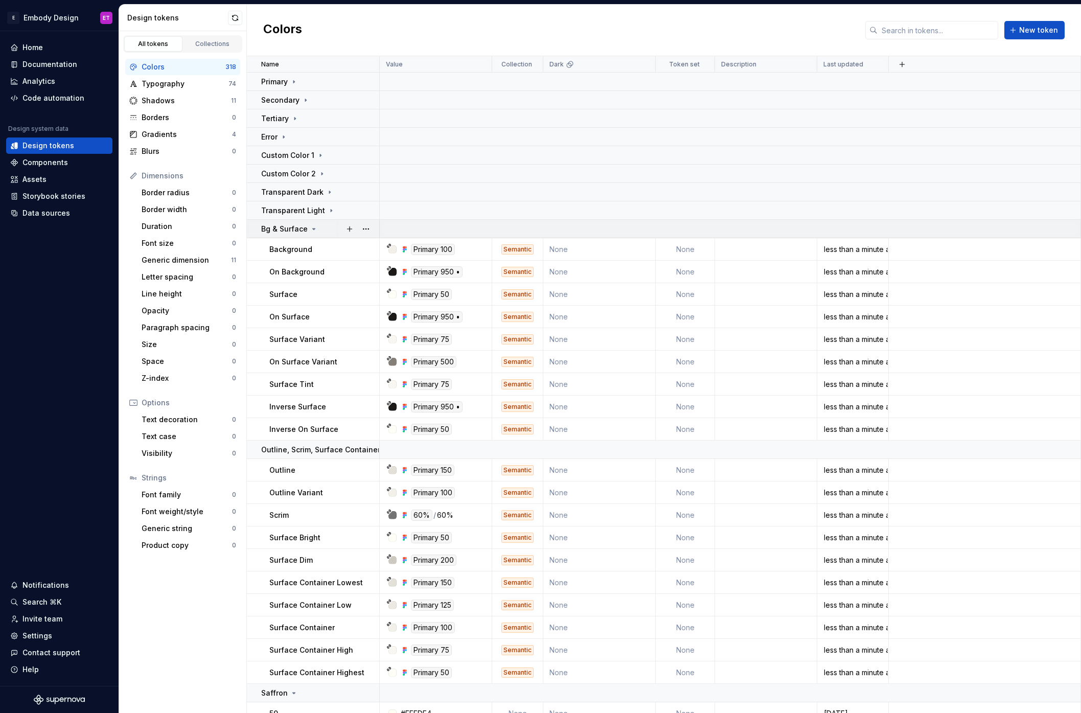
click at [305, 227] on p "Bg & Surface" at bounding box center [284, 229] width 47 height 10
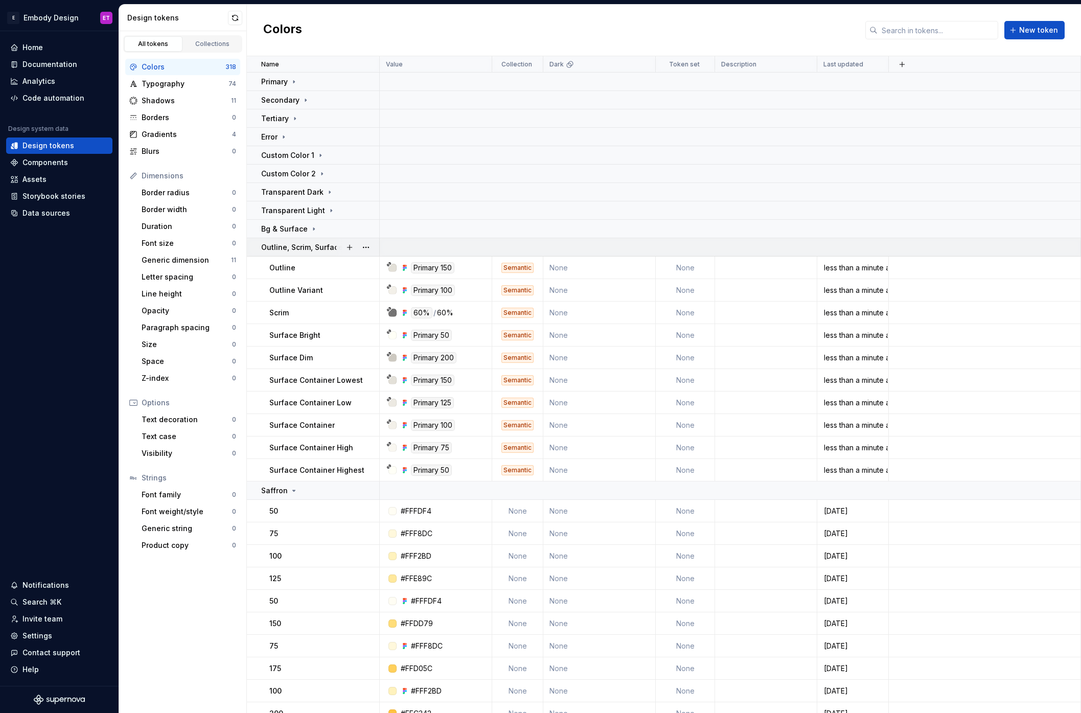
click at [307, 244] on p "Outline, Scrim, Surface Container" at bounding box center [320, 247] width 119 height 10
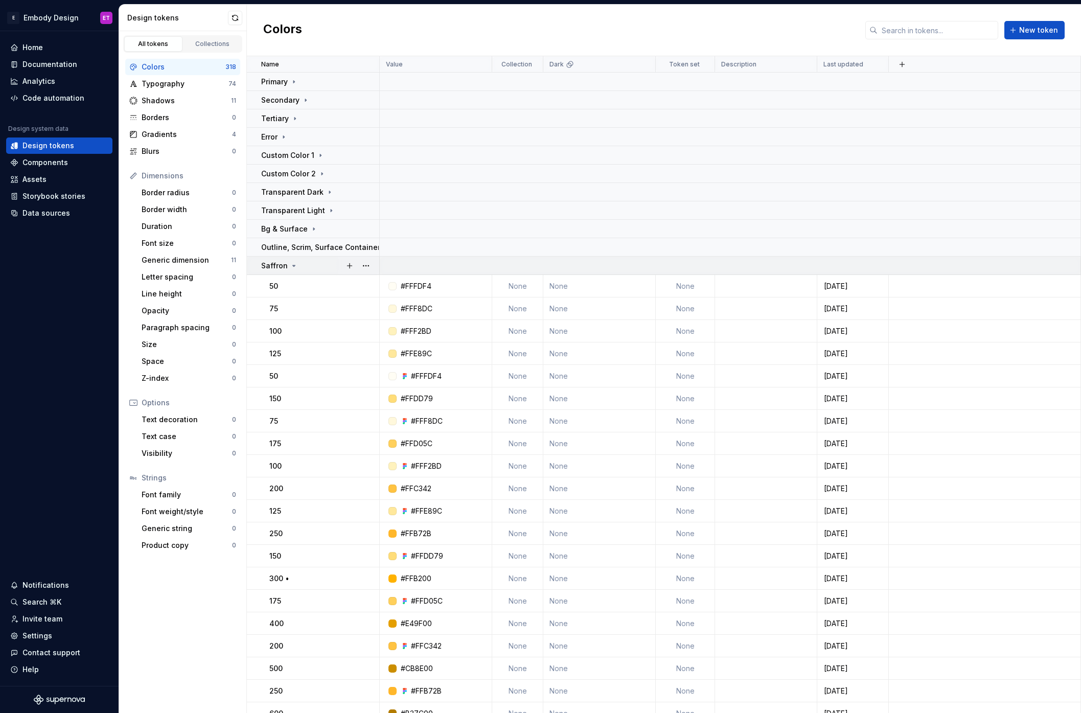
click at [300, 261] on div "Saffron" at bounding box center [320, 266] width 118 height 10
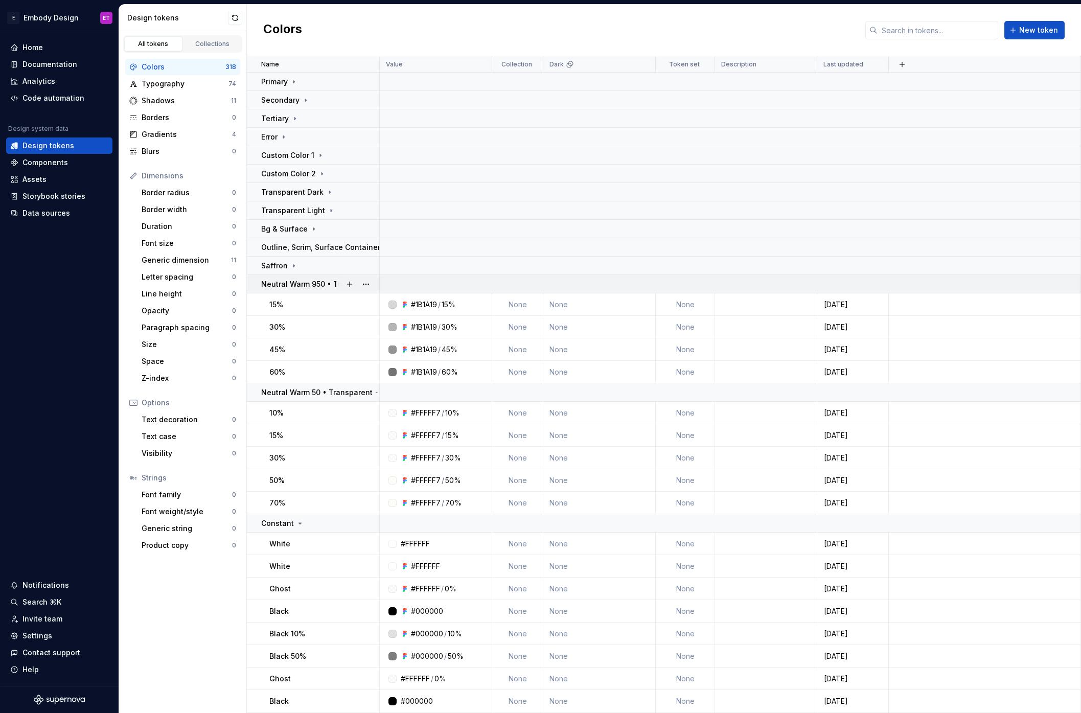
click at [289, 286] on p "Neutral Warm 950 • Transparent" at bounding box center [319, 284] width 116 height 10
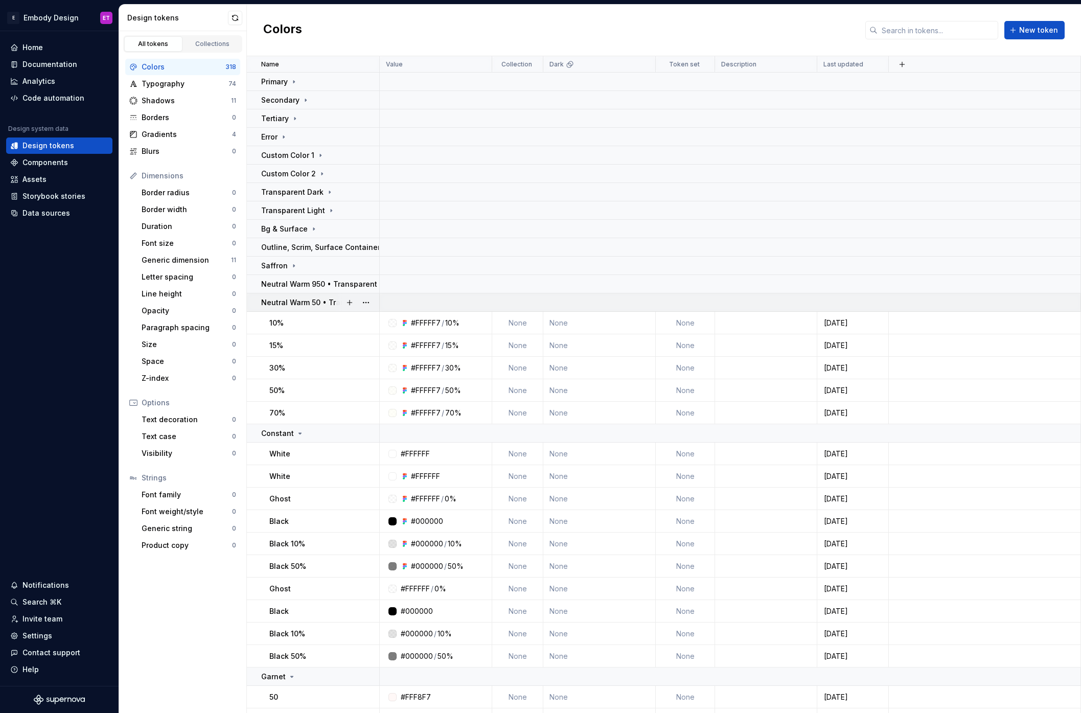
click at [307, 304] on p "Neutral Warm 50 • Transparent" at bounding box center [316, 302] width 111 height 10
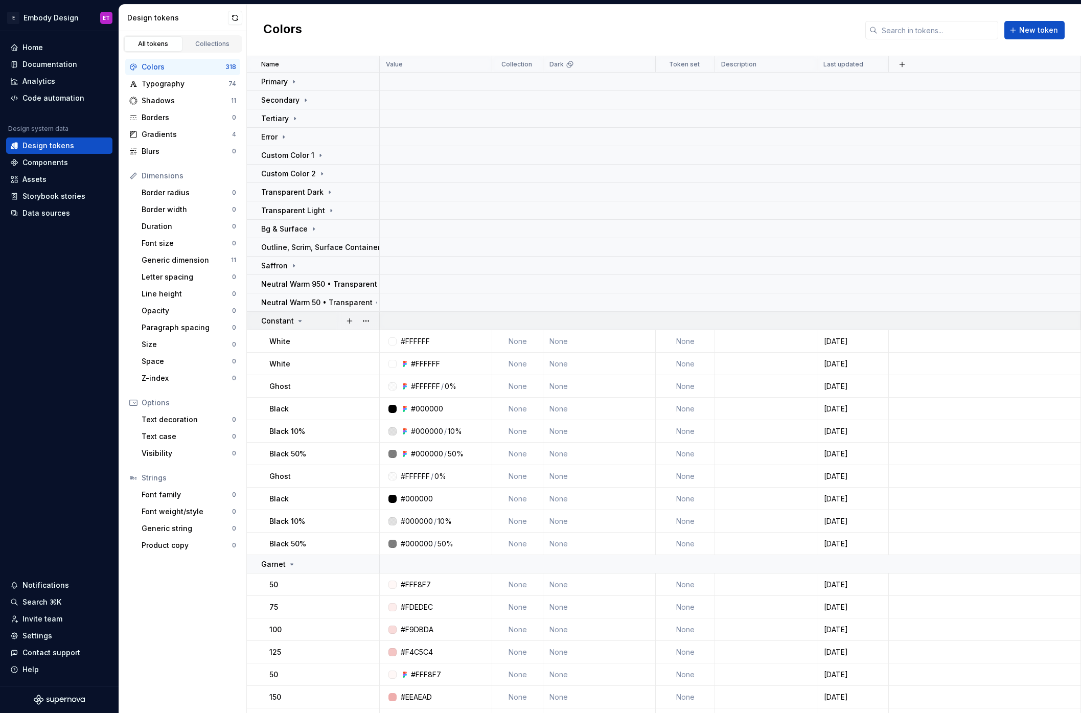
click at [315, 324] on div "Constant" at bounding box center [320, 321] width 118 height 10
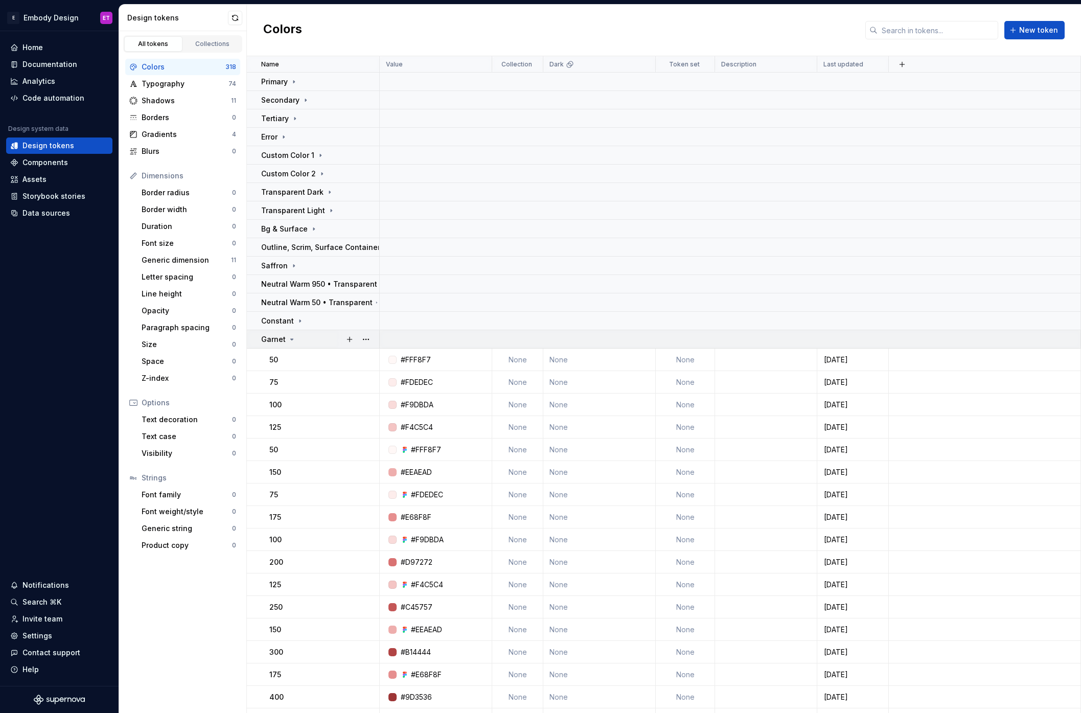
click at [317, 340] on div "Garnet" at bounding box center [320, 339] width 118 height 10
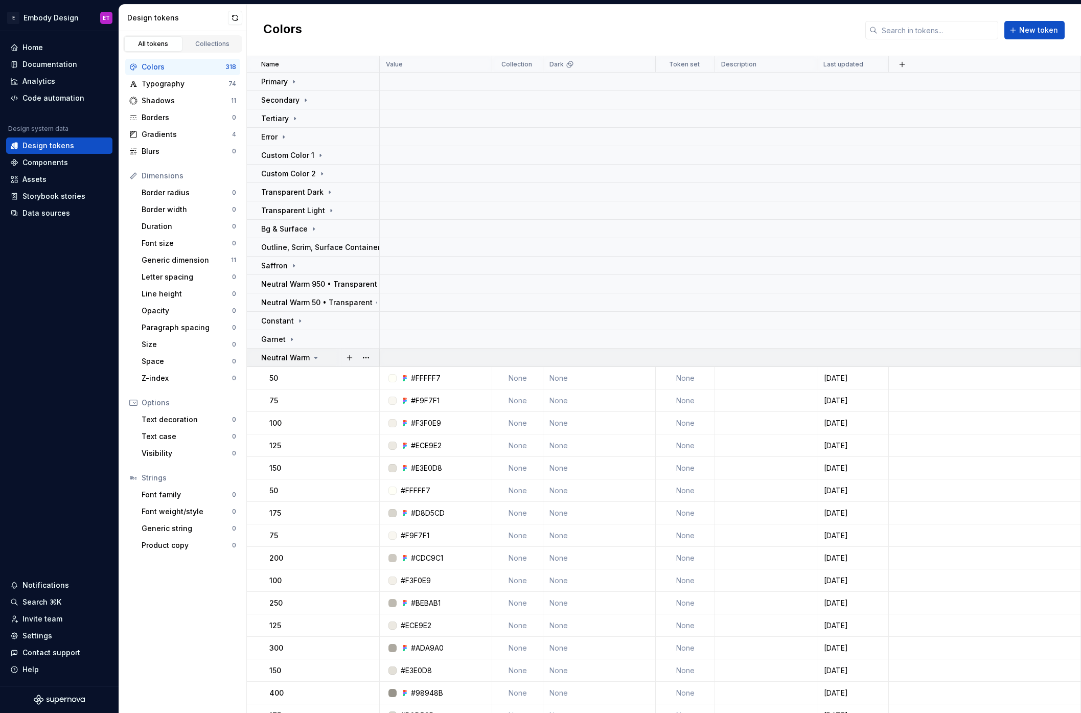
click at [316, 357] on icon at bounding box center [316, 358] width 8 height 8
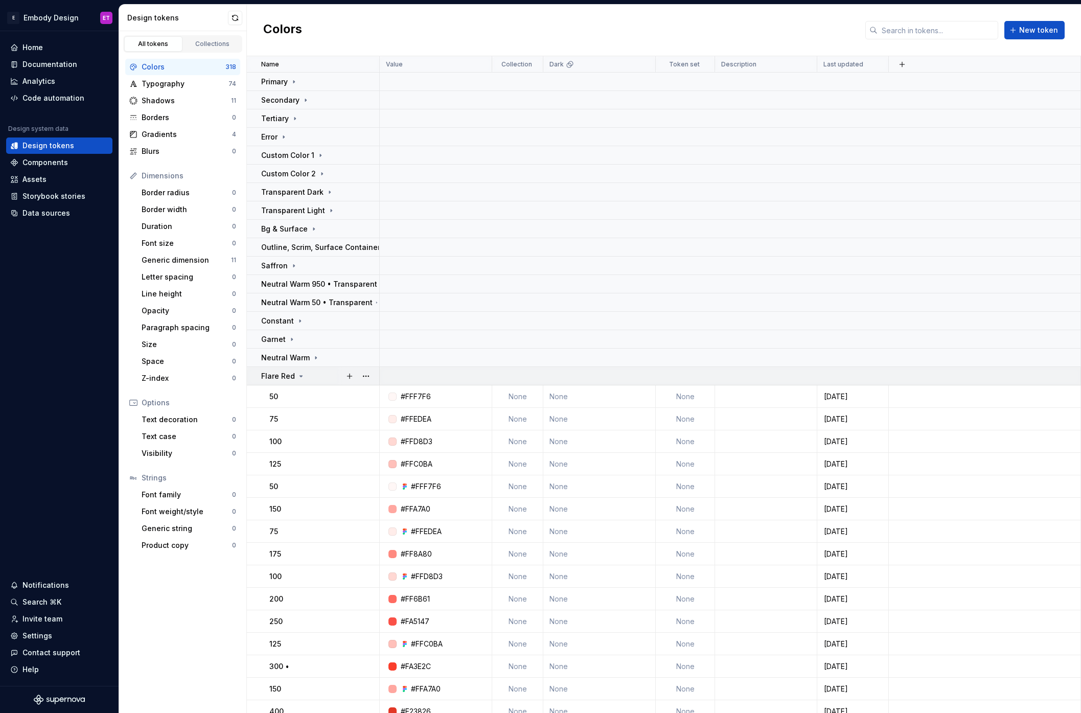
click at [315, 378] on div "Flare Red" at bounding box center [320, 376] width 118 height 10
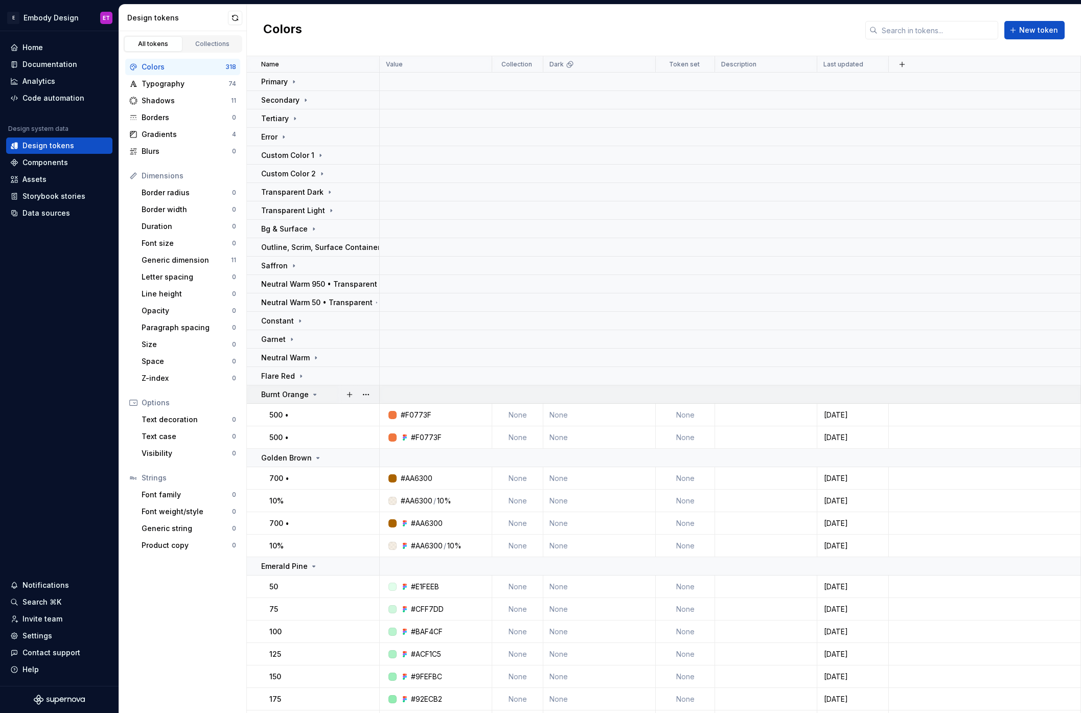
click at [317, 397] on div "Burnt Orange" at bounding box center [290, 394] width 58 height 10
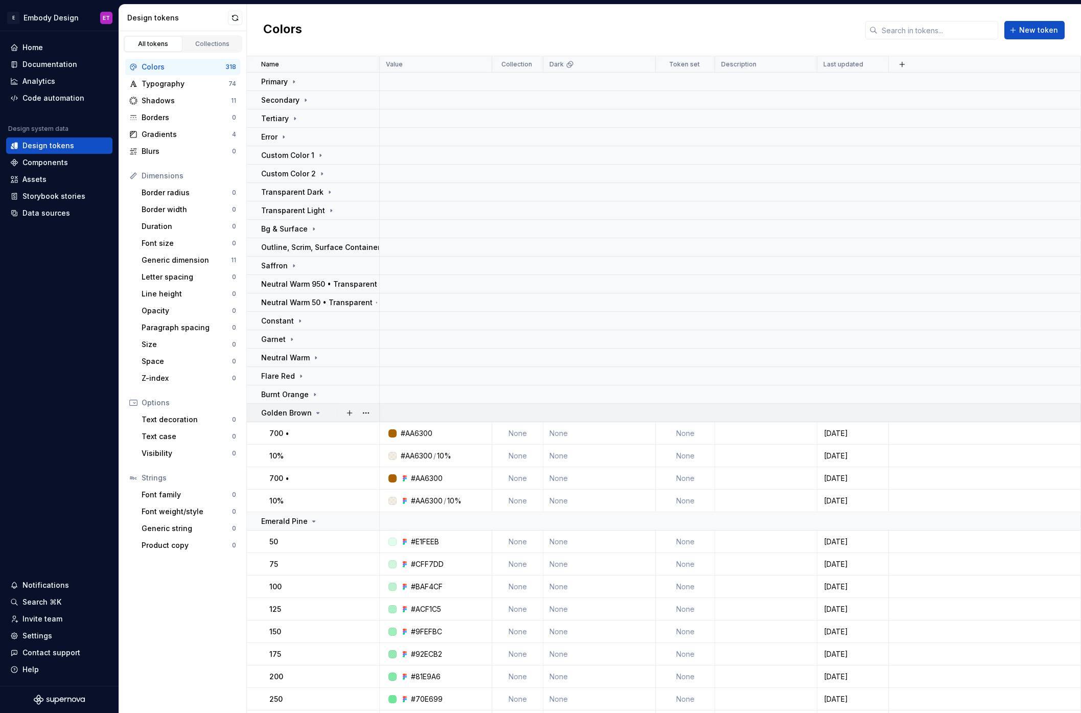
click at [318, 408] on div "Golden Brown" at bounding box center [291, 413] width 61 height 10
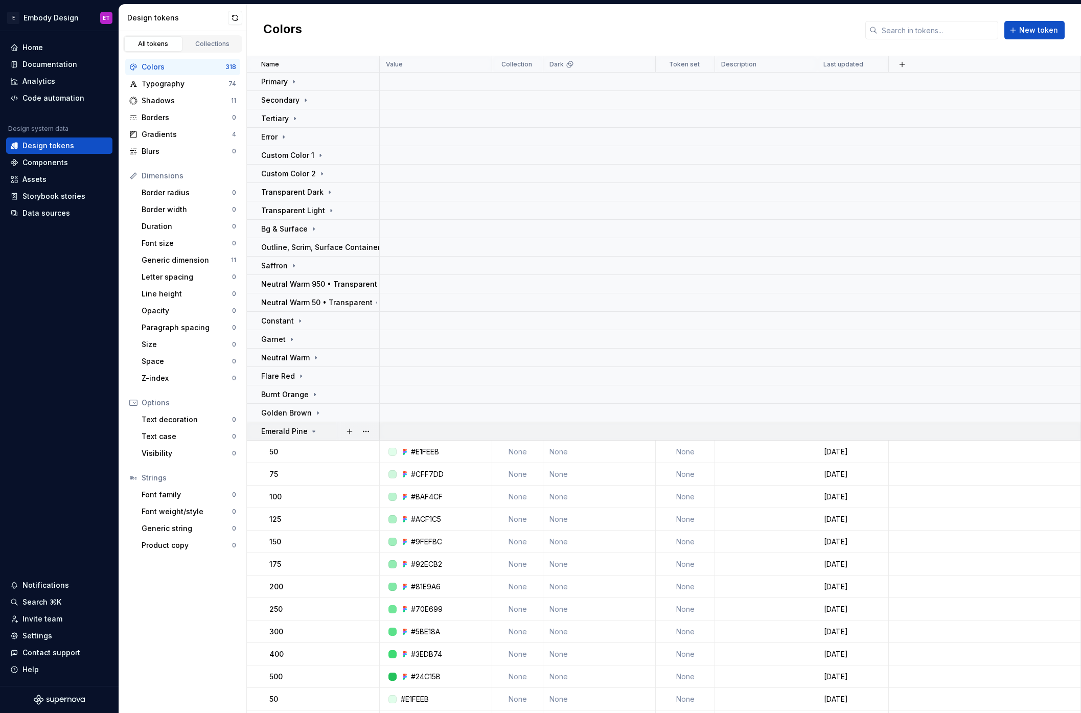
click at [318, 432] on div "Emerald Pine" at bounding box center [320, 431] width 118 height 10
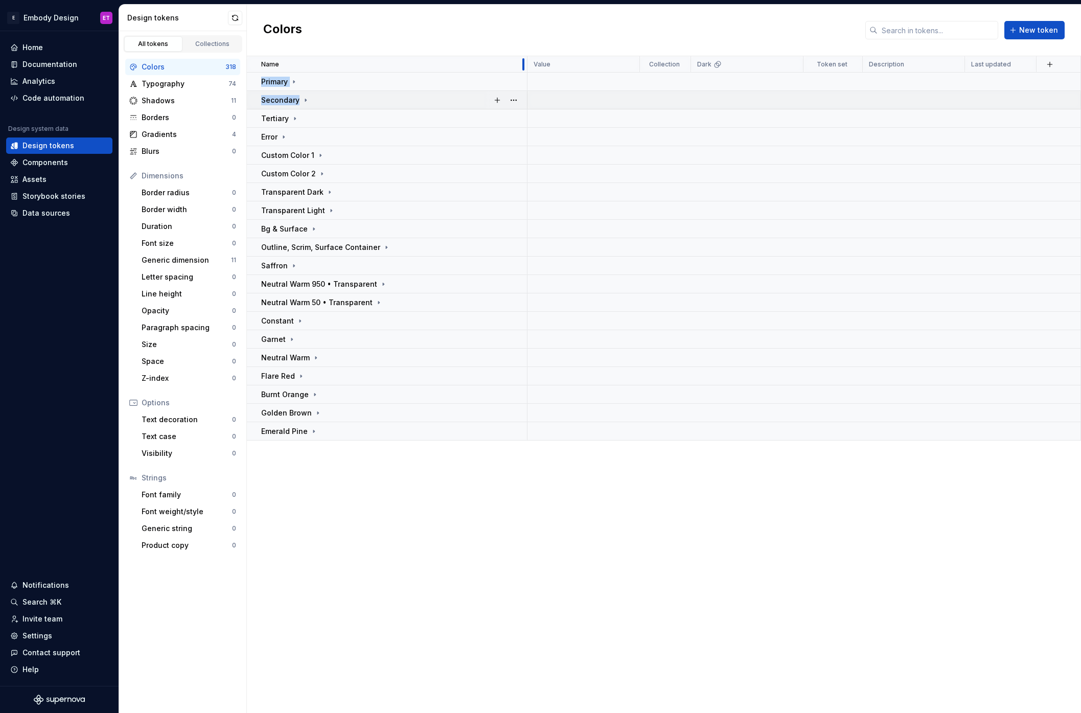
drag, startPoint x: 378, startPoint y: 60, endPoint x: 525, endPoint y: 94, distance: 151.0
click at [525, 94] on table "Name Value Collection Dark Token set Description Last updated Primary Secondary…" at bounding box center [664, 248] width 834 height 384
click at [314, 78] on div "Primary" at bounding box center [393, 82] width 265 height 10
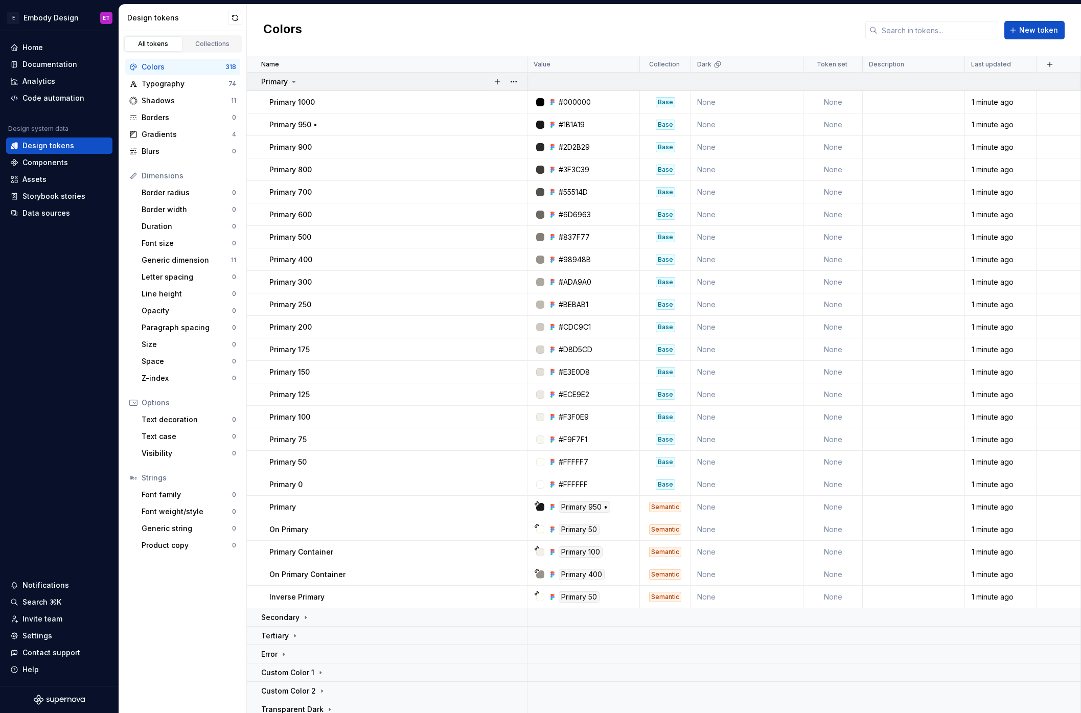
click at [317, 79] on div "Primary" at bounding box center [393, 82] width 265 height 10
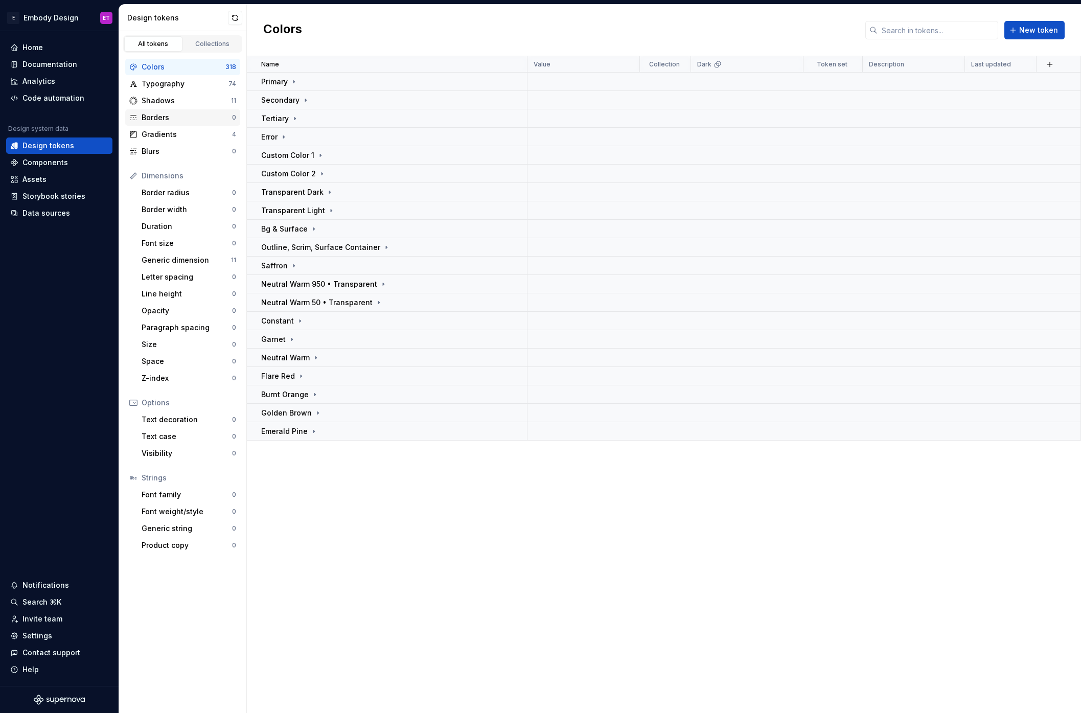
click at [161, 121] on div "Borders" at bounding box center [187, 117] width 90 height 10
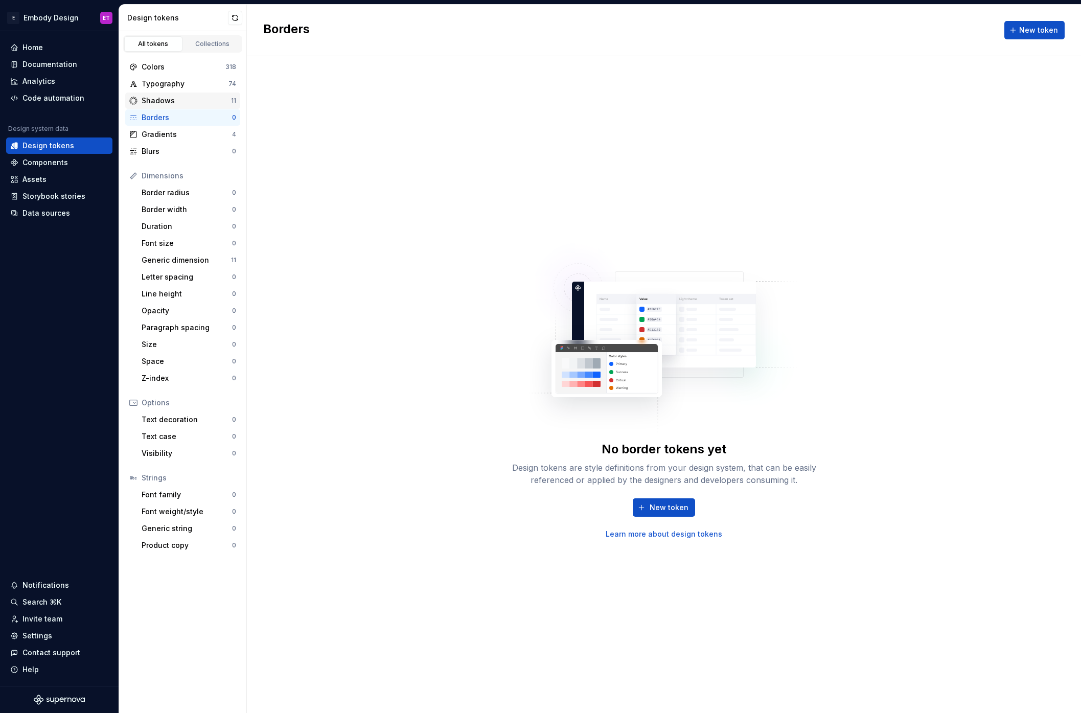
click at [176, 100] on div "Shadows" at bounding box center [186, 101] width 89 height 10
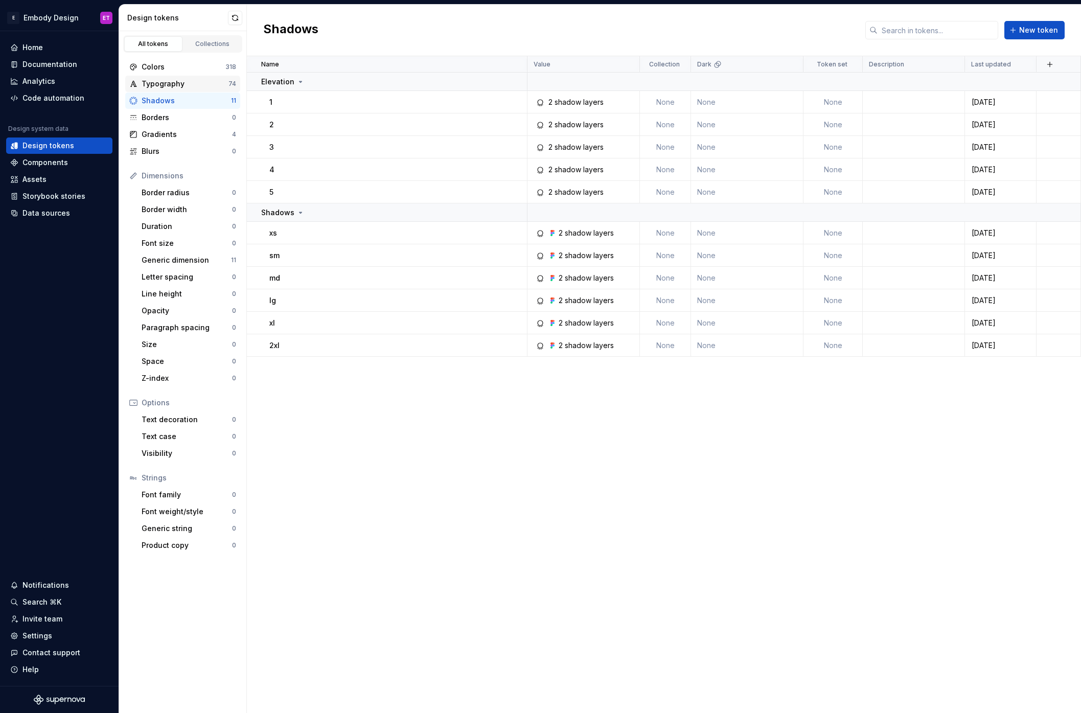
click at [188, 79] on div "Typography" at bounding box center [185, 84] width 87 height 10
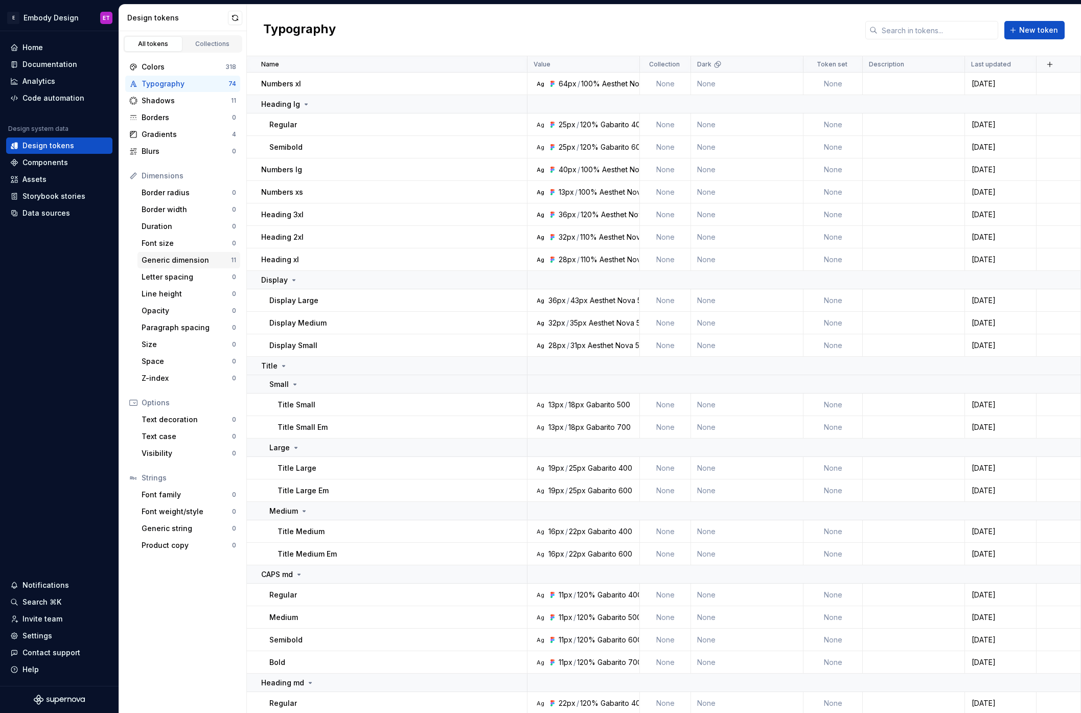
click at [171, 257] on div "Generic dimension" at bounding box center [186, 260] width 89 height 10
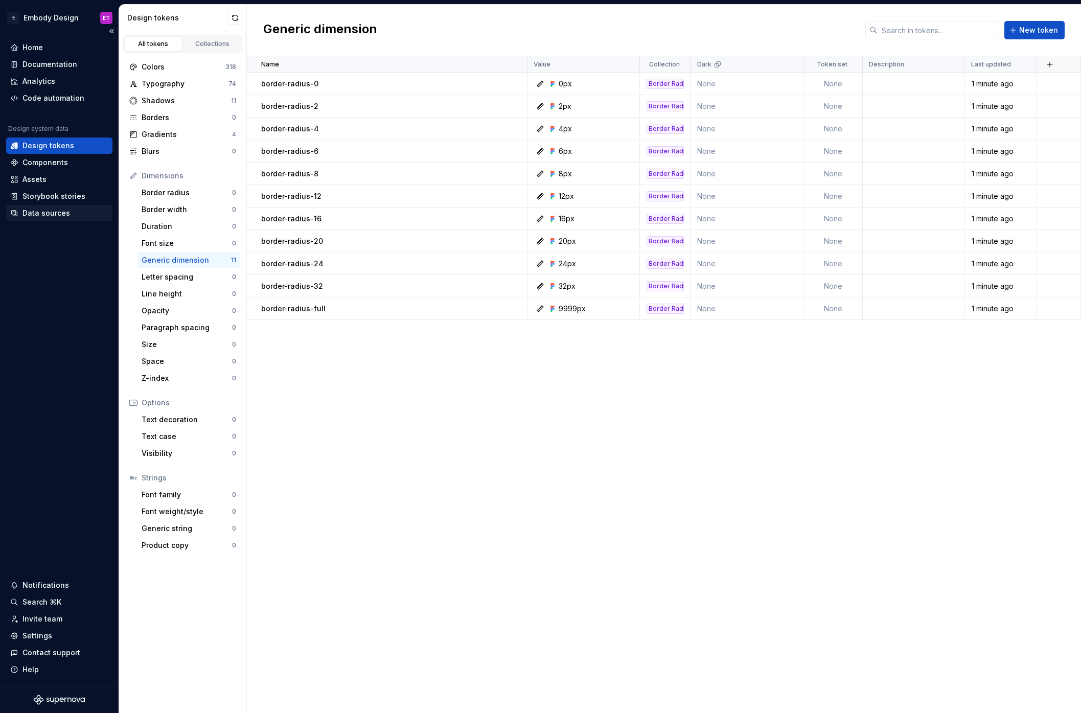
click at [63, 211] on div "Data sources" at bounding box center [46, 213] width 48 height 10
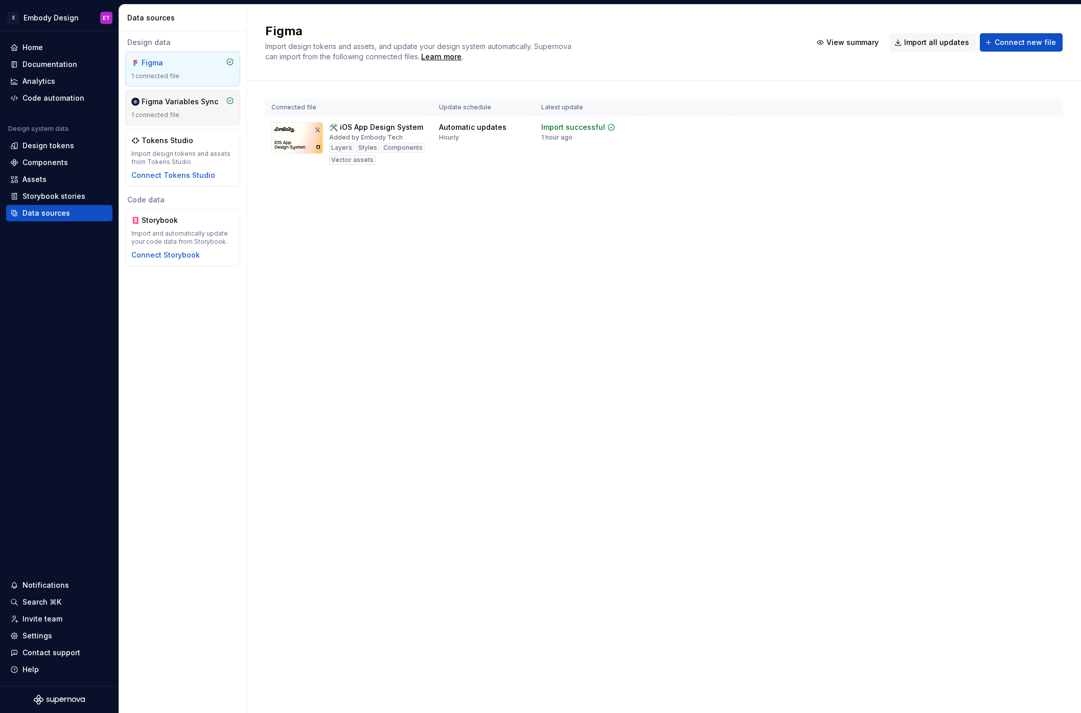
click at [209, 112] on div "1 connected file" at bounding box center [182, 115] width 103 height 8
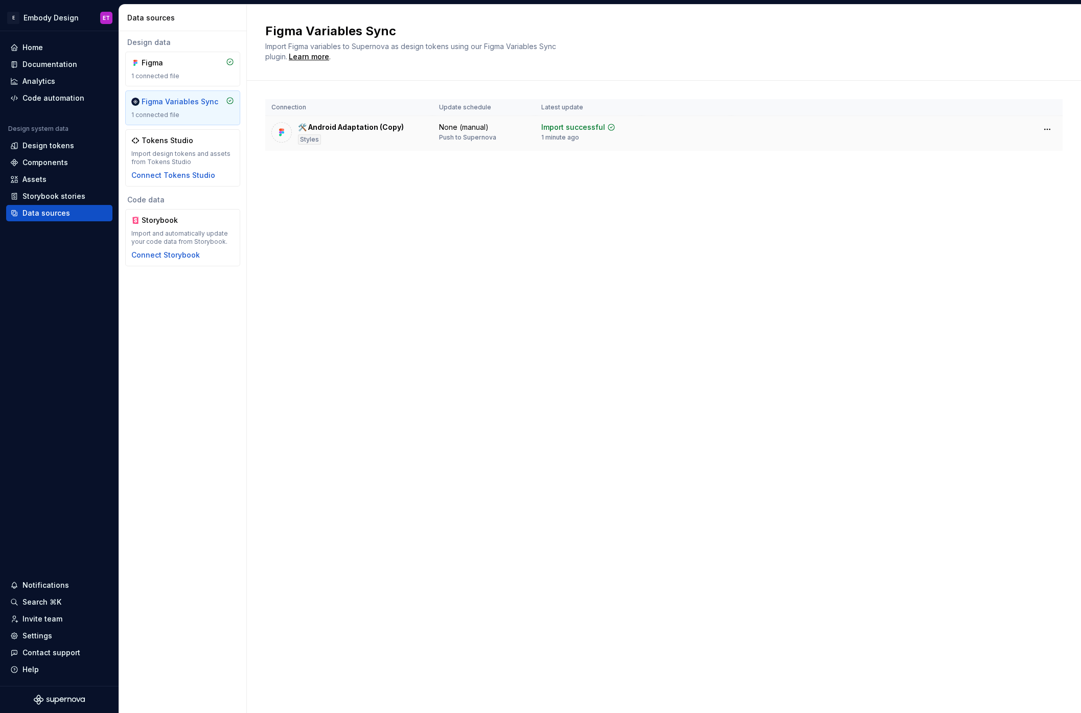
click at [484, 128] on div "None (manual)" at bounding box center [464, 127] width 50 height 10
drag, startPoint x: 468, startPoint y: 128, endPoint x: 502, endPoint y: 138, distance: 35.6
click at [502, 138] on td "None (manual) Push to Supernova" at bounding box center [484, 133] width 102 height 35
click at [458, 194] on div "Figma Variables Sync Import Figma variables to Supernova as design tokens using…" at bounding box center [664, 359] width 834 height 708
drag, startPoint x: 498, startPoint y: 138, endPoint x: 445, endPoint y: 126, distance: 54.9
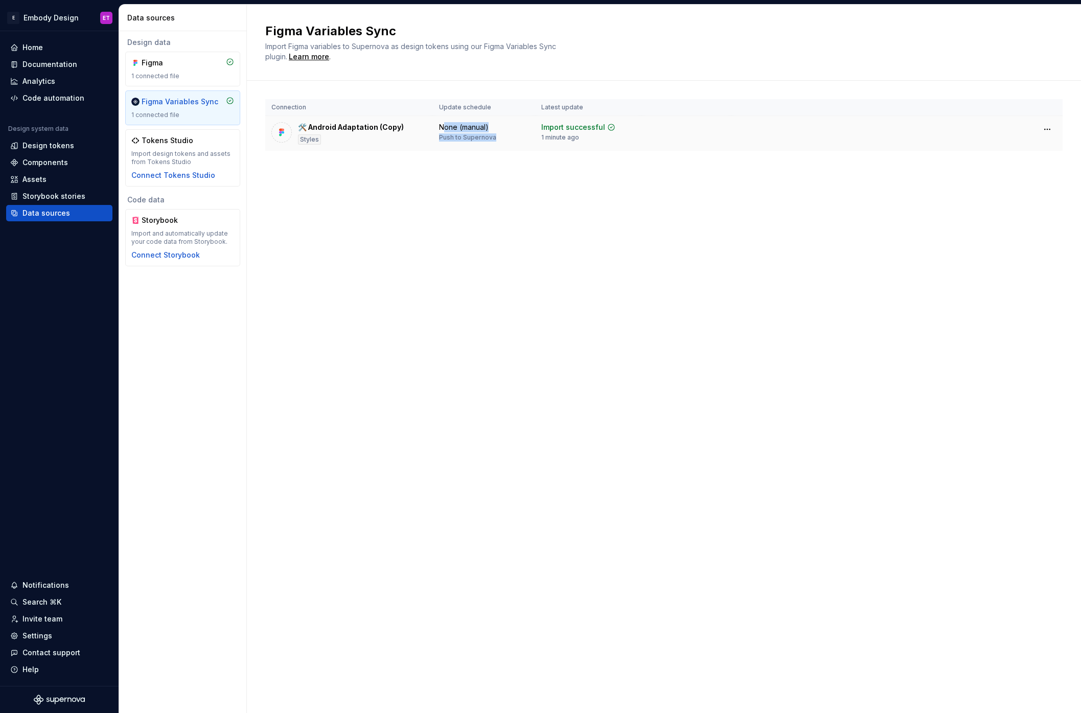
click at [445, 126] on div "None (manual) Push to Supernova" at bounding box center [484, 131] width 90 height 19
click at [596, 377] on div "Figma Variables Sync Import Figma variables to Supernova as design tokens using…" at bounding box center [664, 359] width 834 height 708
click at [540, 285] on div "Figma Variables Sync Import Figma variables to Supernova as design tokens using…" at bounding box center [664, 359] width 834 height 708
click at [463, 114] on th "Update schedule" at bounding box center [484, 107] width 102 height 17
drag, startPoint x: 502, startPoint y: 137, endPoint x: 439, endPoint y: 121, distance: 65.5
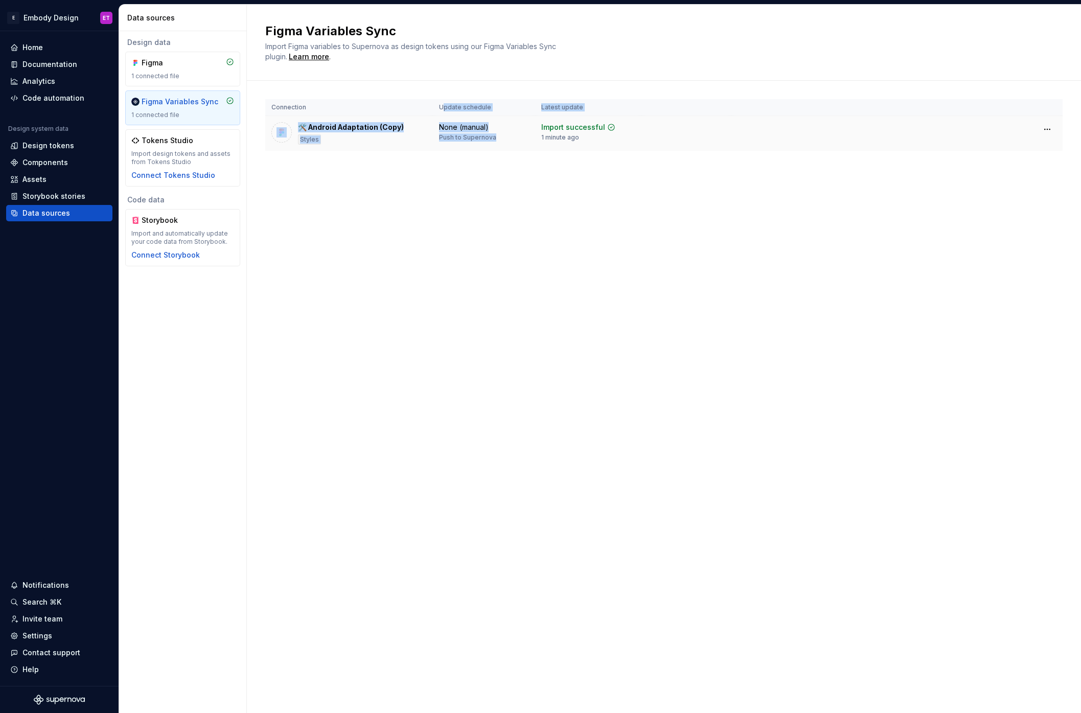
click at [445, 108] on table "Connection Update schedule Latest update 🛠️ Android Adaptation (Copy) Styles No…" at bounding box center [663, 125] width 797 height 52
click at [307, 299] on div "Figma Variables Sync Import Figma variables to Supernova as design tokens using…" at bounding box center [664, 359] width 834 height 708
click at [79, 19] on html "E Embody Design ET Home Documentation Analytics Code automation Design system d…" at bounding box center [540, 356] width 1081 height 713
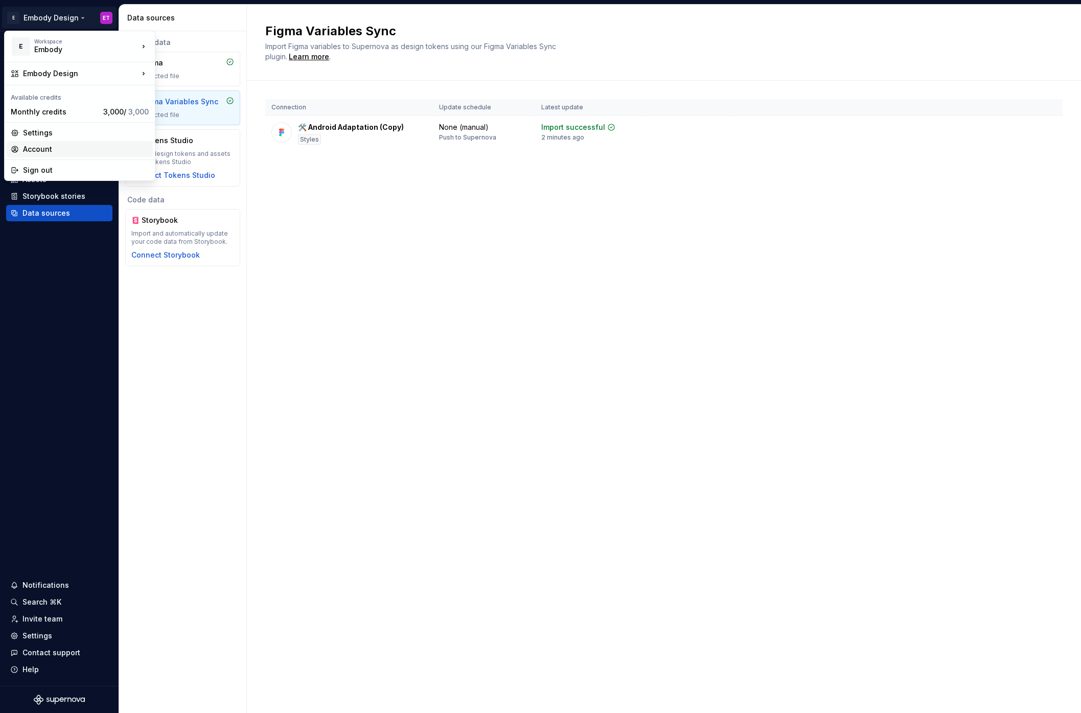
click at [72, 148] on div "Account" at bounding box center [86, 149] width 126 height 10
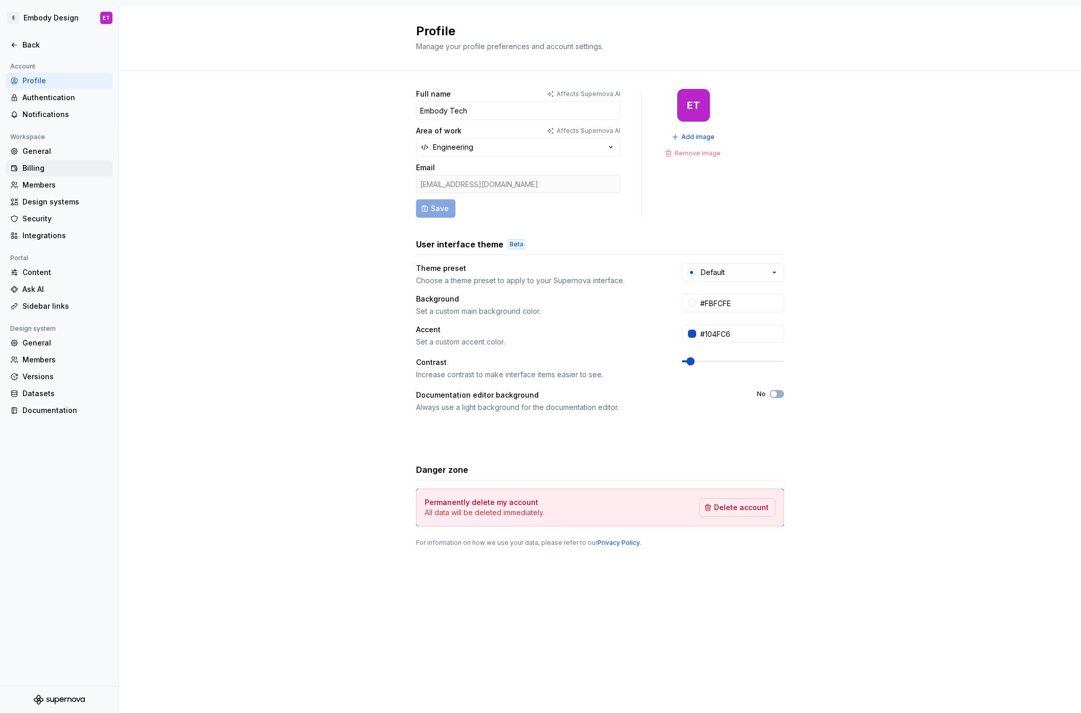
drag, startPoint x: 40, startPoint y: 163, endPoint x: 45, endPoint y: 164, distance: 5.2
click at [40, 163] on div "Billing" at bounding box center [65, 168] width 86 height 10
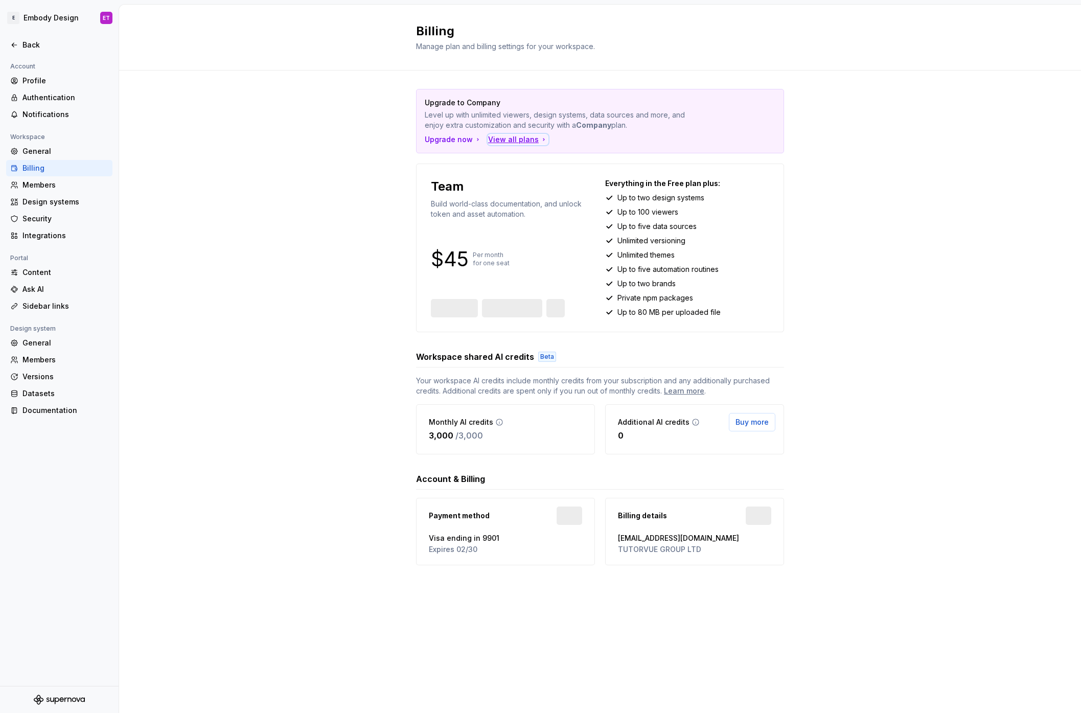
click at [518, 139] on div "View all plans" at bounding box center [518, 139] width 60 height 10
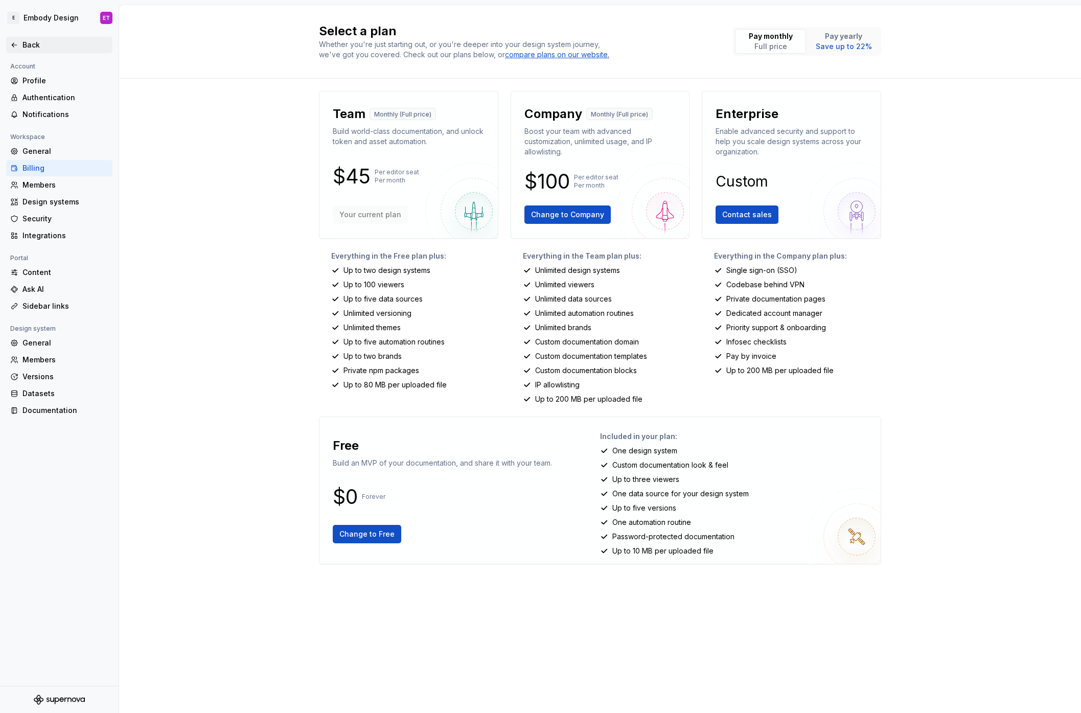
click at [31, 50] on div "Back" at bounding box center [59, 45] width 106 height 16
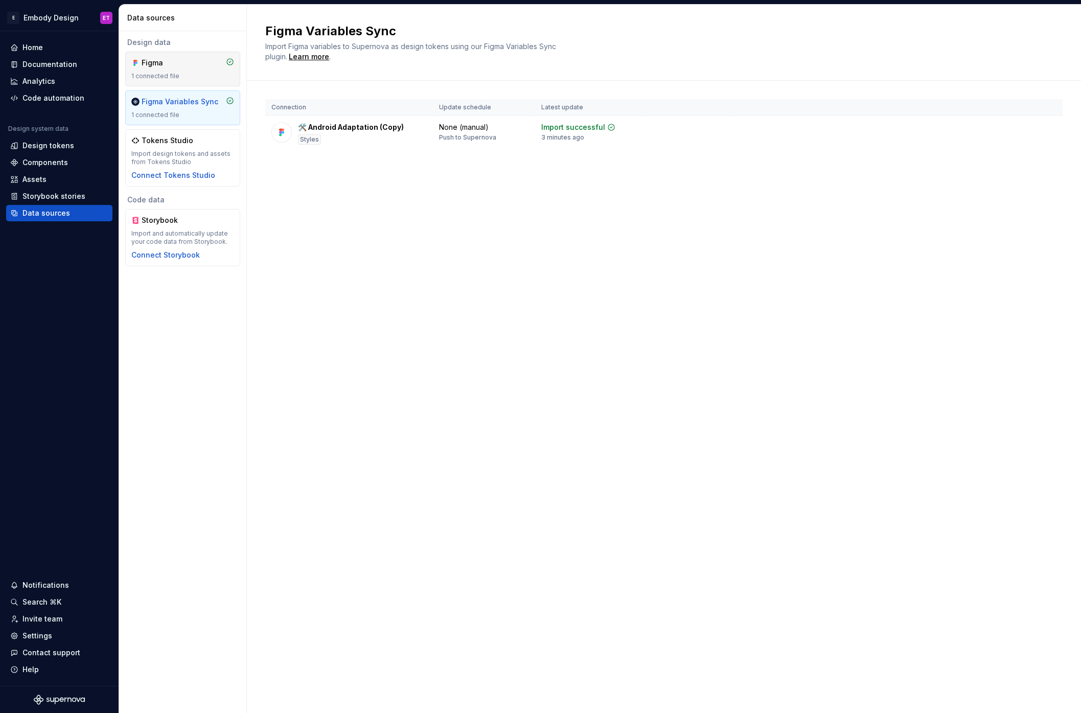
click at [181, 79] on div "1 connected file" at bounding box center [182, 76] width 103 height 8
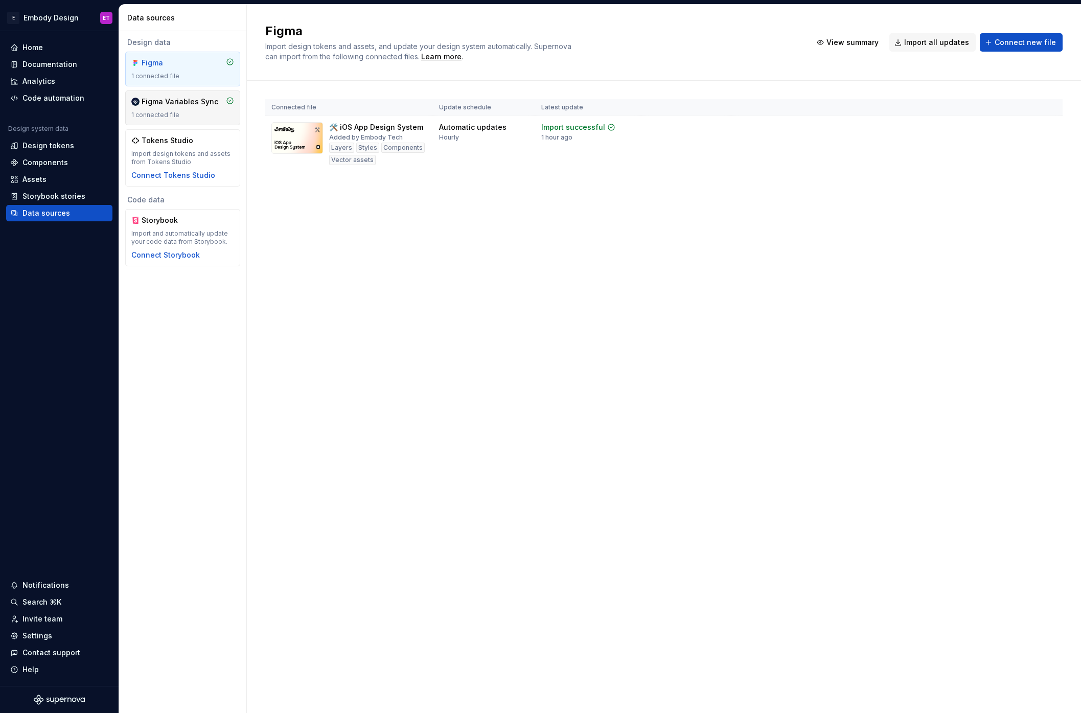
click at [176, 98] on div "Figma Variables Sync" at bounding box center [180, 102] width 77 height 10
